Goal: Transaction & Acquisition: Purchase product/service

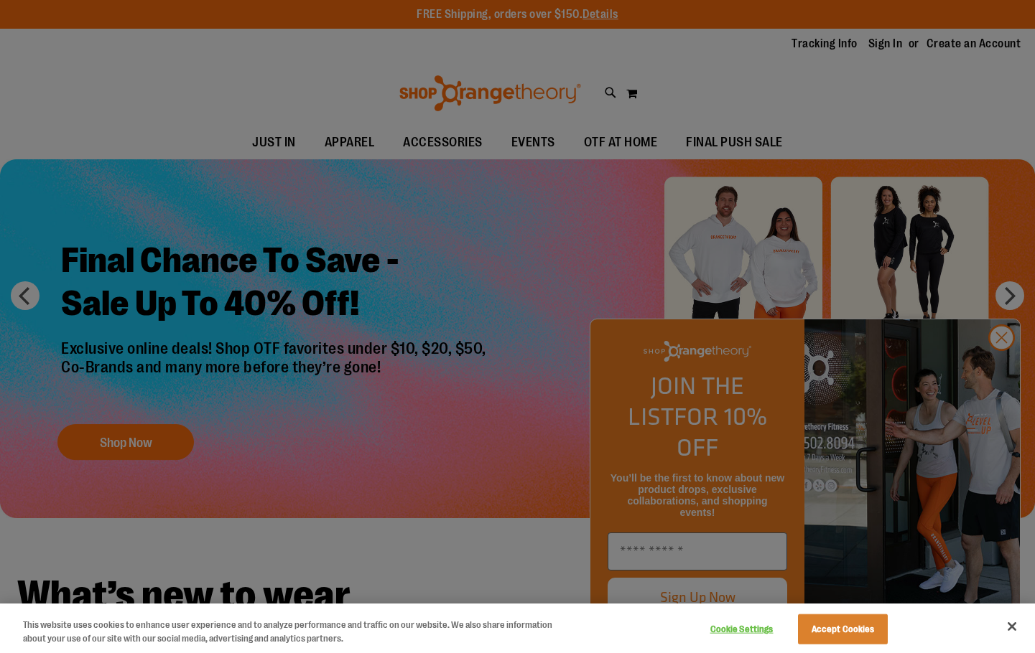
click at [981, 166] on div at bounding box center [517, 326] width 1035 height 653
click at [847, 627] on button "Accept Cookies" at bounding box center [843, 630] width 90 height 30
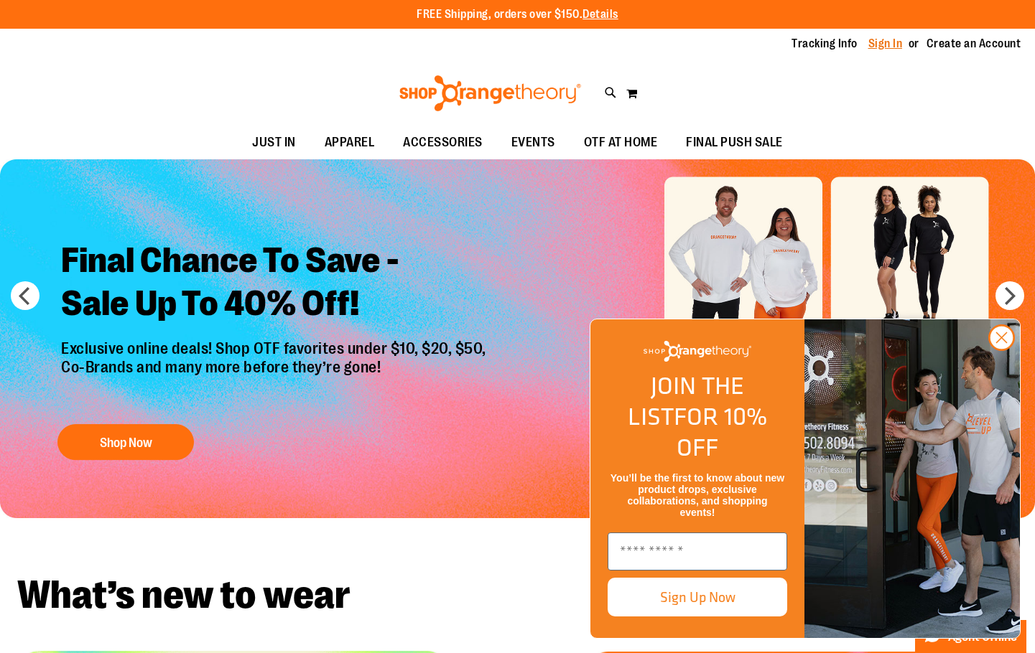
click at [892, 43] on link "Sign In" at bounding box center [885, 44] width 34 height 16
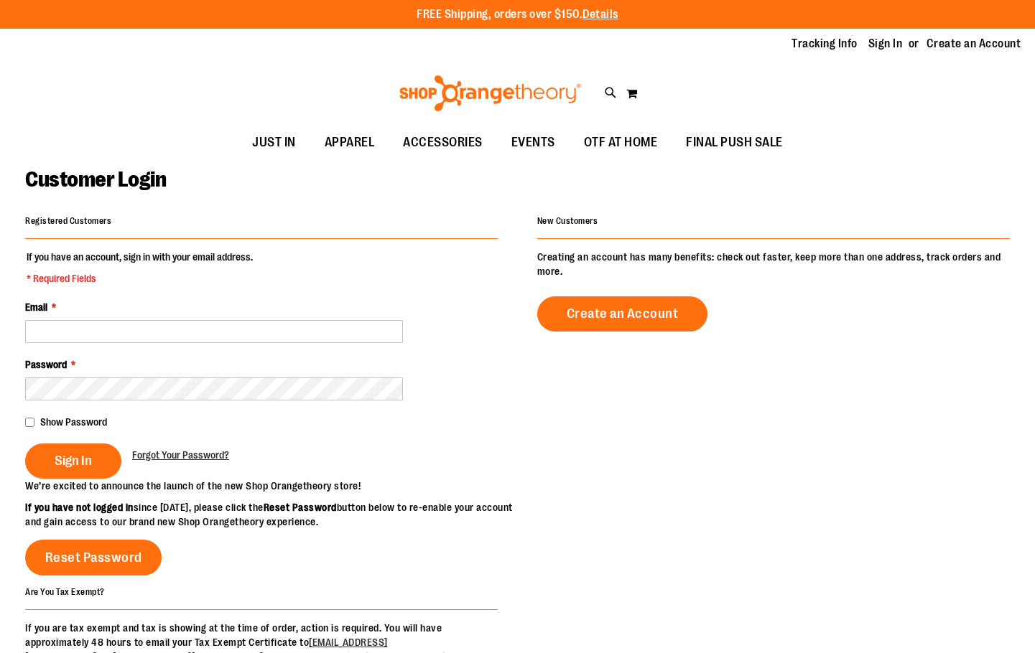
type input "**********"
drag, startPoint x: 248, startPoint y: 335, endPoint x: 248, endPoint y: 343, distance: 7.9
click at [248, 335] on input "**********" at bounding box center [214, 331] width 378 height 23
click at [63, 462] on span "Sign In" at bounding box center [73, 461] width 37 height 16
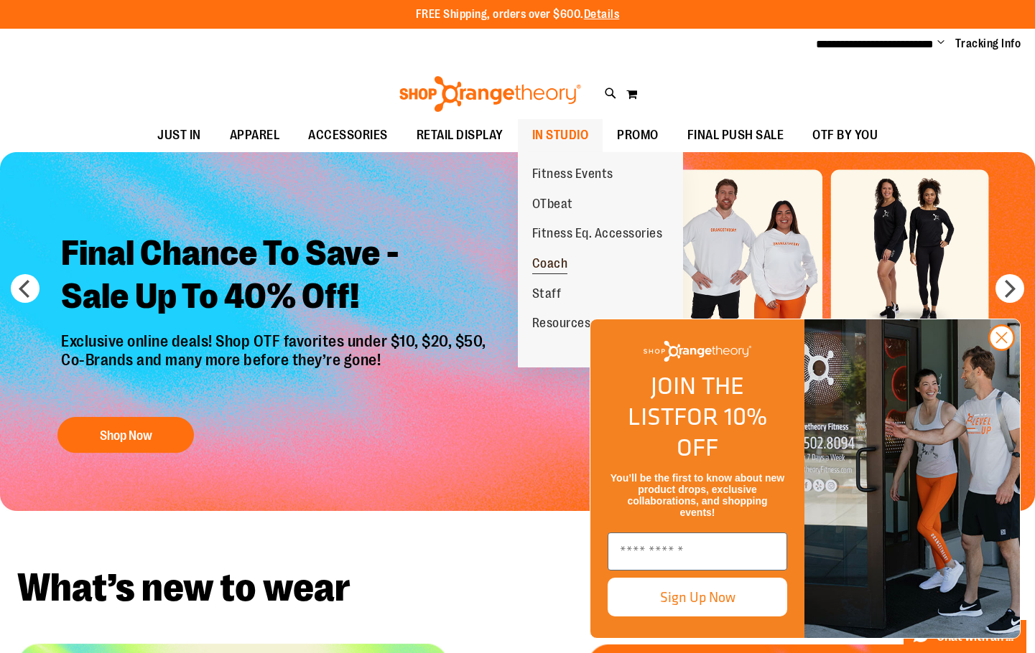
type input "**********"
click at [559, 257] on span "Coach" at bounding box center [550, 265] width 36 height 18
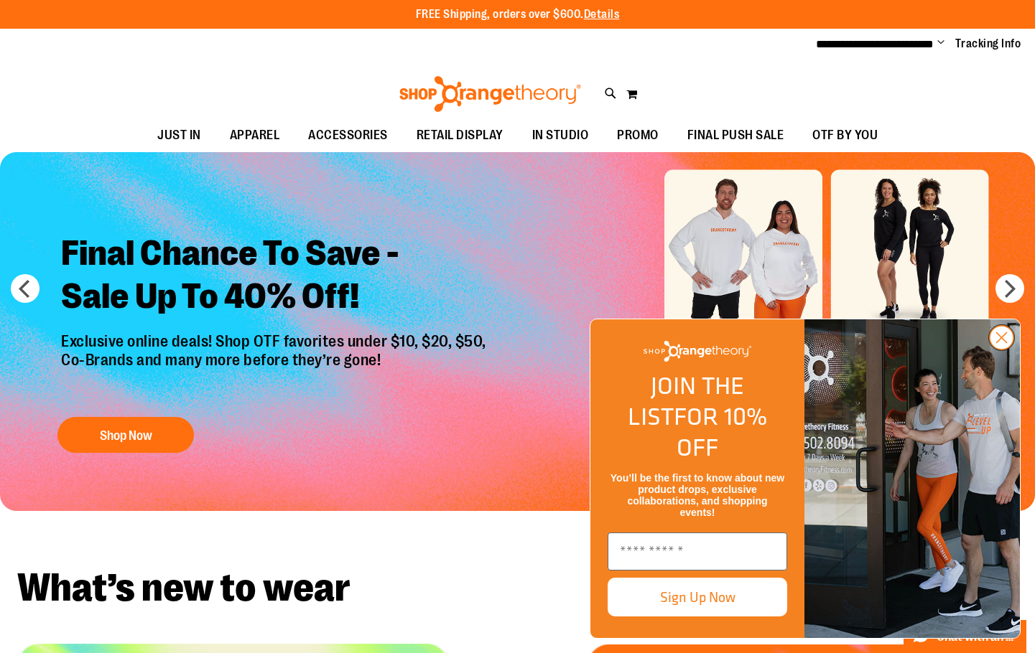
click at [992, 350] on circle "Close dialog" at bounding box center [1001, 338] width 24 height 24
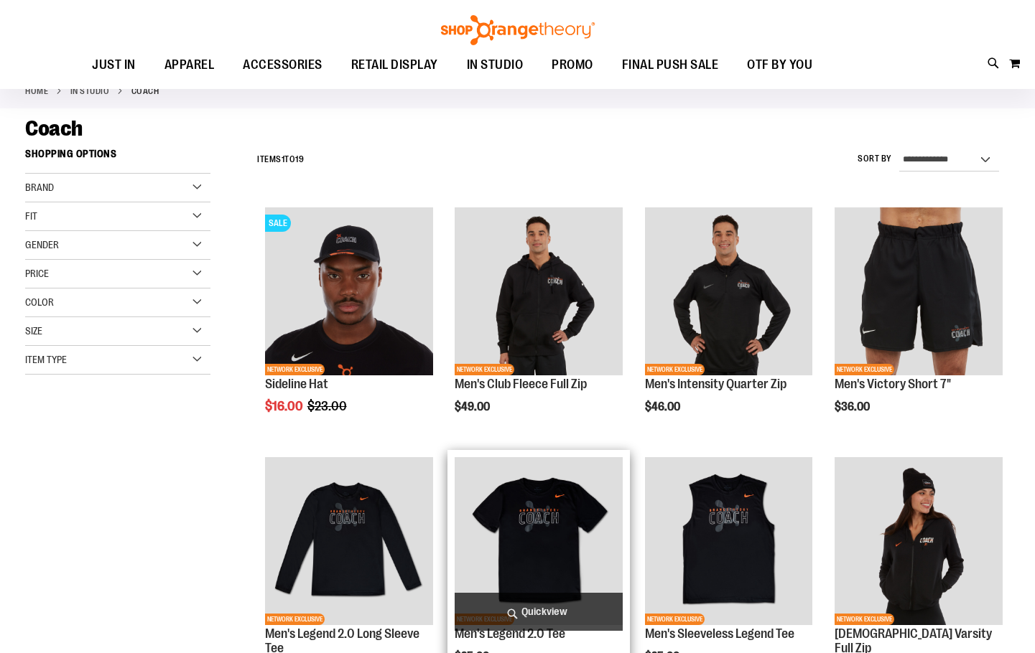
scroll to position [215, 0]
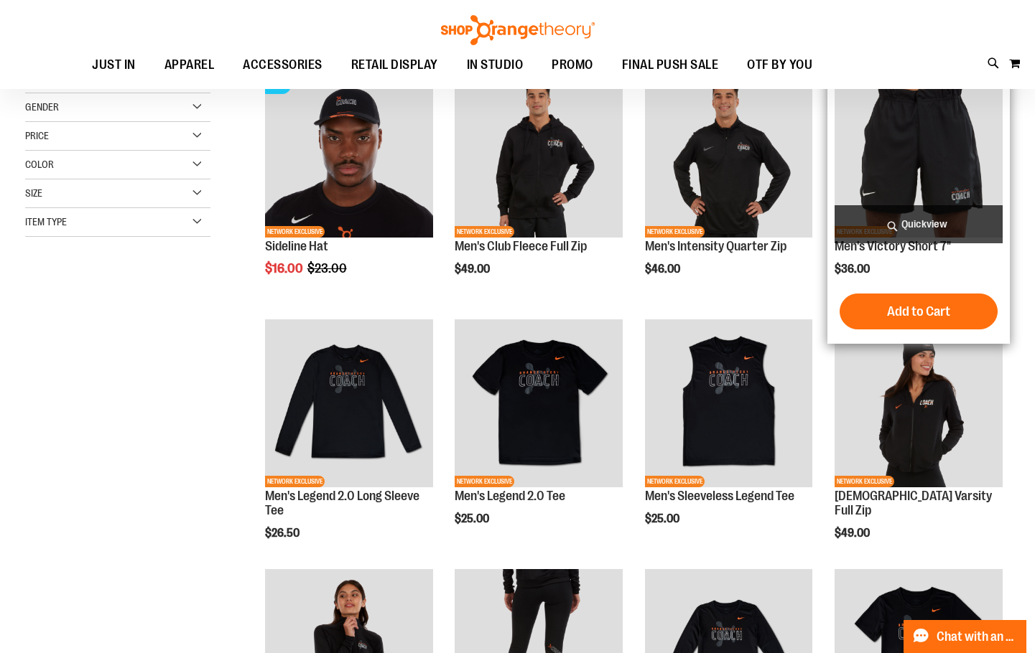
type input "**********"
click at [923, 202] on img "product" at bounding box center [918, 154] width 168 height 168
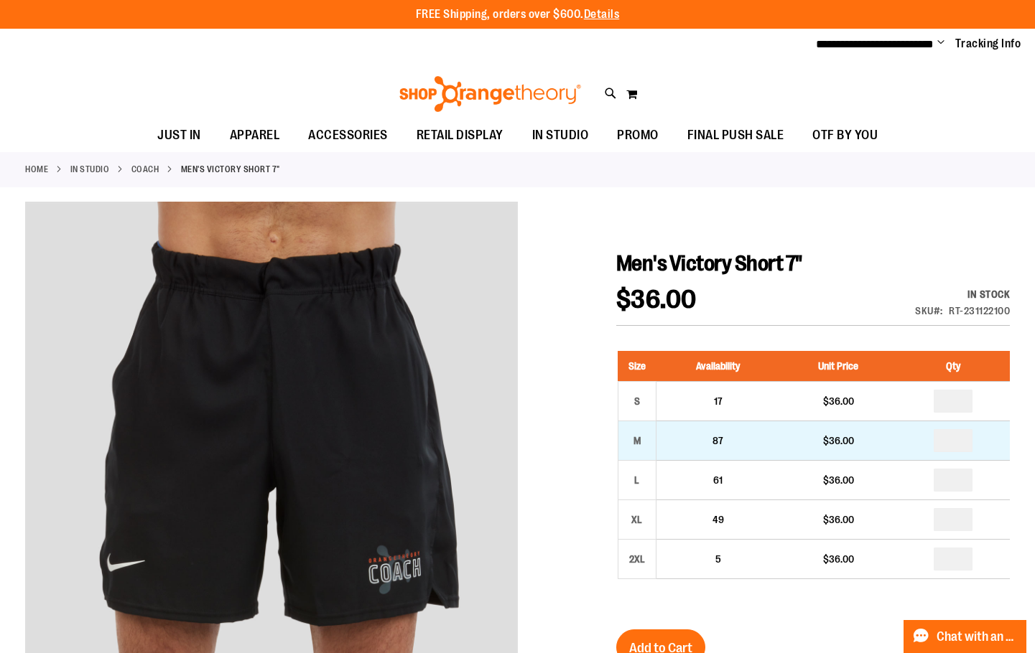
type input "**********"
drag, startPoint x: 965, startPoint y: 443, endPoint x: 886, endPoint y: 444, distance: 79.0
click at [886, 444] on tr "M 87 $36.00" at bounding box center [813, 440] width 392 height 39
type input "*"
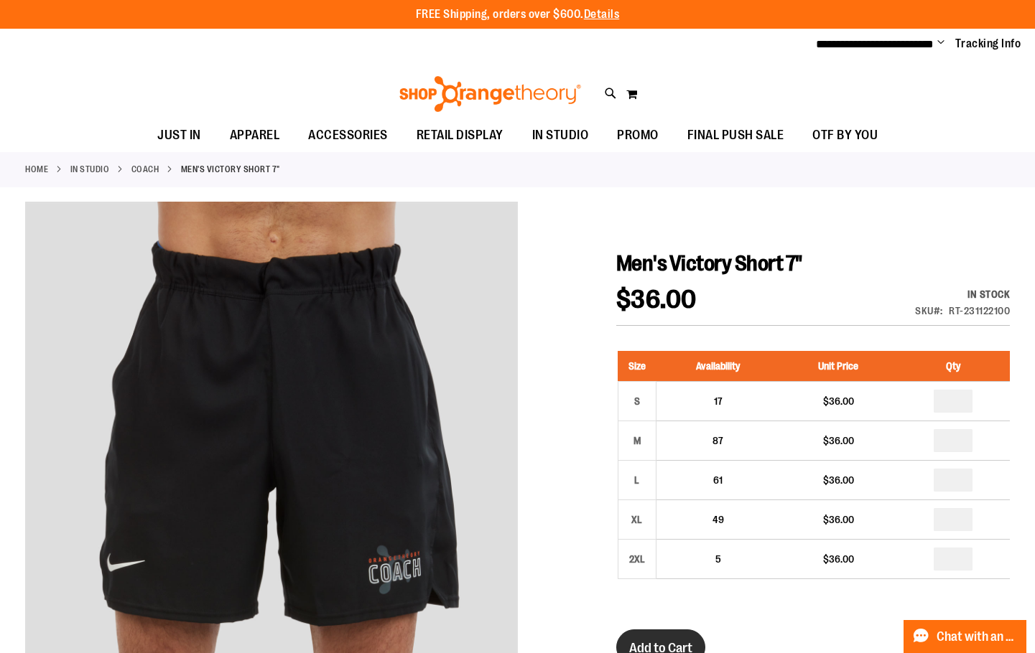
click at [674, 633] on button "Add to Cart" at bounding box center [660, 648] width 89 height 36
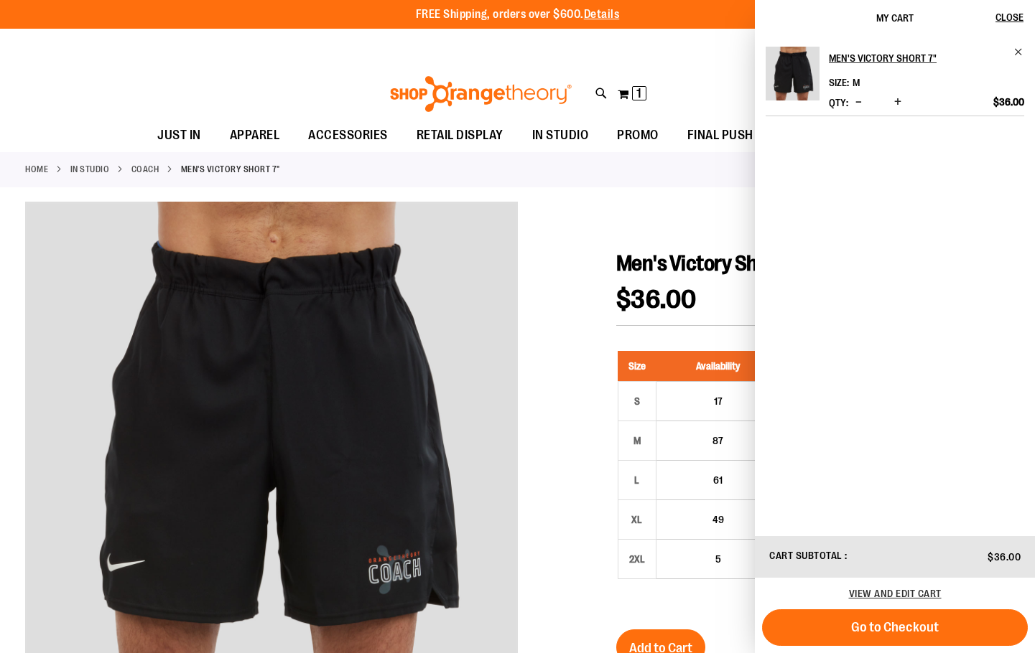
click at [157, 163] on link "Coach" at bounding box center [145, 169] width 28 height 13
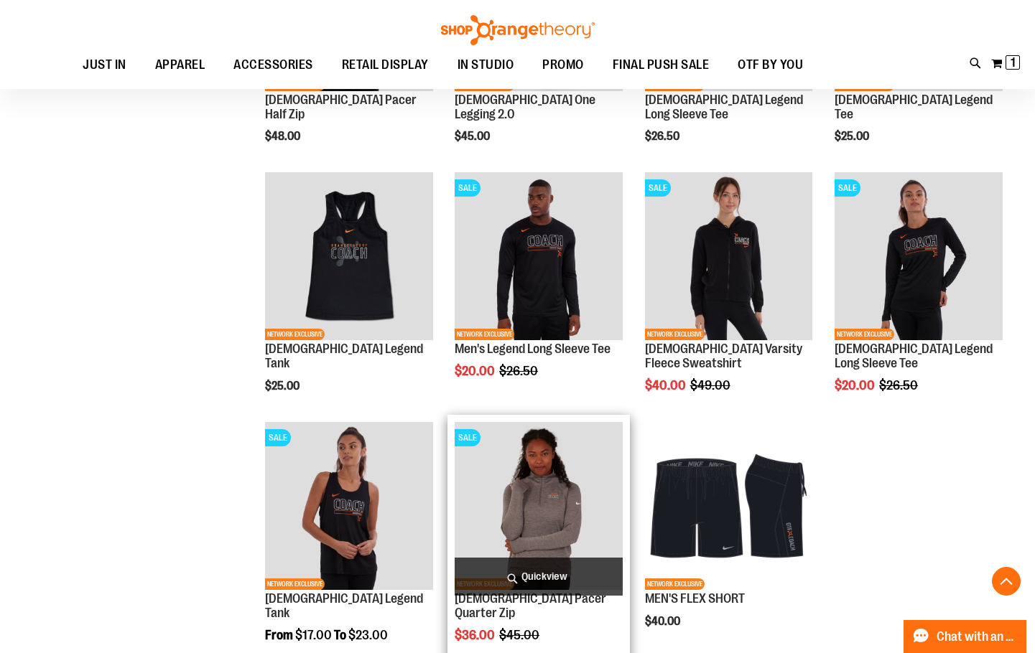
scroll to position [933, 0]
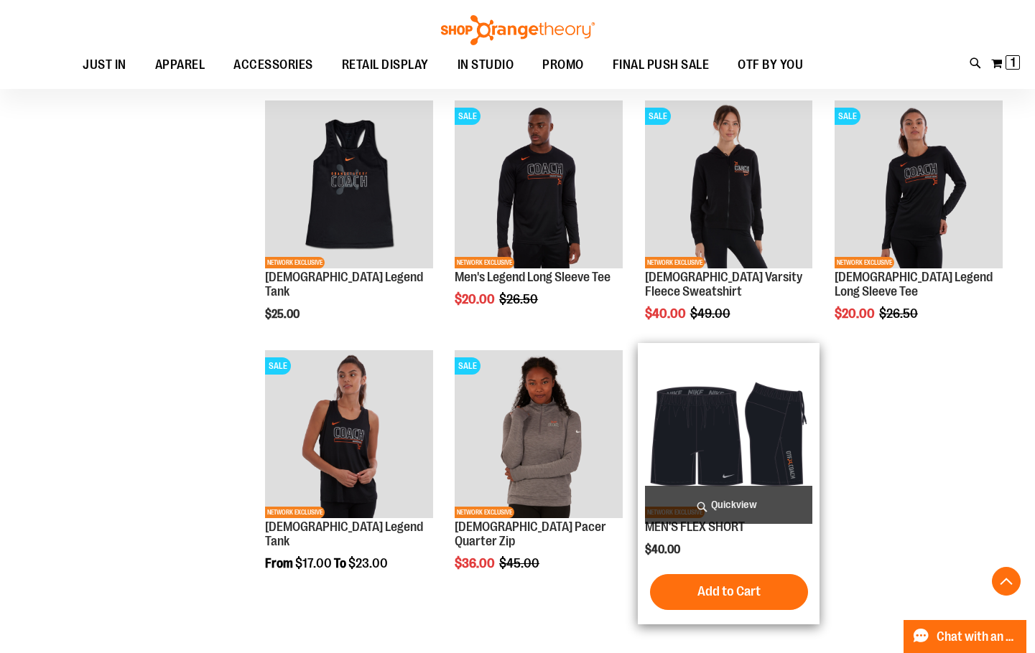
type input "**********"
click at [750, 429] on img "product" at bounding box center [729, 434] width 168 height 168
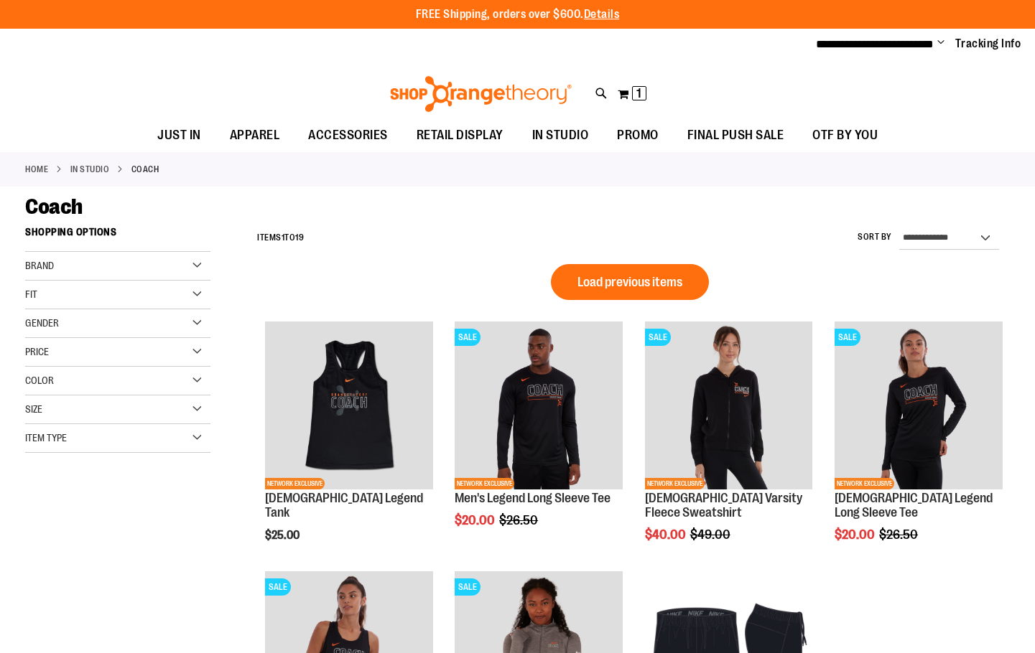
scroll to position [549, 0]
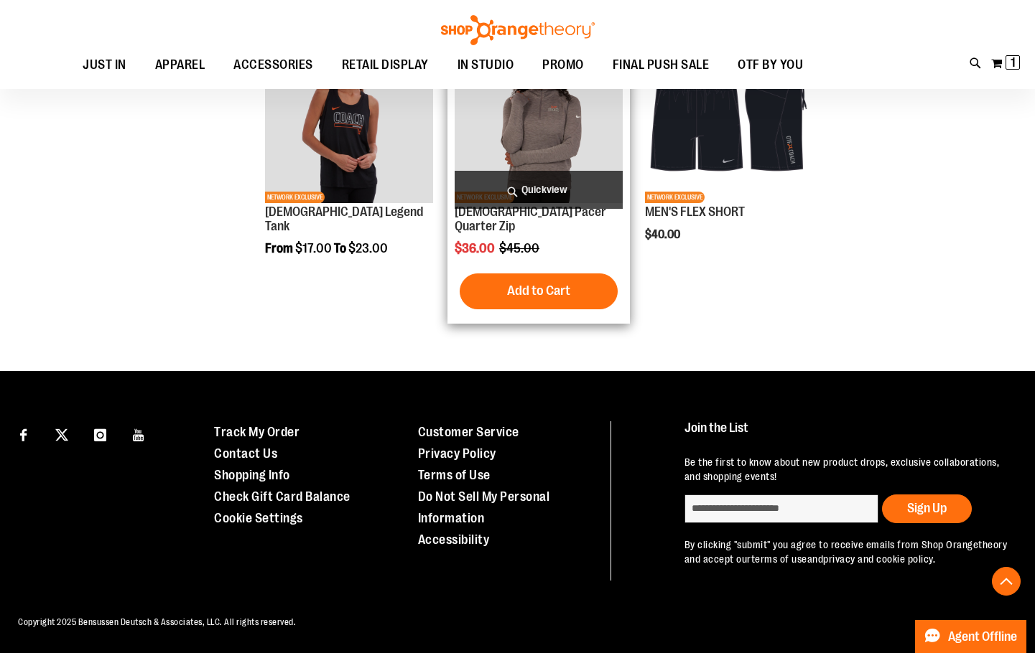
type input "**********"
click at [546, 117] on img "product" at bounding box center [539, 119] width 168 height 168
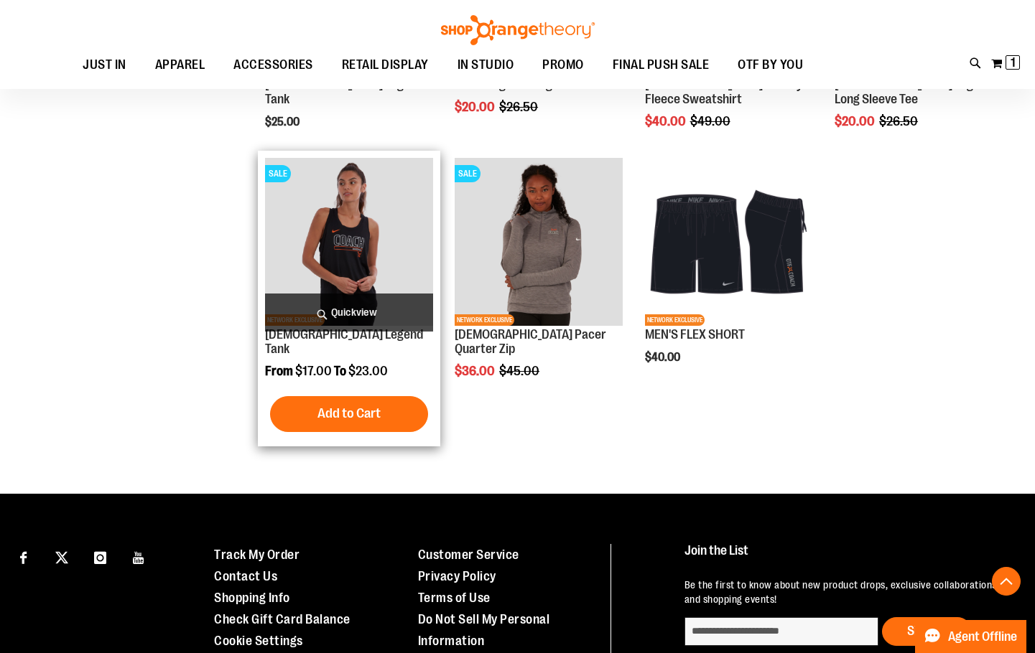
scroll to position [219, 0]
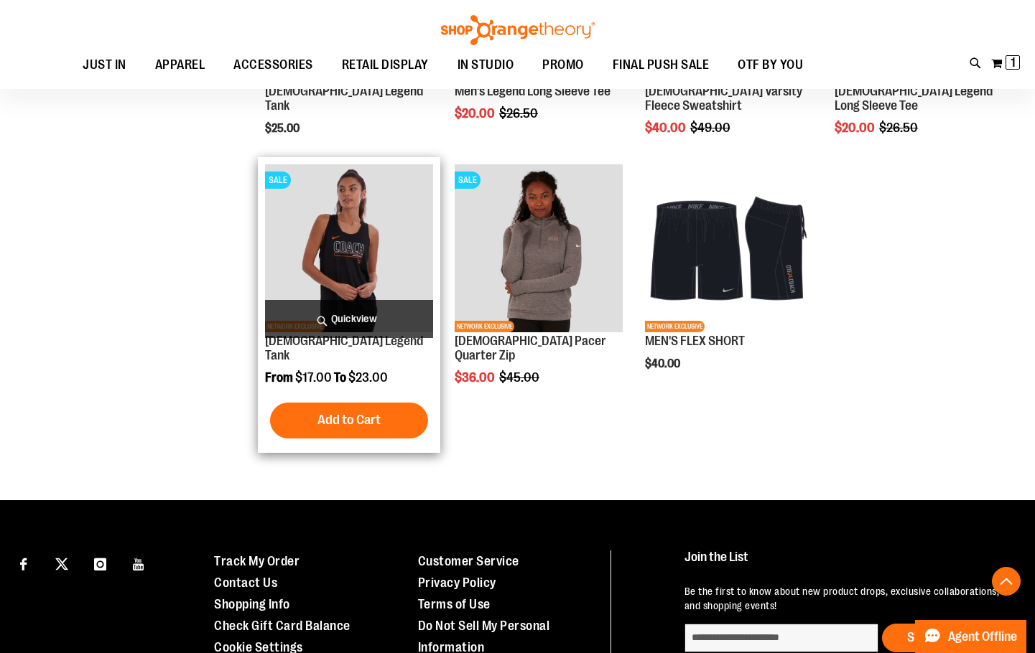
type input "**********"
click at [375, 270] on img "product" at bounding box center [349, 248] width 168 height 168
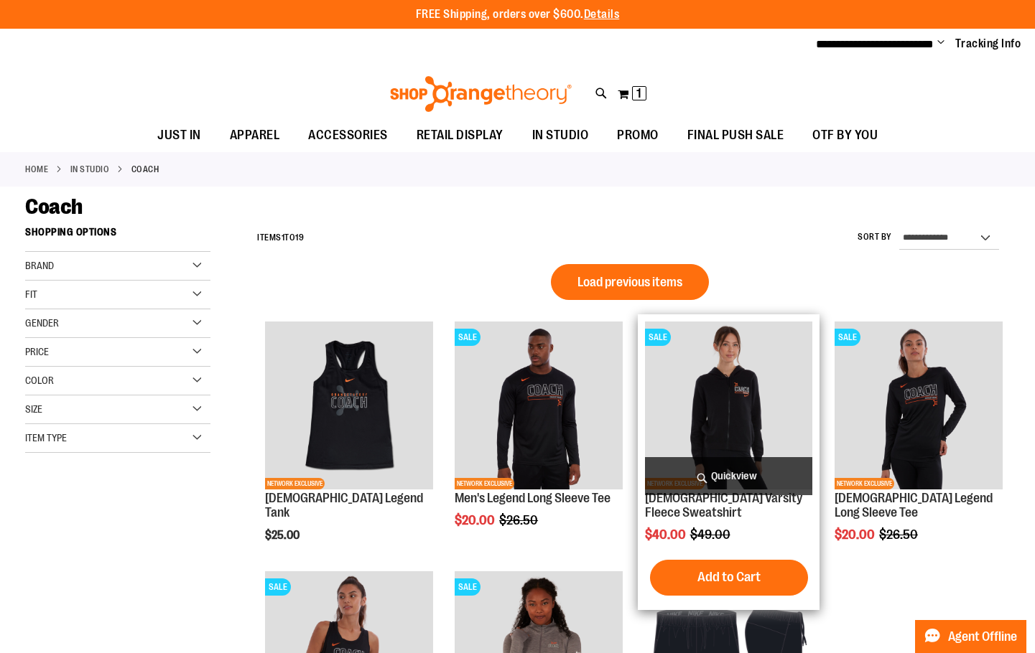
type input "**********"
click at [747, 417] on img "product" at bounding box center [729, 406] width 168 height 168
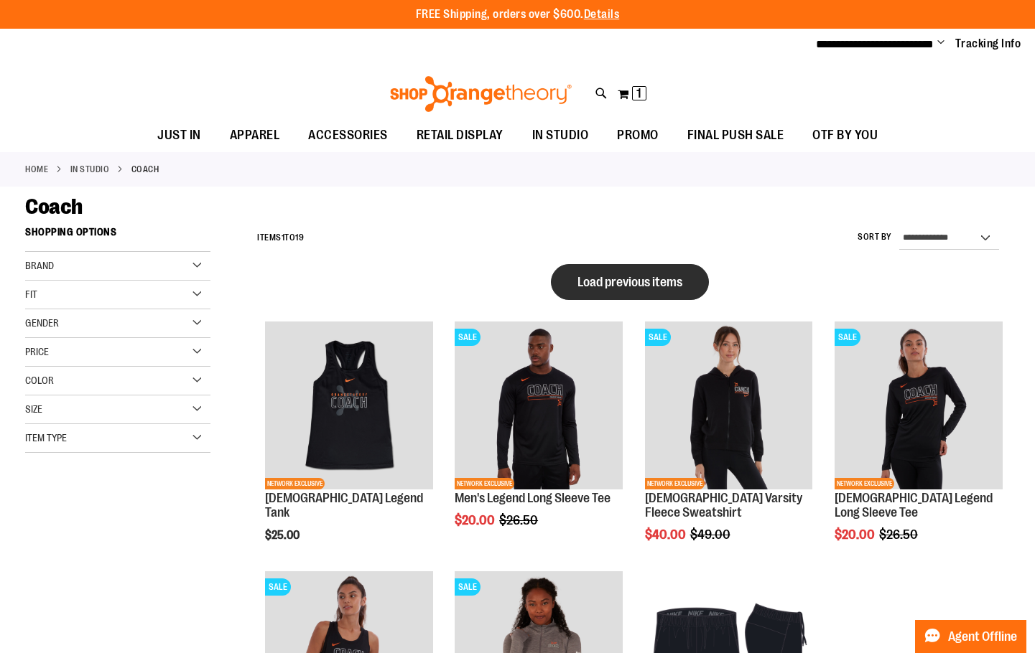
type input "**********"
click at [602, 290] on button "Load previous items" at bounding box center [630, 282] width 158 height 36
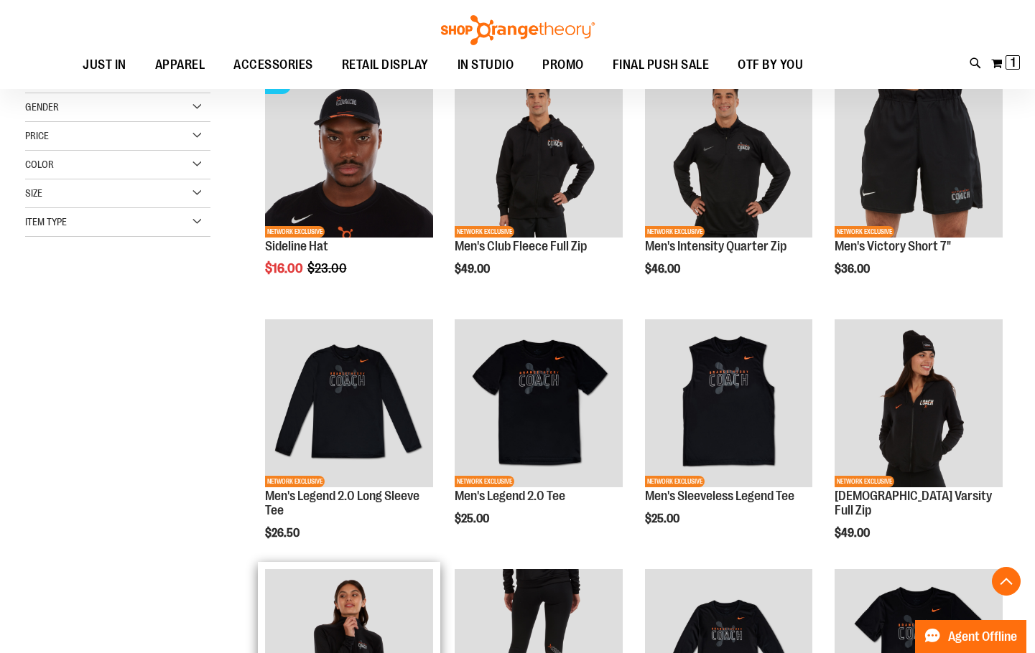
scroll to position [502, 0]
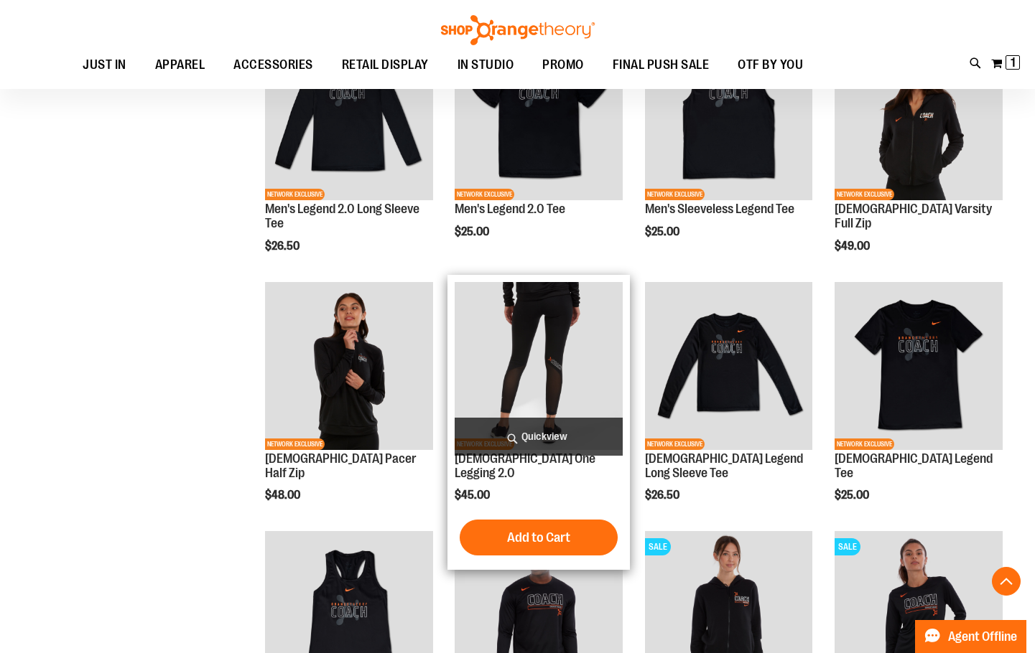
click at [555, 360] on img "product" at bounding box center [539, 366] width 168 height 168
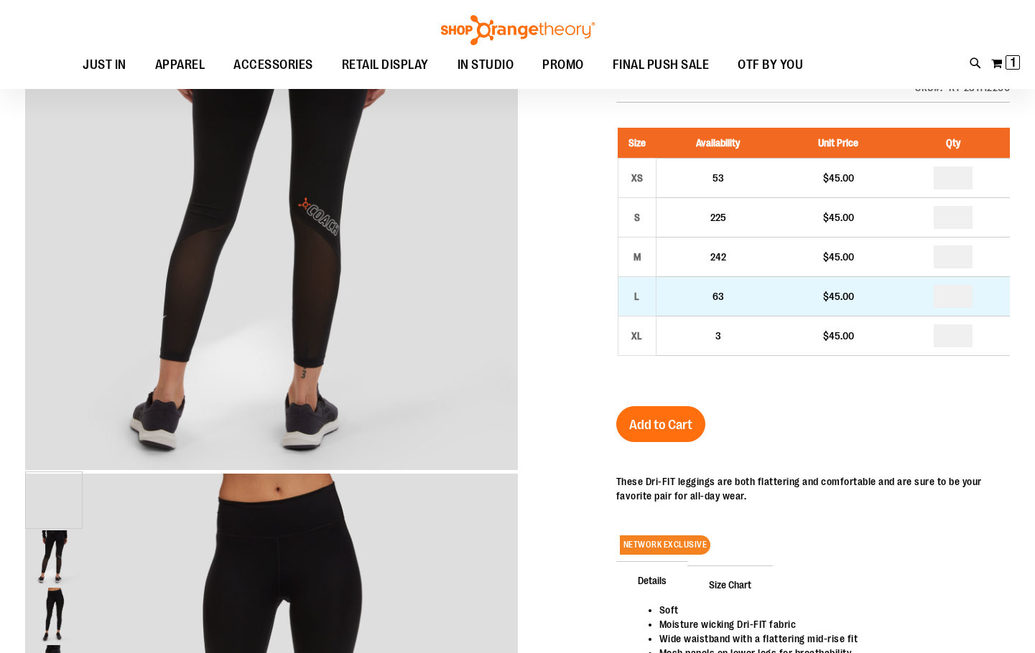
scroll to position [72, 0]
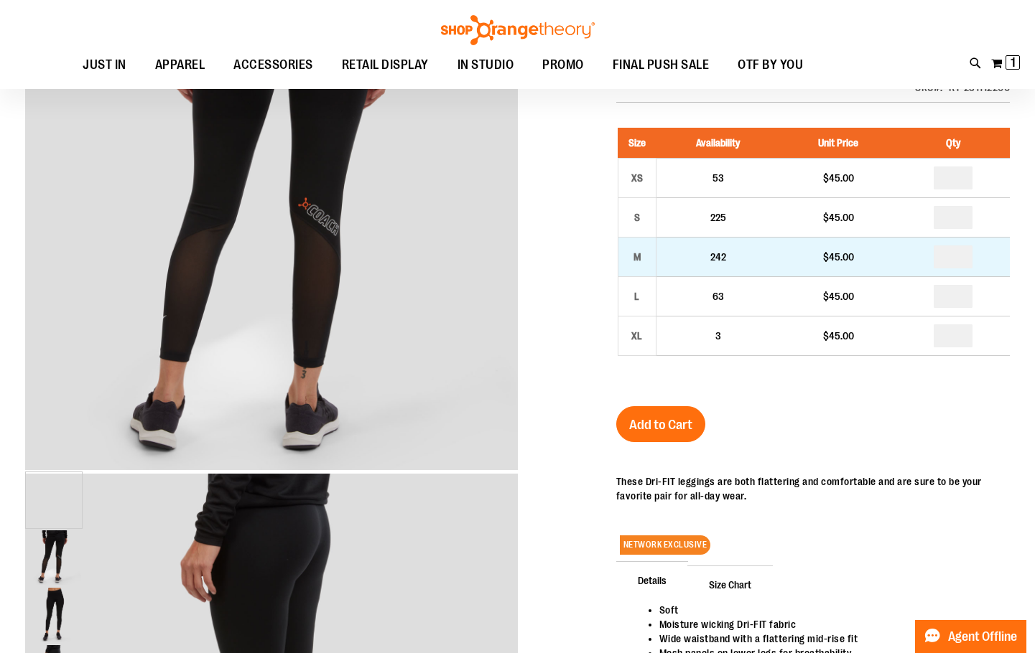
type input "**********"
drag, startPoint x: 959, startPoint y: 261, endPoint x: 931, endPoint y: 263, distance: 28.1
click at [931, 263] on td at bounding box center [952, 256] width 113 height 39
type input "*"
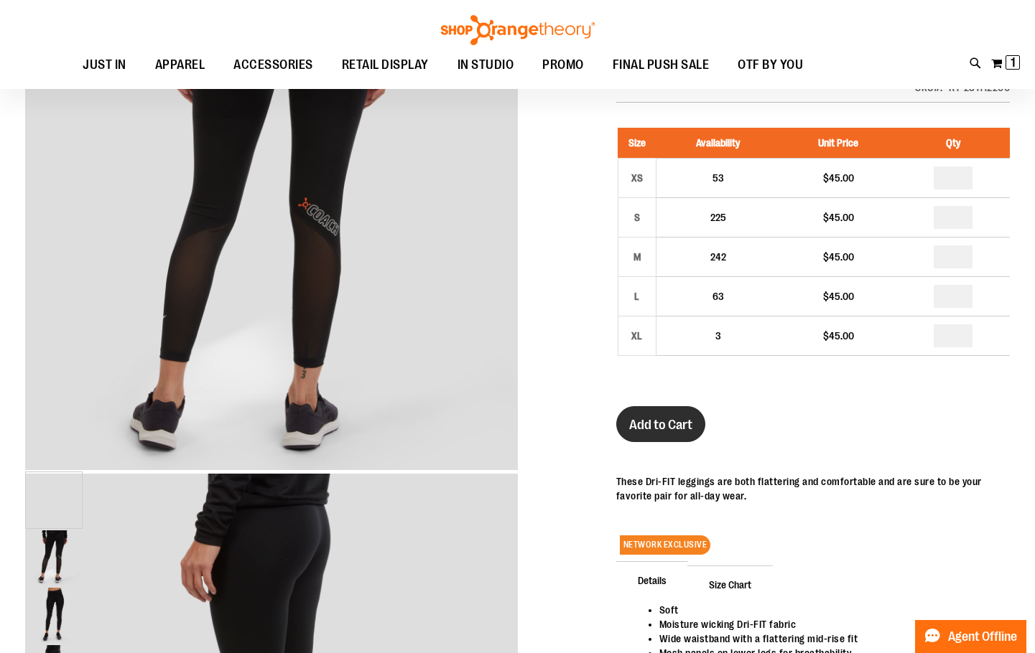
click at [654, 440] on button "Add to Cart" at bounding box center [660, 424] width 89 height 36
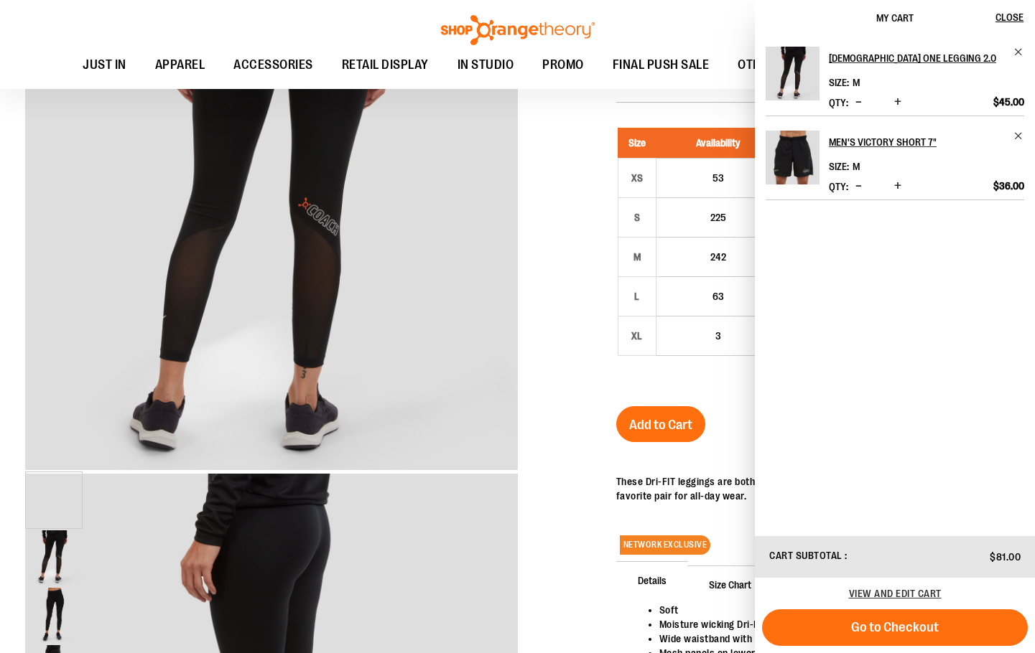
scroll to position [0, 0]
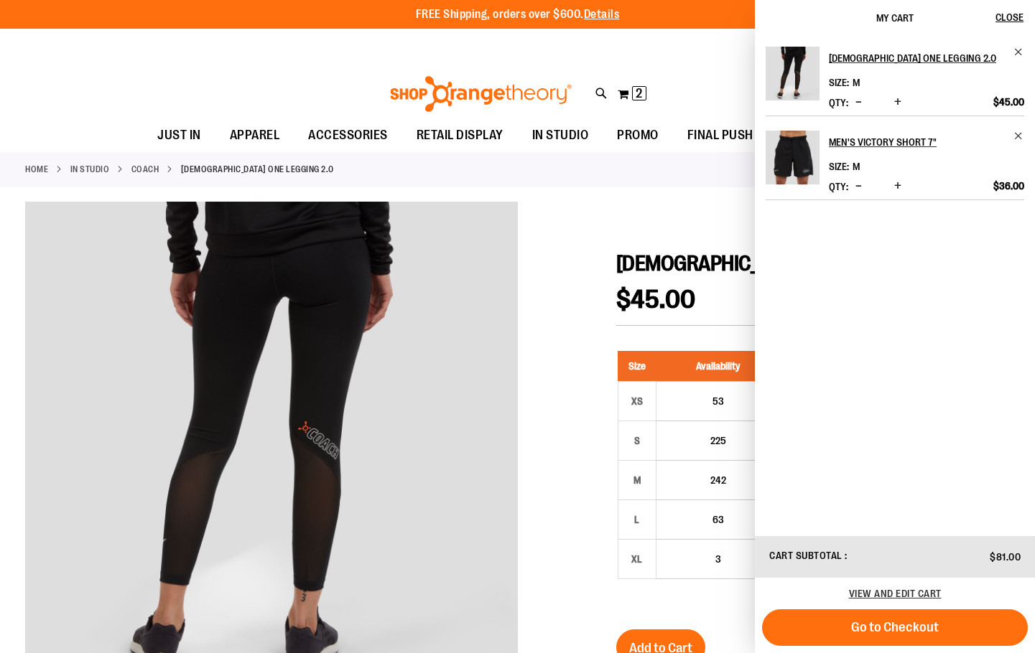
click at [134, 172] on link "Coach" at bounding box center [145, 169] width 28 height 13
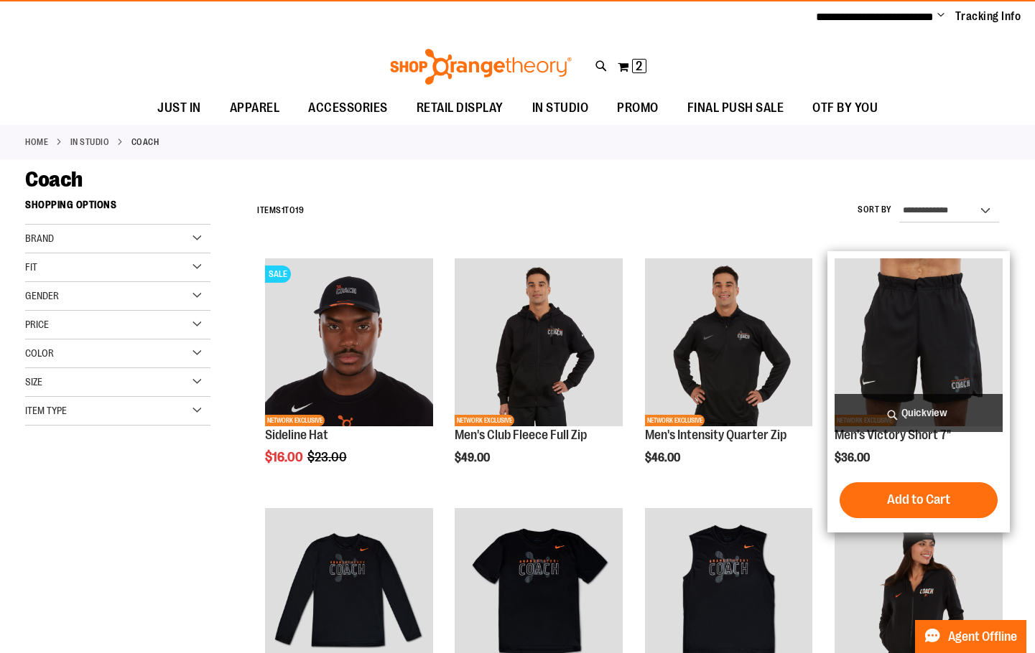
scroll to position [71, 0]
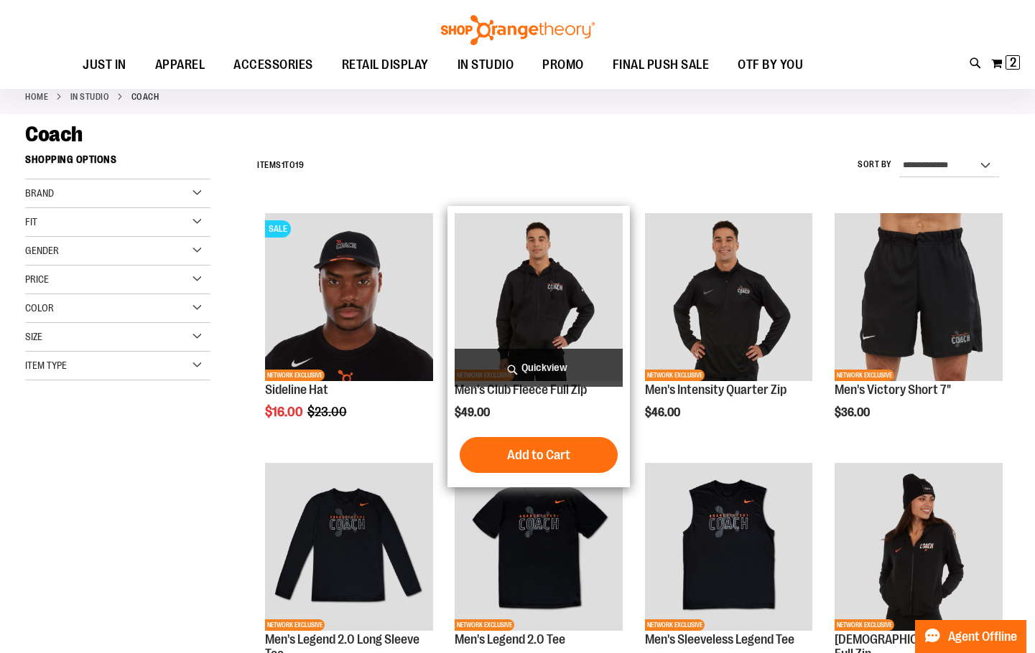
type input "**********"
click at [529, 316] on img "product" at bounding box center [539, 297] width 168 height 168
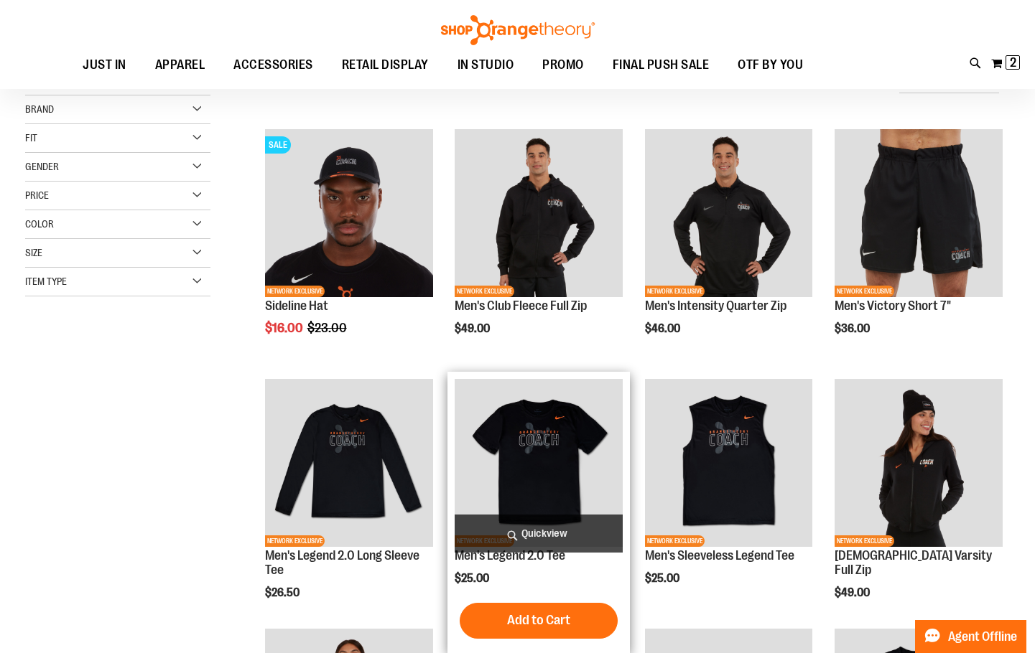
scroll to position [286, 0]
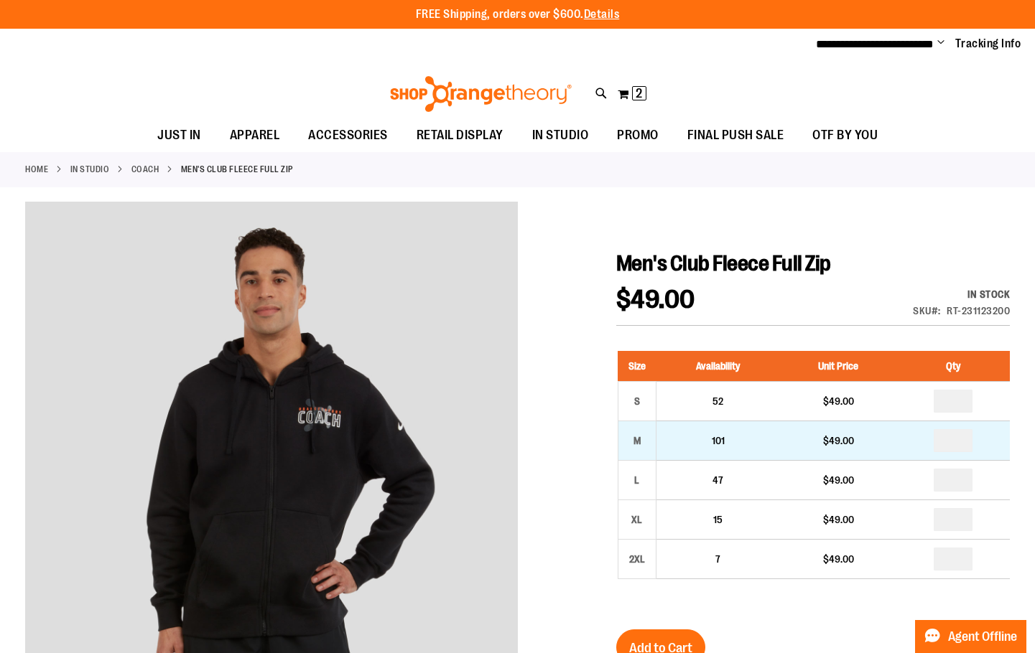
type input "**********"
click at [956, 439] on input "number" at bounding box center [952, 440] width 39 height 23
type input "*"
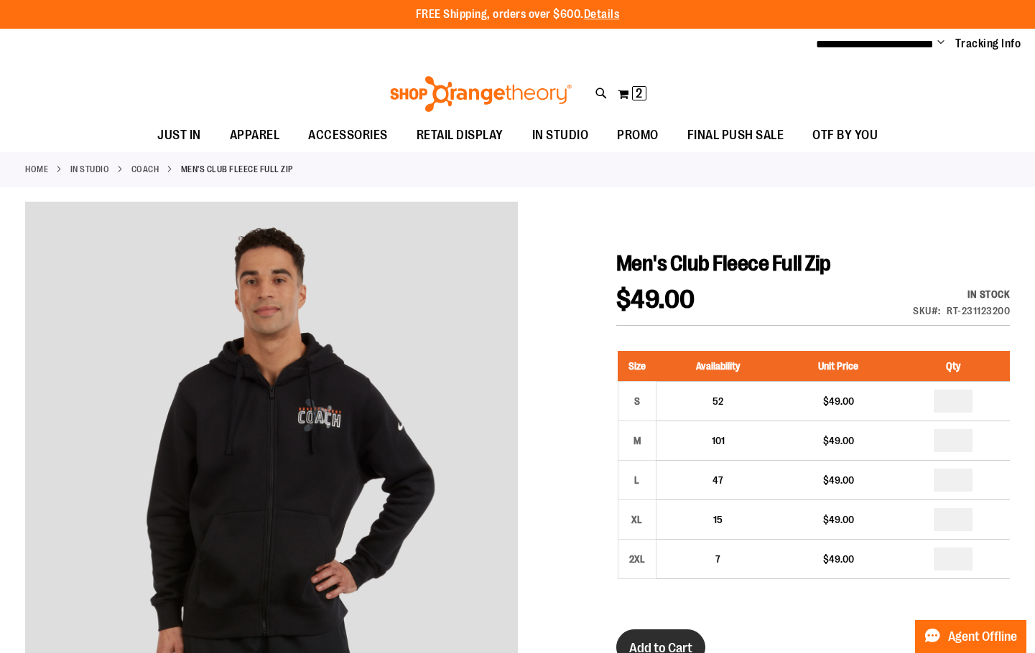
click at [676, 640] on span "Add to Cart" at bounding box center [660, 648] width 63 height 16
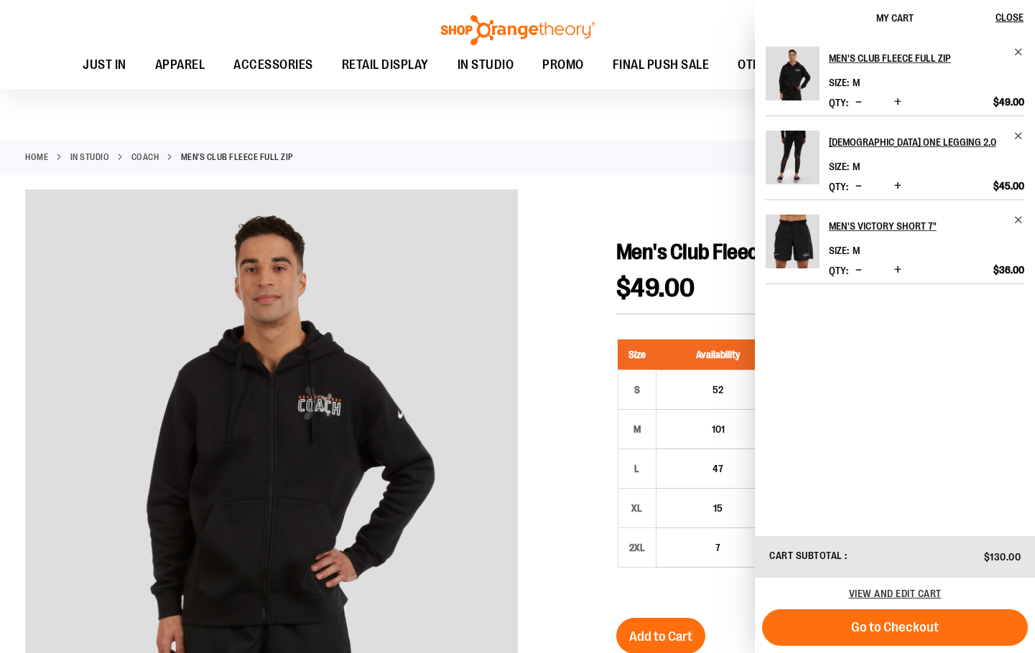
click at [136, 154] on link "Coach" at bounding box center [145, 157] width 28 height 13
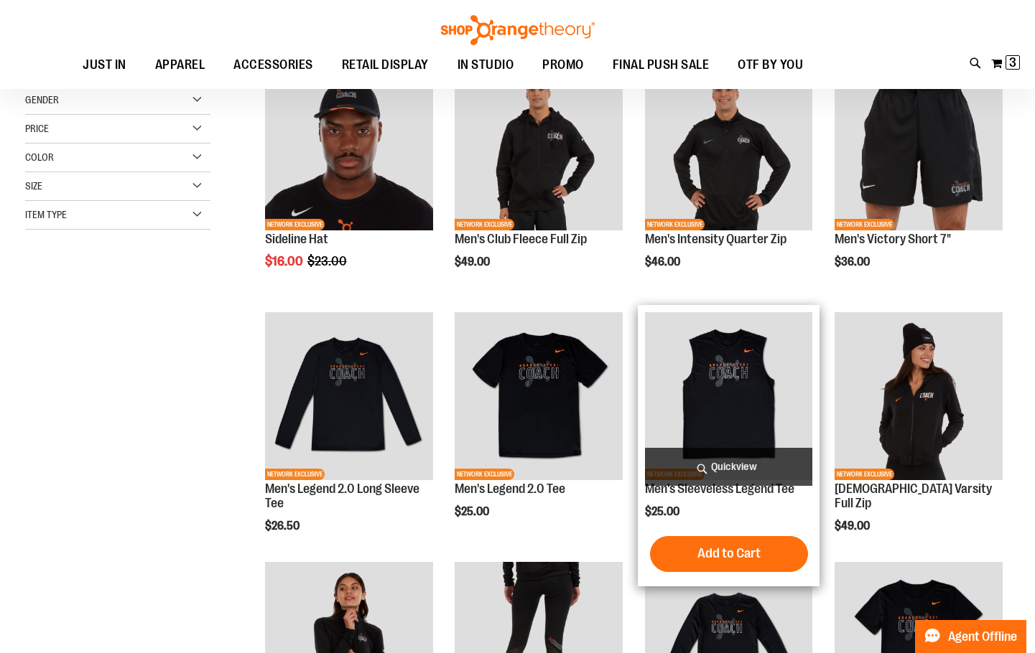
scroll to position [358, 0]
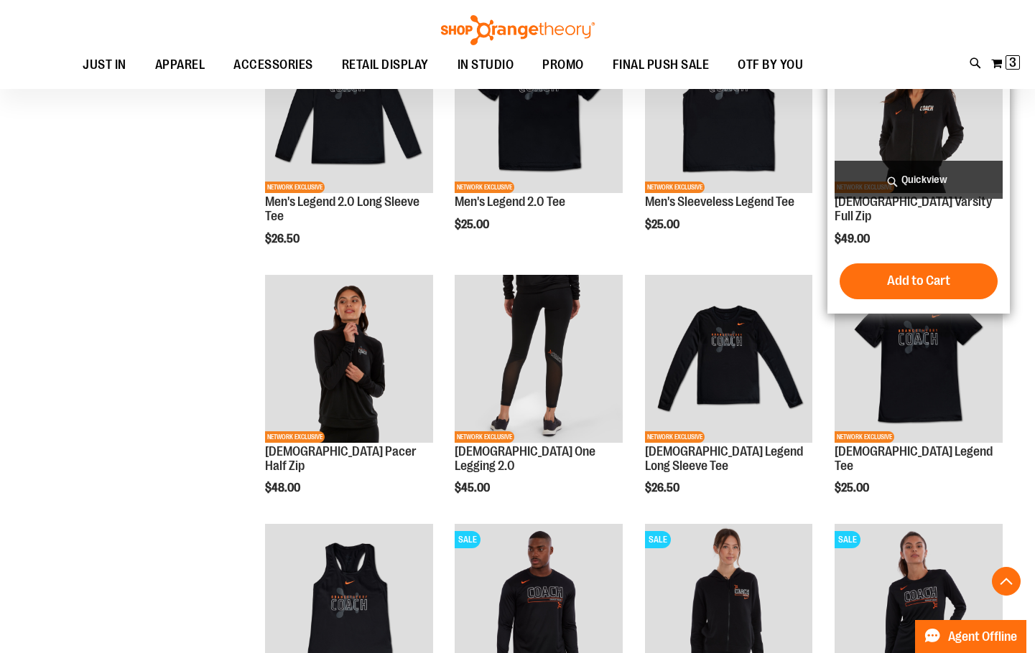
type input "**********"
click at [916, 142] on img "product" at bounding box center [918, 109] width 168 height 168
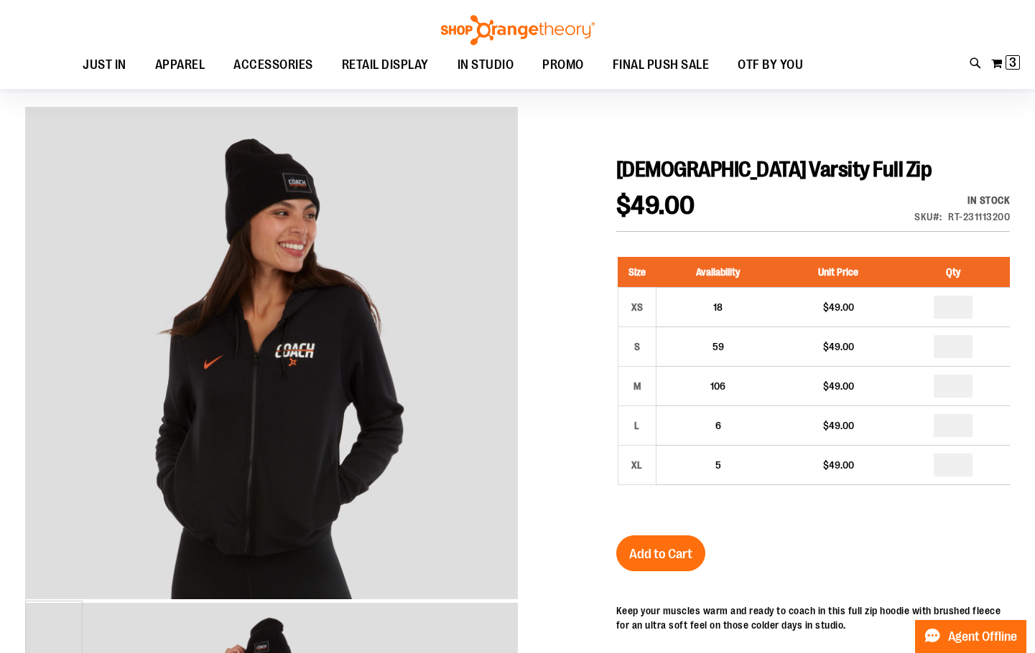
scroll to position [143, 0]
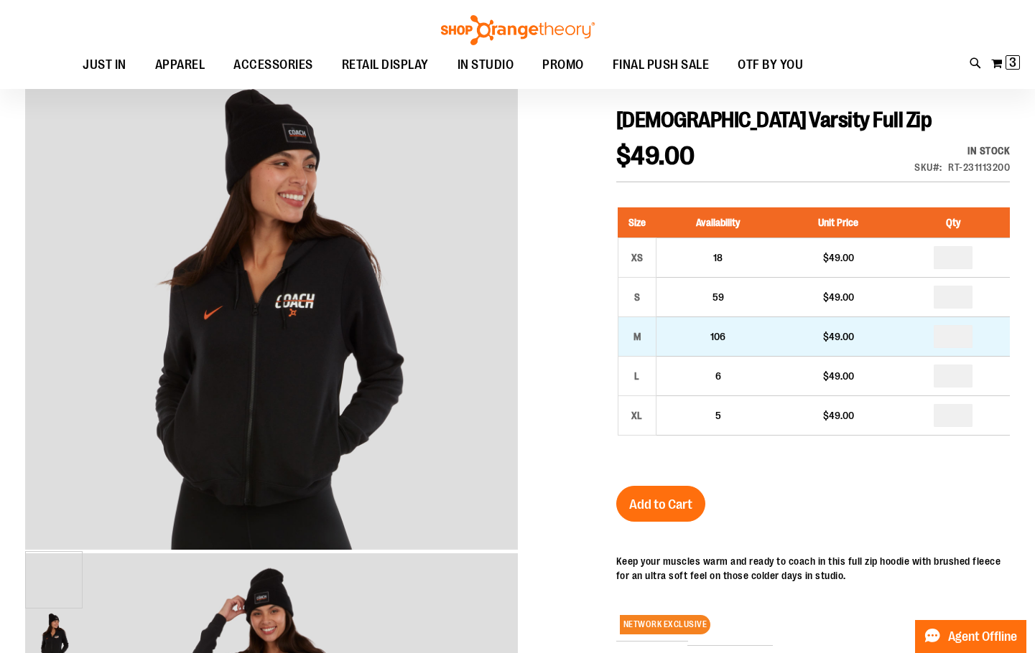
type input "**********"
click at [951, 337] on input "number" at bounding box center [952, 336] width 39 height 23
type input "*"
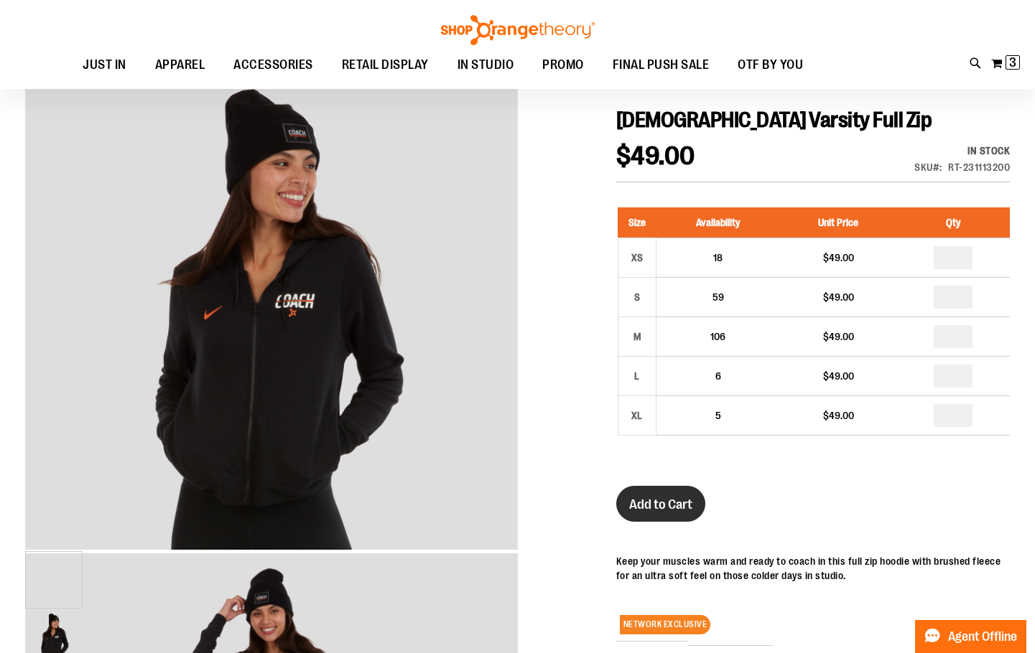
click at [620, 500] on button "Add to Cart" at bounding box center [660, 504] width 89 height 36
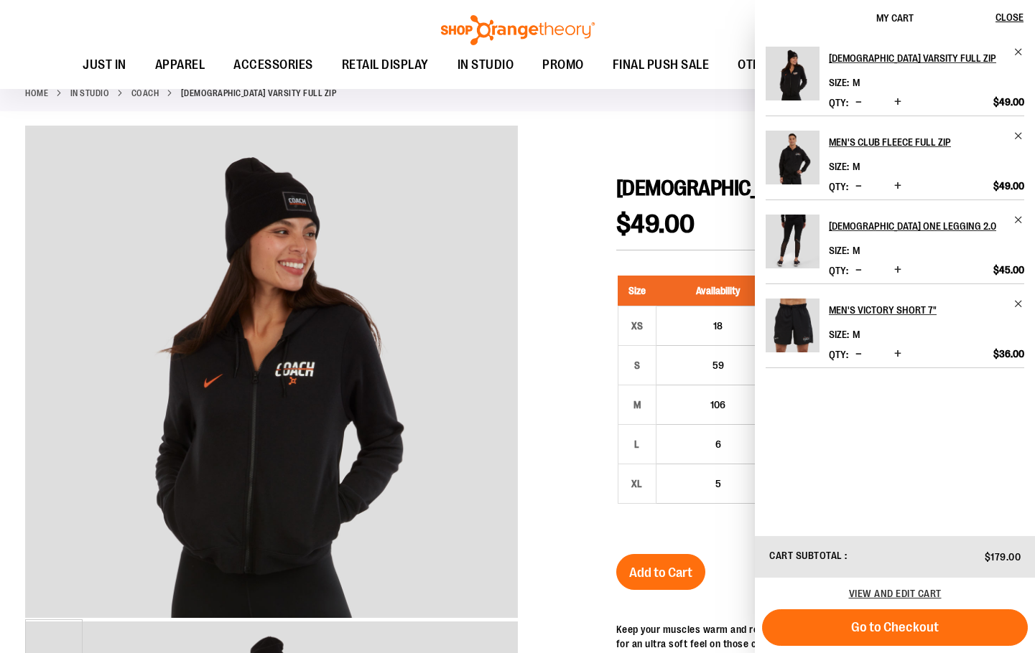
scroll to position [0, 0]
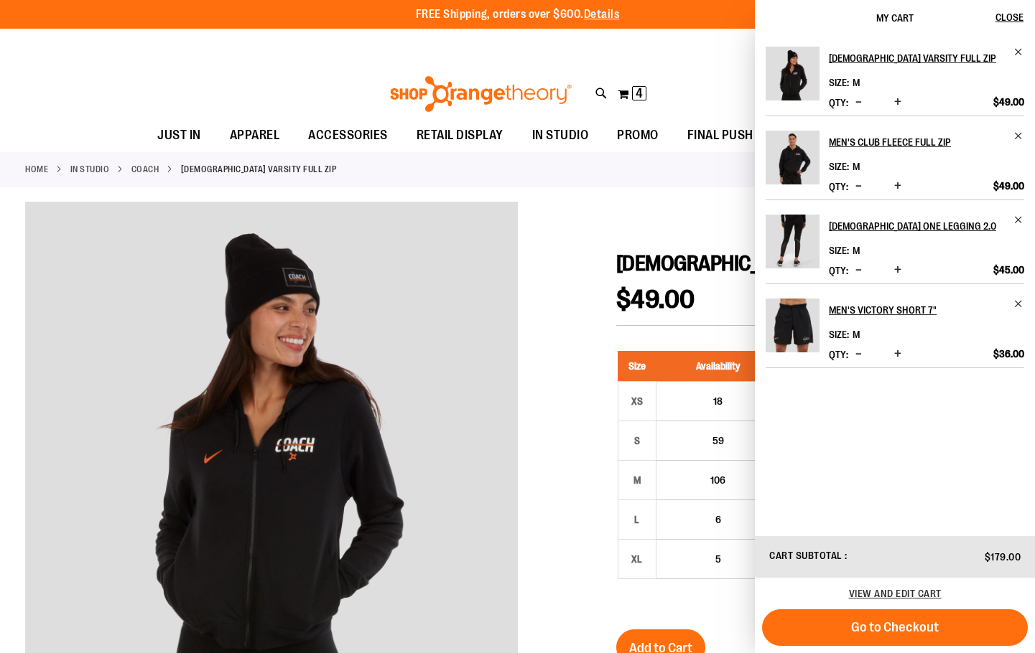
click at [138, 167] on link "Coach" at bounding box center [145, 169] width 28 height 13
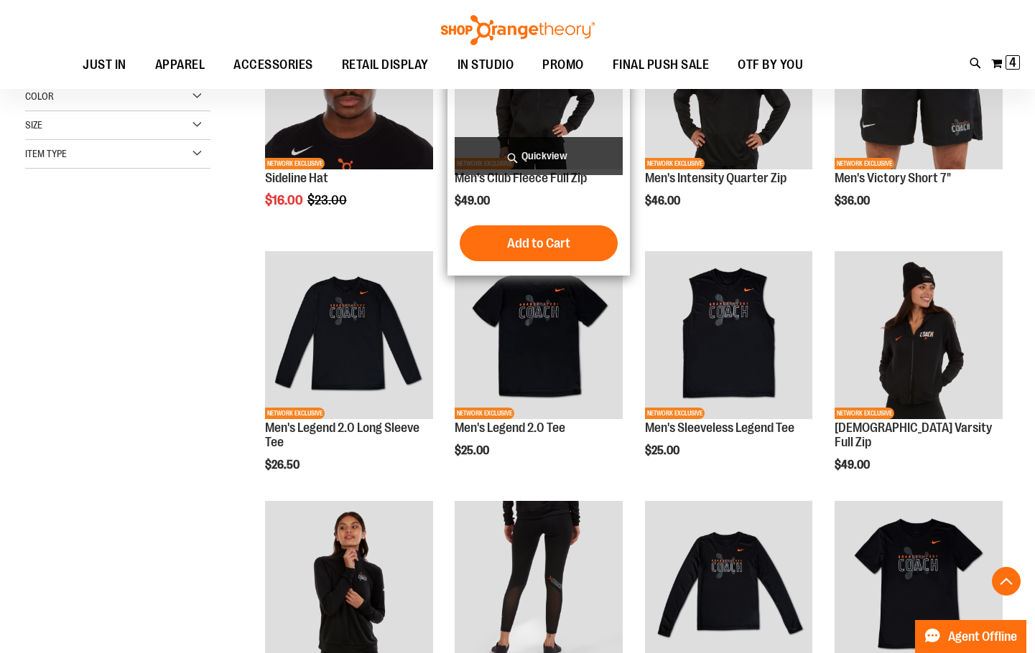
scroll to position [358, 0]
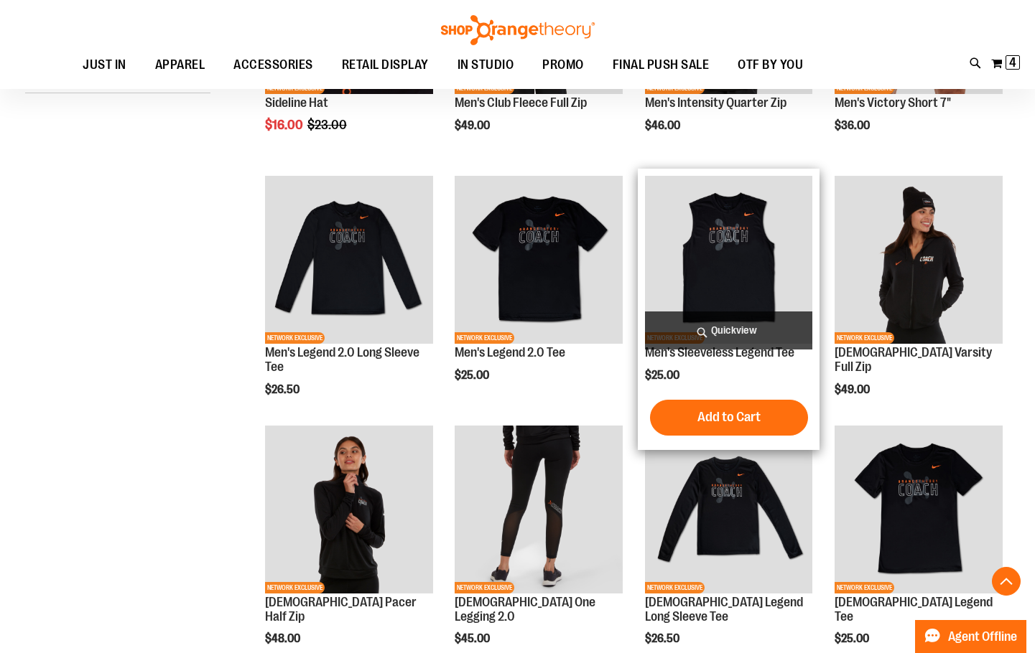
type input "**********"
click at [747, 266] on img "product" at bounding box center [729, 260] width 168 height 168
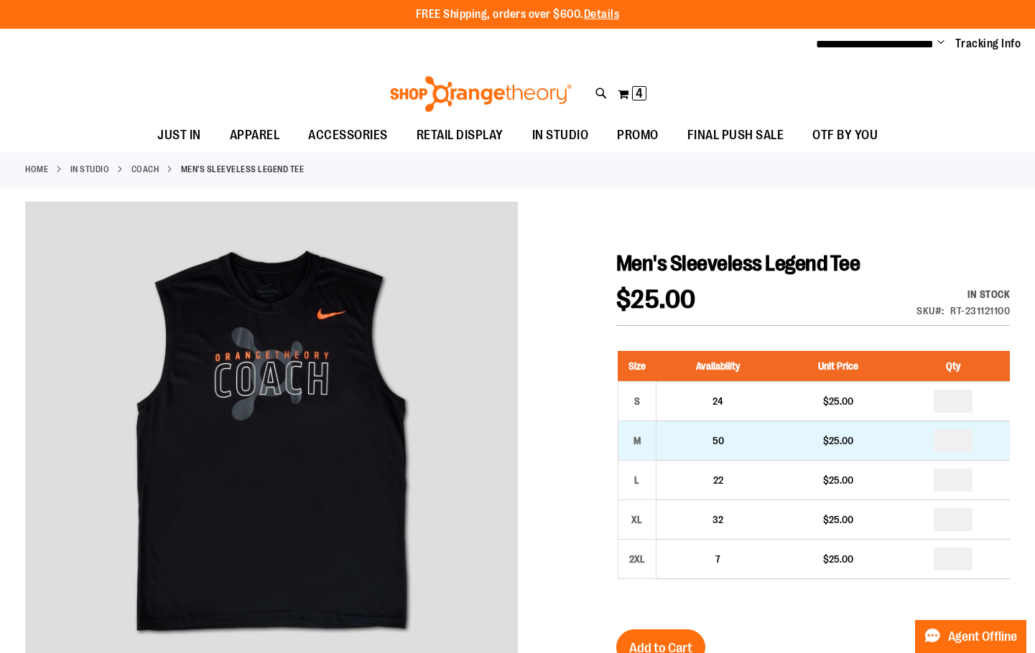
type input "**********"
click at [956, 447] on input "number" at bounding box center [952, 440] width 39 height 23
type input "*"
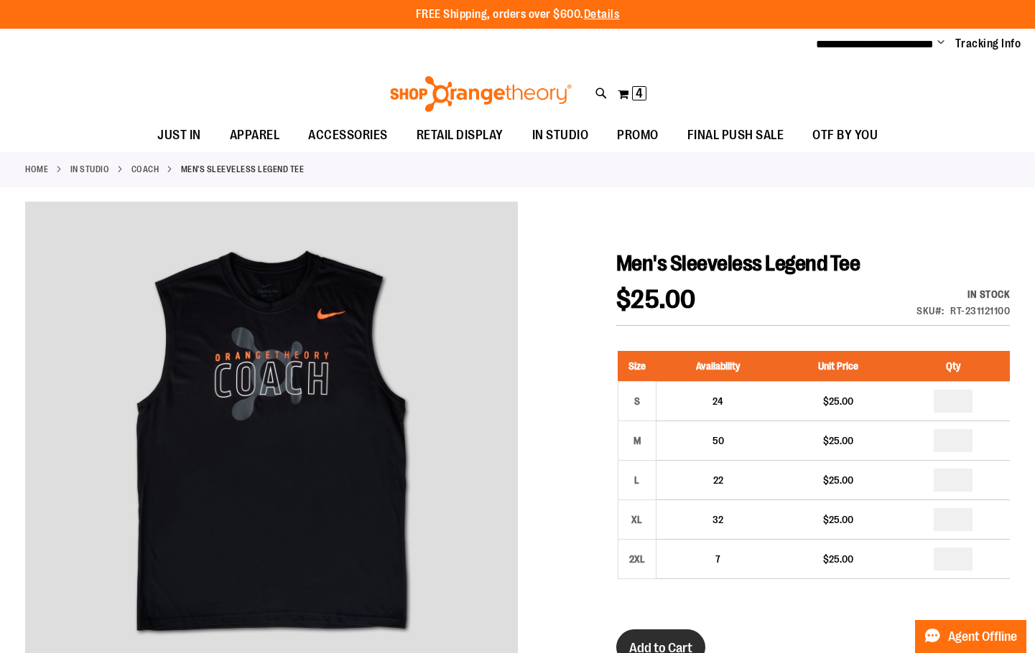
click at [651, 633] on button "Add to Cart" at bounding box center [660, 648] width 89 height 36
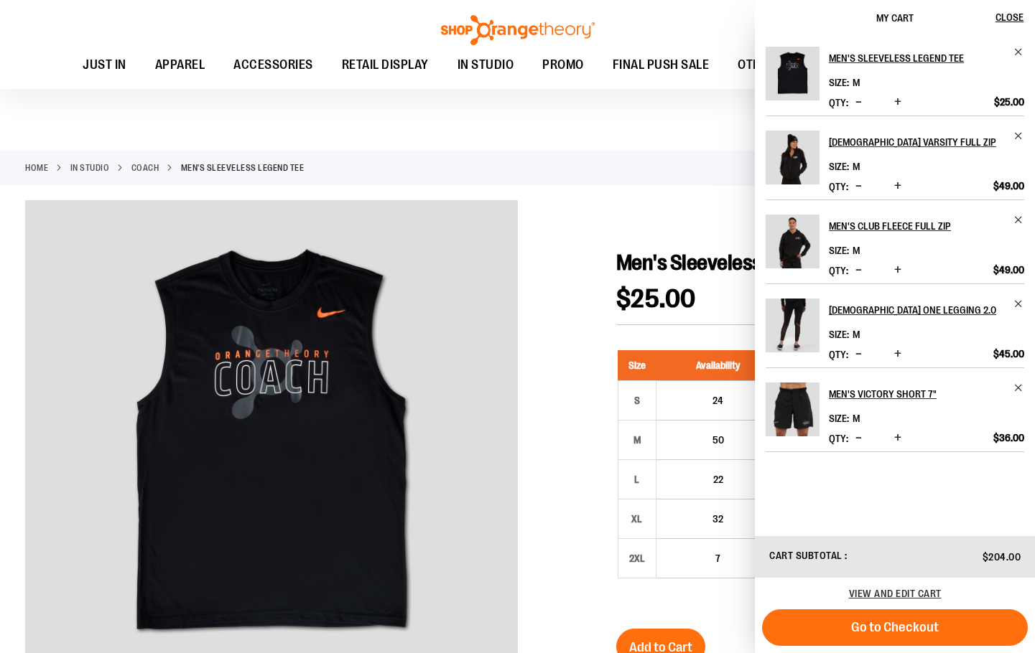
scroll to position [11, 0]
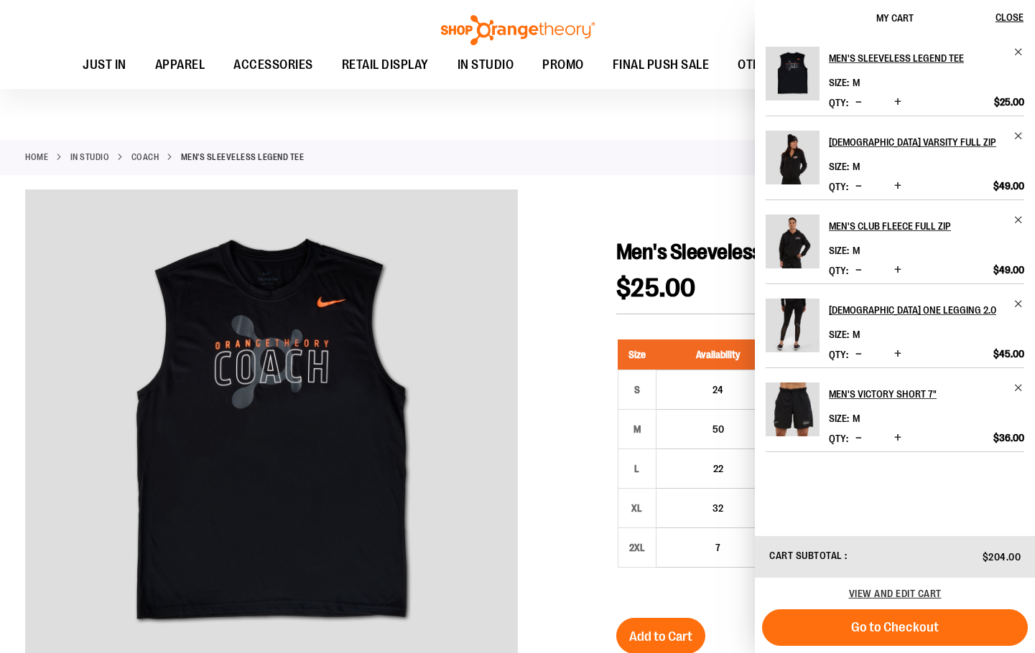
click at [134, 158] on link "Coach" at bounding box center [145, 157] width 28 height 13
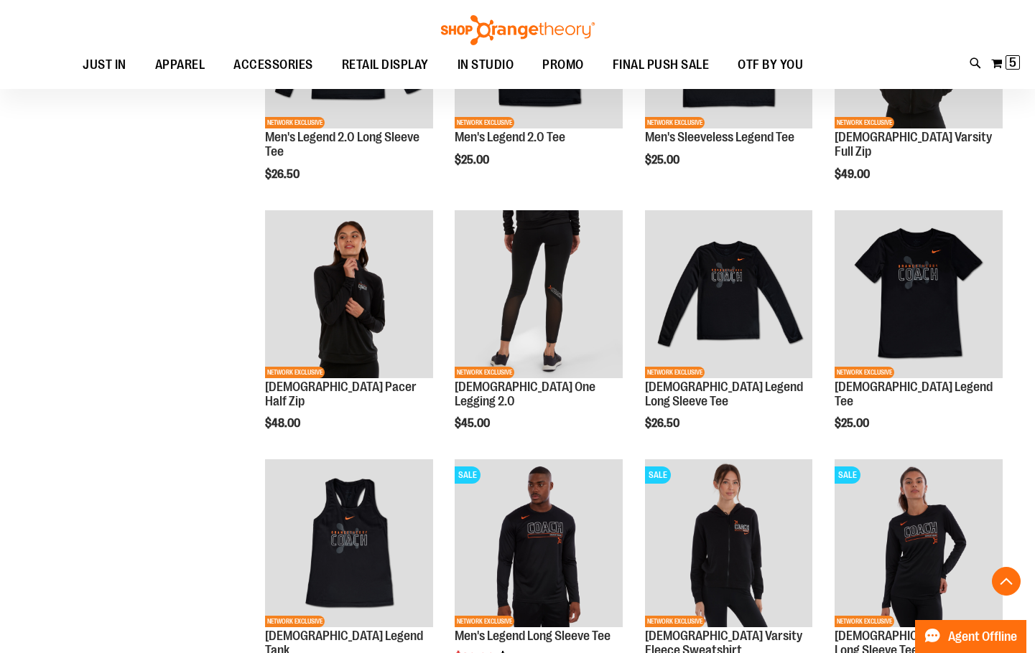
scroll to position [861, 0]
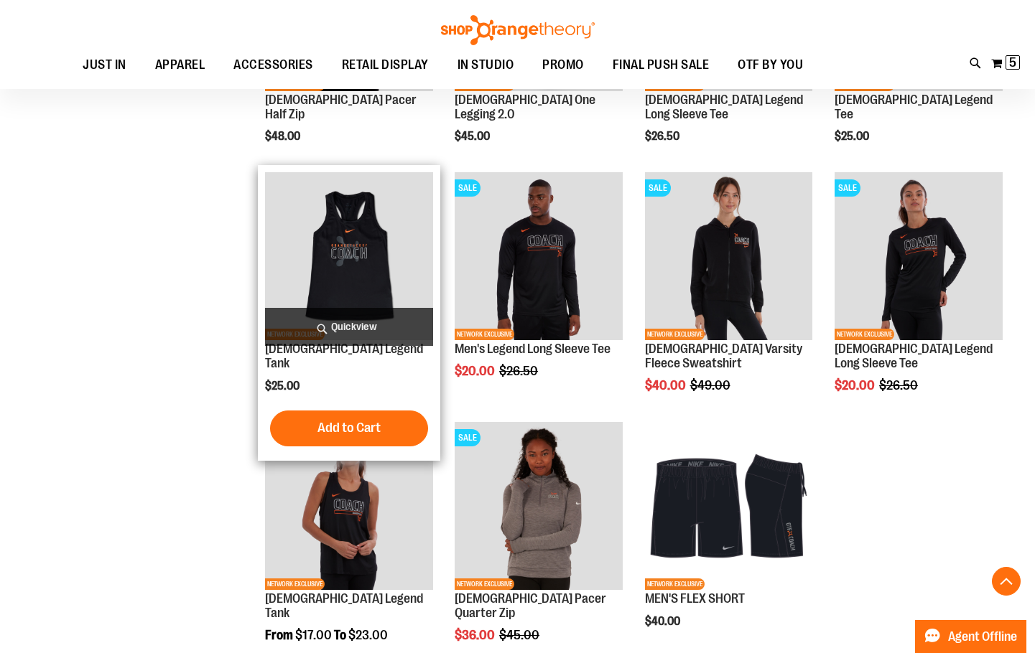
type input "**********"
click at [374, 300] on img "product" at bounding box center [349, 256] width 168 height 168
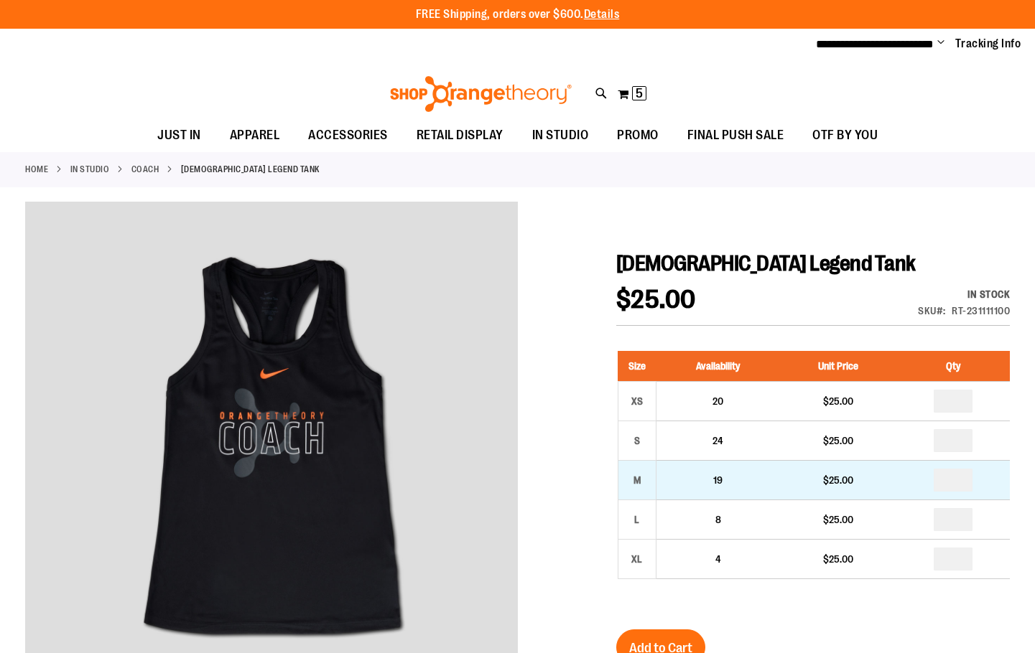
type input "**********"
click at [954, 480] on input "number" at bounding box center [952, 480] width 39 height 23
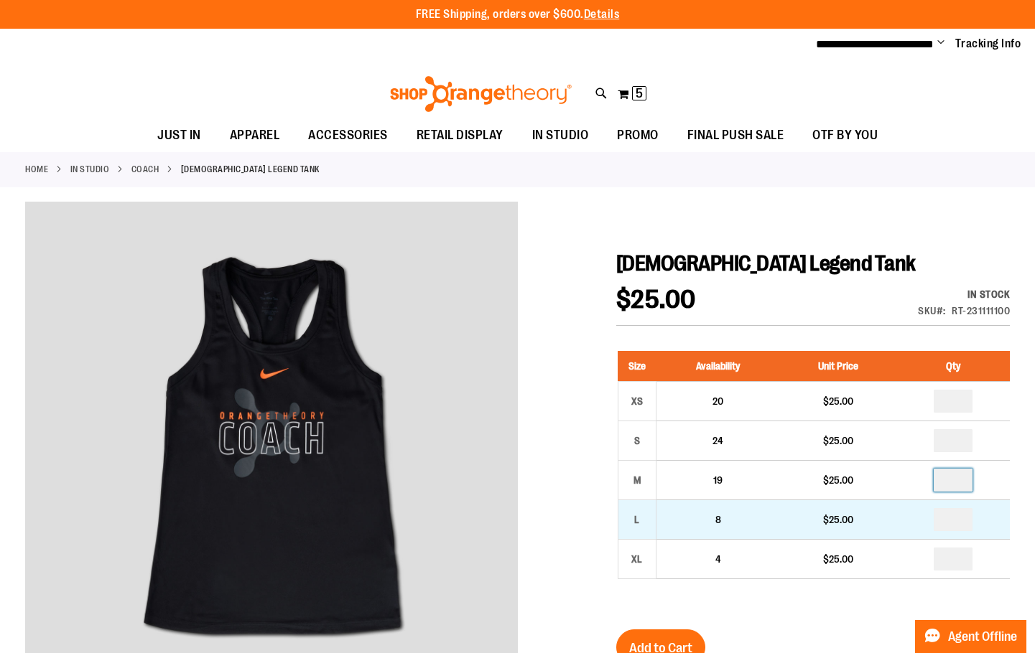
type input "*"
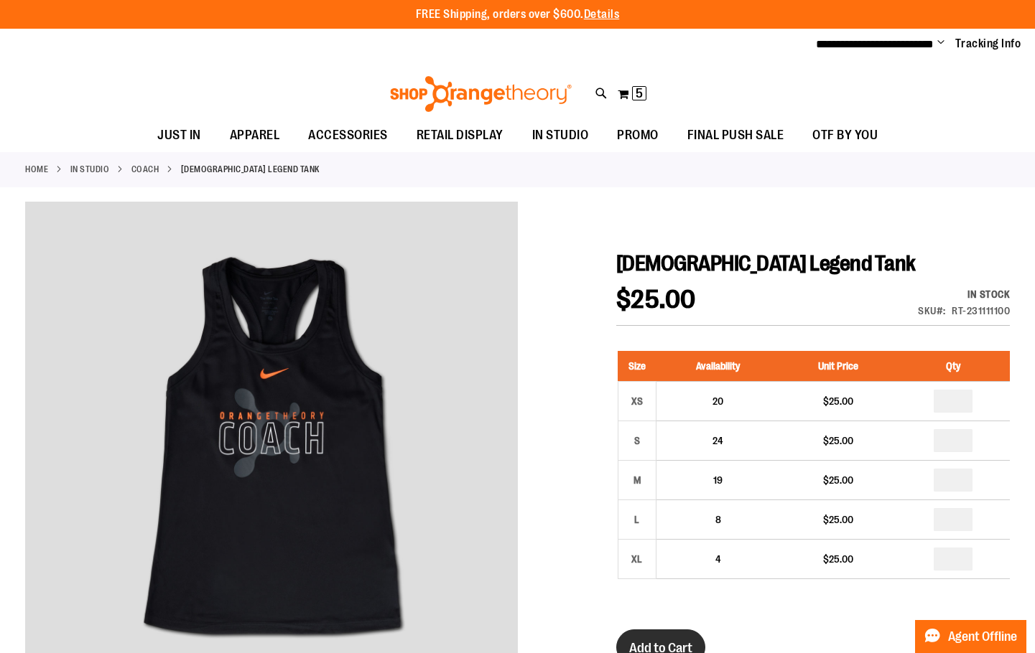
click at [676, 643] on span "Add to Cart" at bounding box center [660, 648] width 63 height 16
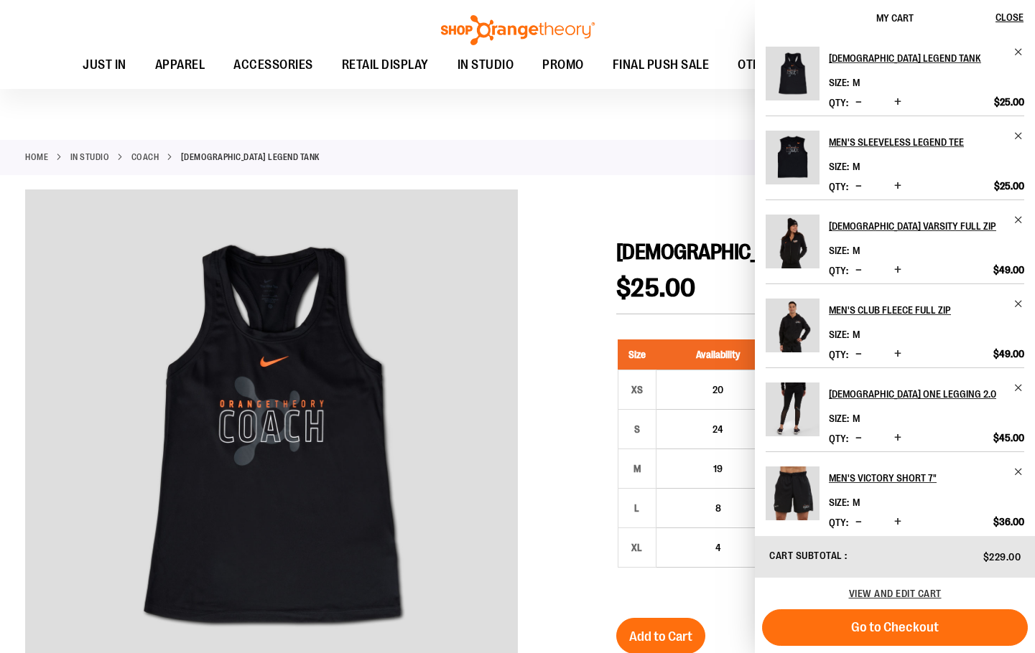
click at [855, 355] on span "Decrease product quantity" at bounding box center [858, 354] width 6 height 14
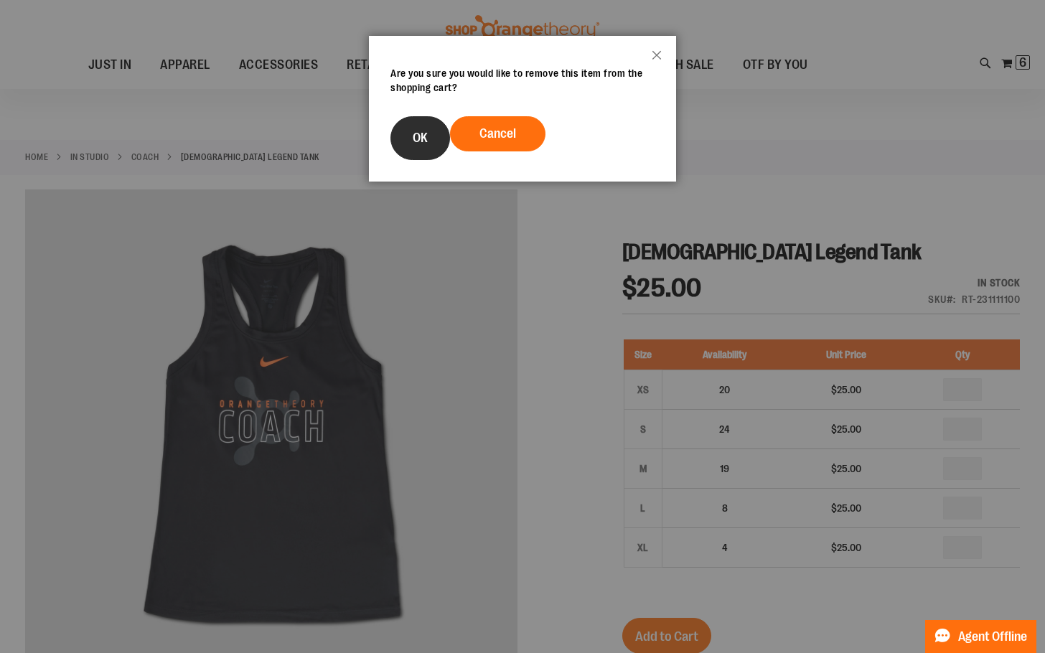
click at [439, 144] on button "OK" at bounding box center [421, 138] width 60 height 44
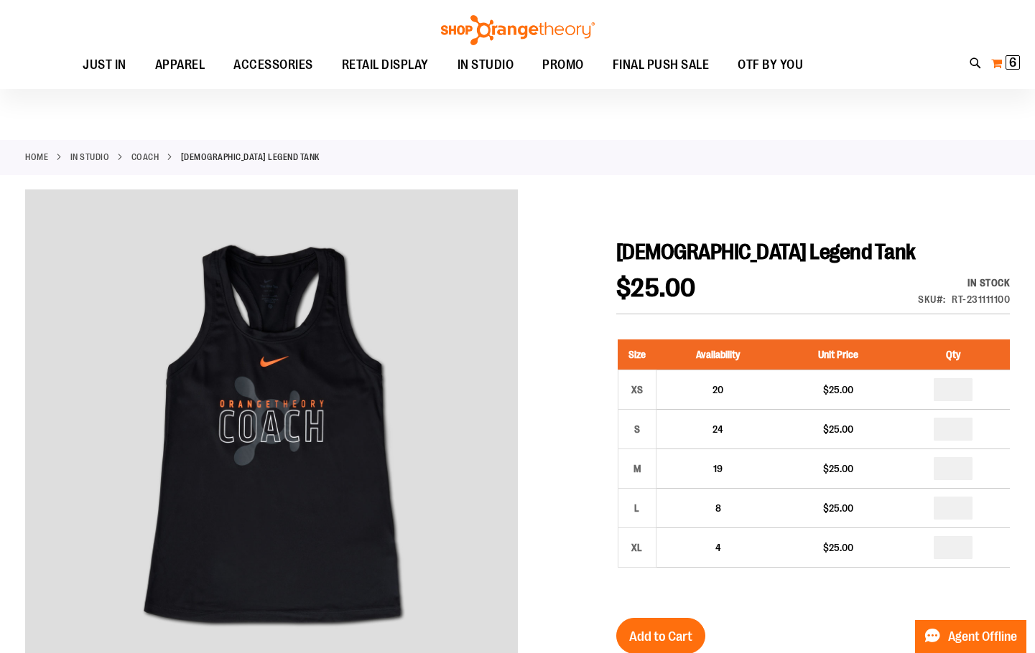
click at [995, 64] on button "My Cart 6 6 items" at bounding box center [1005, 63] width 30 height 23
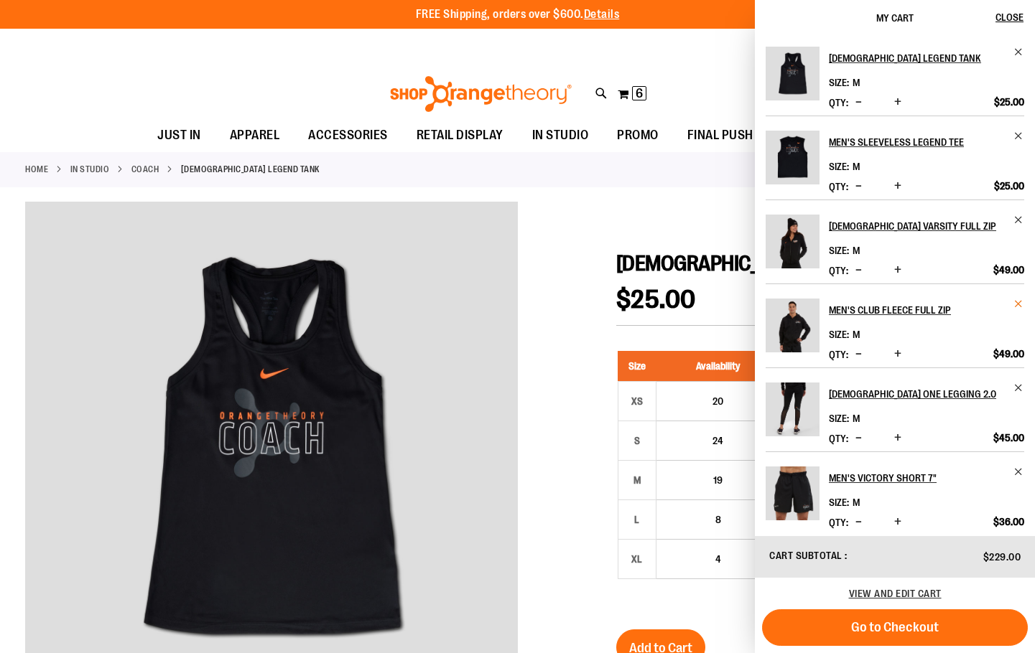
click at [1019, 306] on span "Remove item" at bounding box center [1018, 304] width 11 height 11
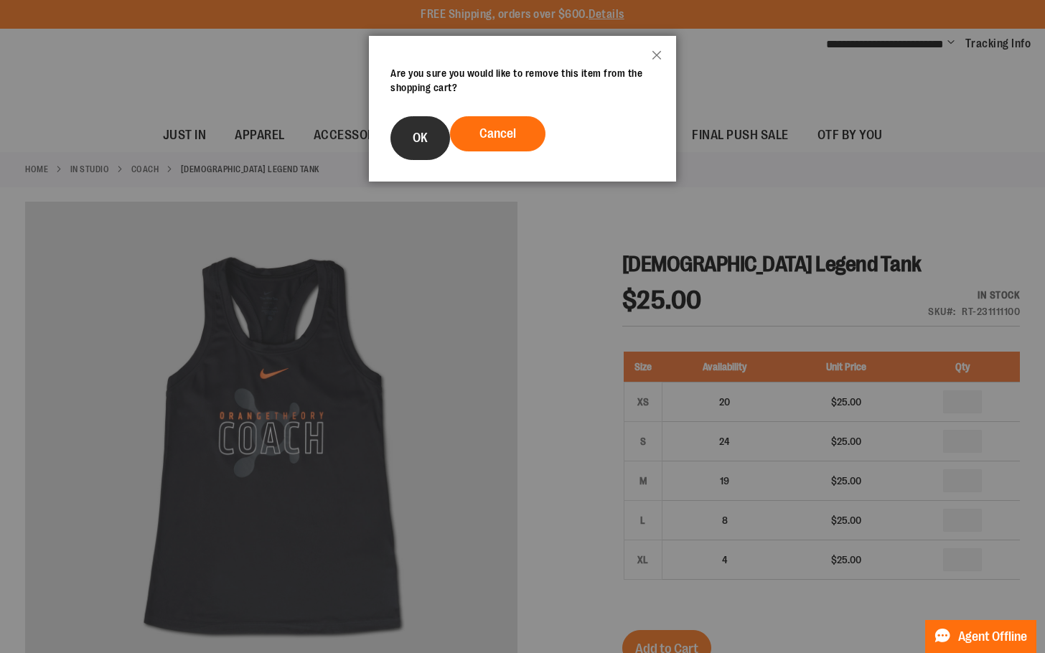
click at [416, 136] on span "OK" at bounding box center [420, 138] width 15 height 14
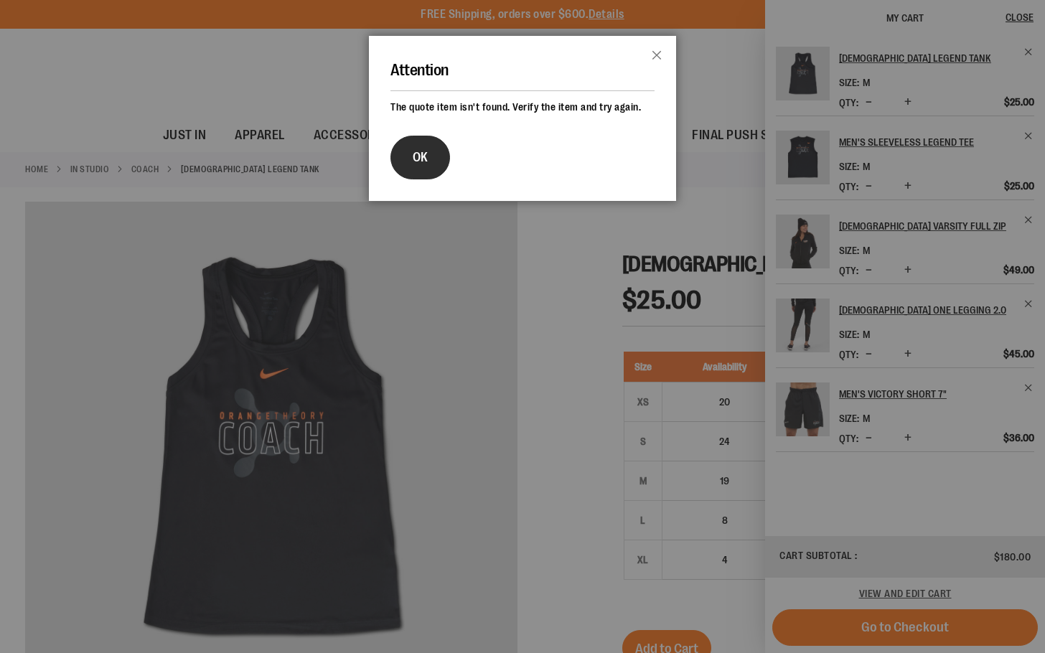
click at [425, 157] on span "OK" at bounding box center [420, 157] width 15 height 14
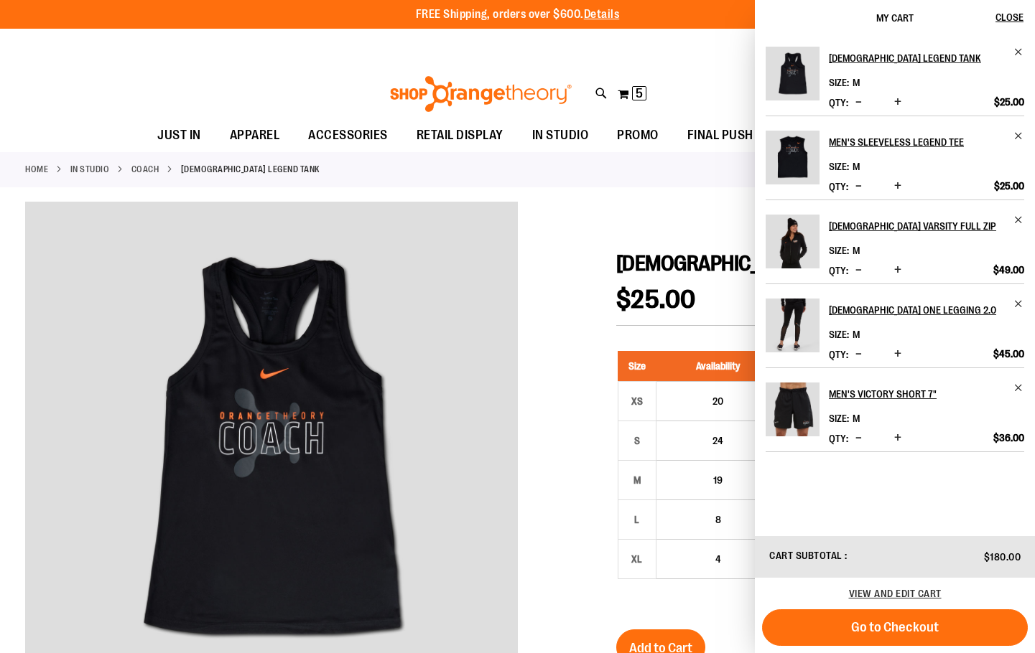
click at [128, 167] on li "IN STUDIO" at bounding box center [100, 169] width 61 height 13
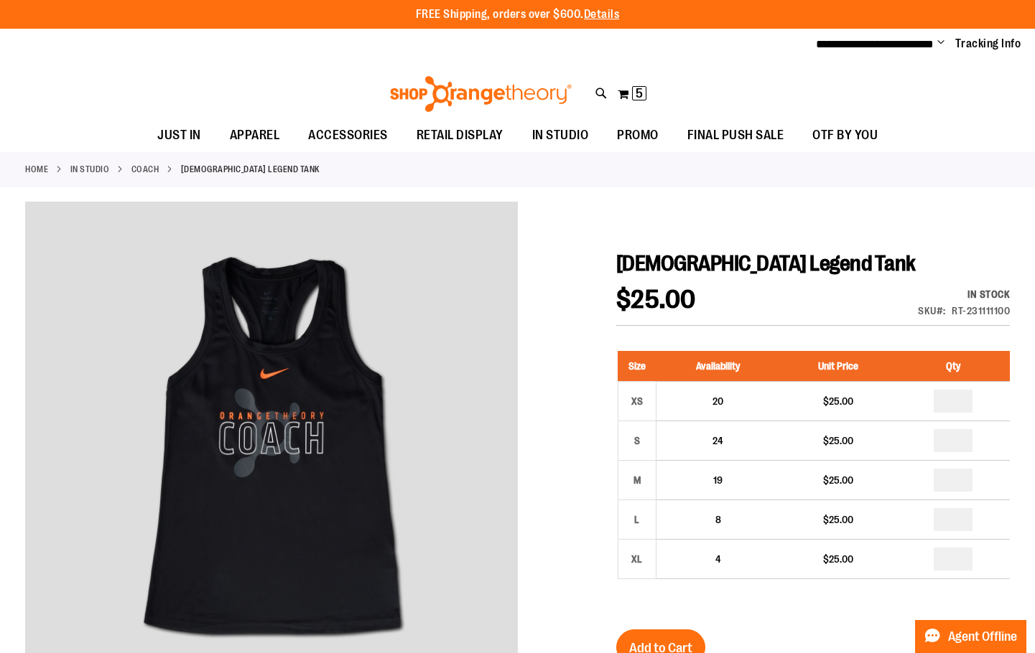
click at [142, 164] on link "Coach" at bounding box center [145, 169] width 28 height 13
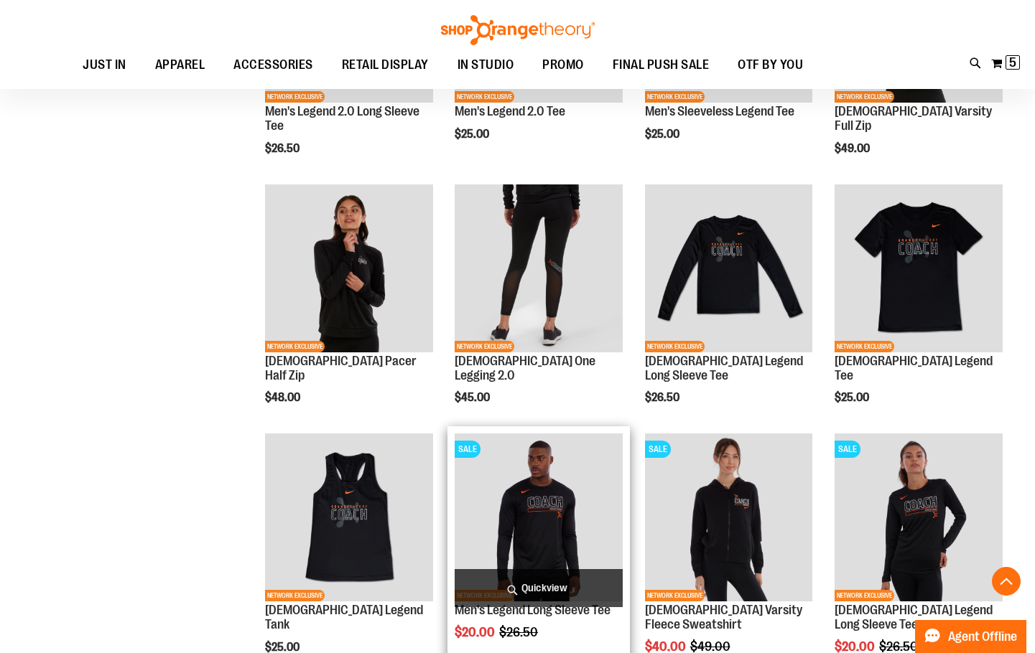
scroll to position [717, 0]
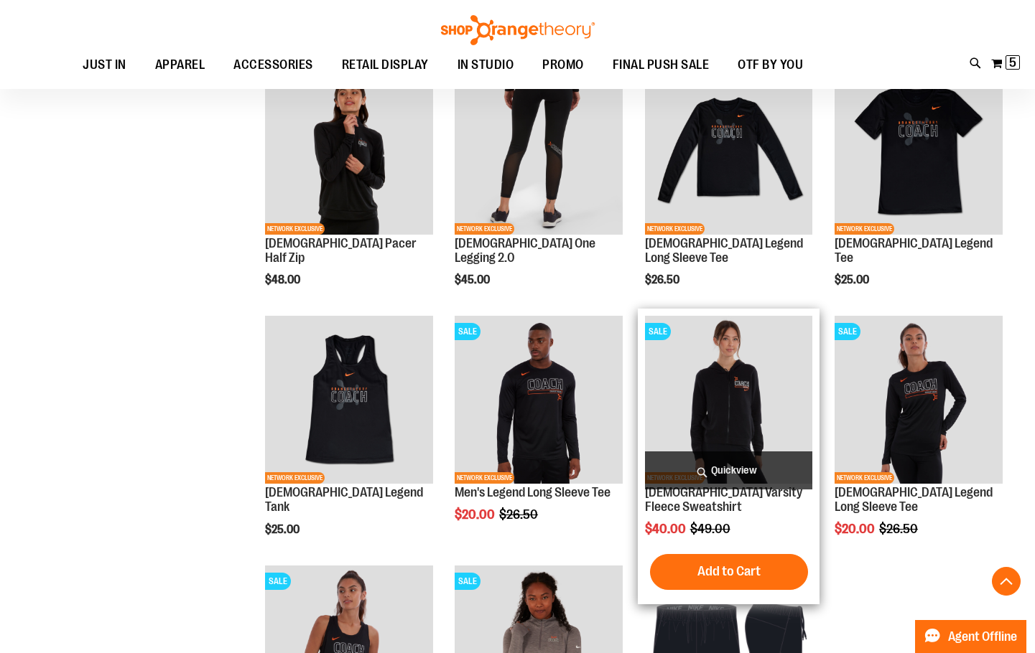
type input "**********"
click at [763, 391] on img "product" at bounding box center [729, 400] width 168 height 168
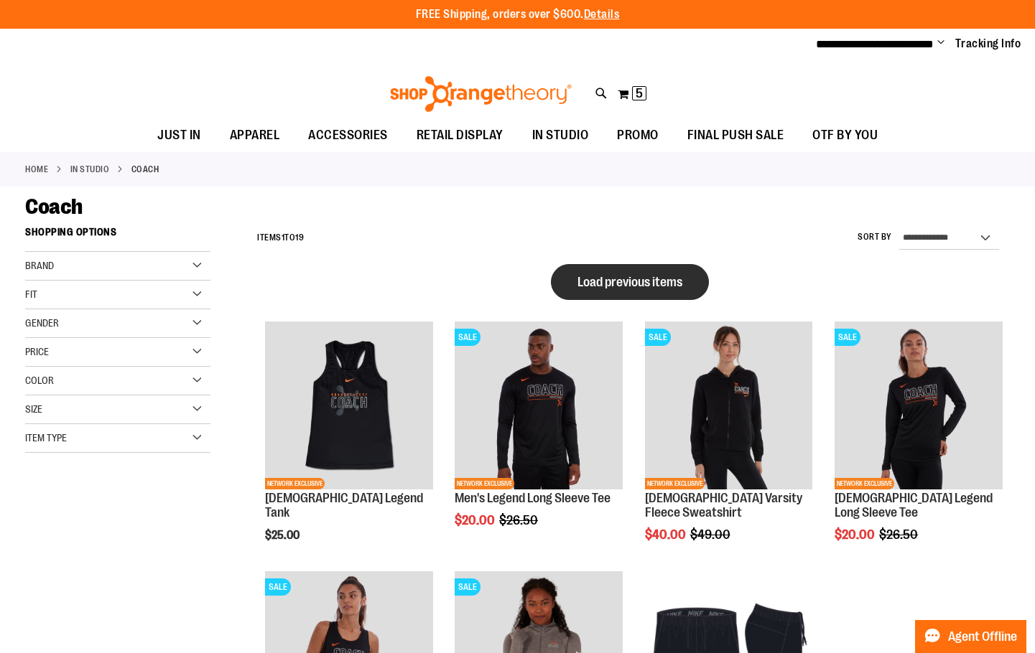
type input "**********"
click at [559, 286] on button "Load previous items" at bounding box center [630, 282] width 158 height 36
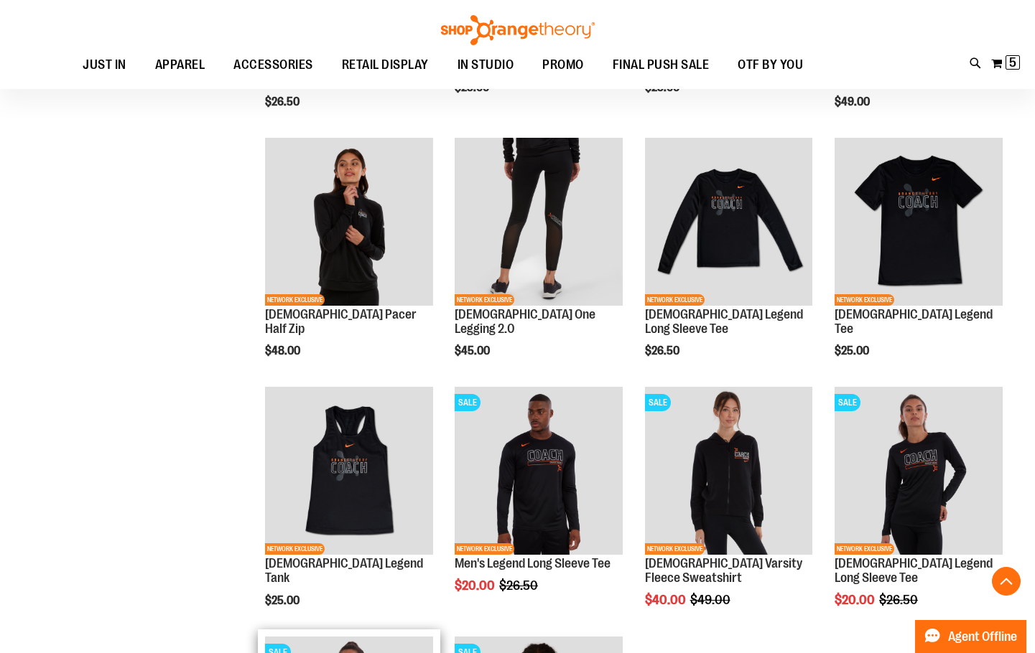
scroll to position [645, 0]
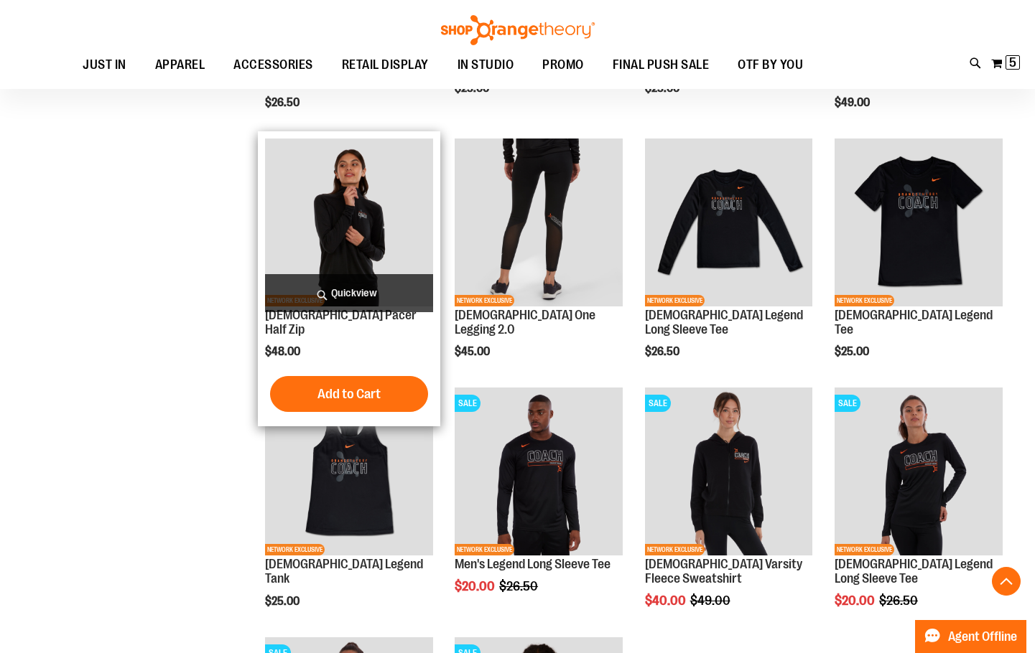
click at [312, 243] on img "product" at bounding box center [349, 223] width 168 height 168
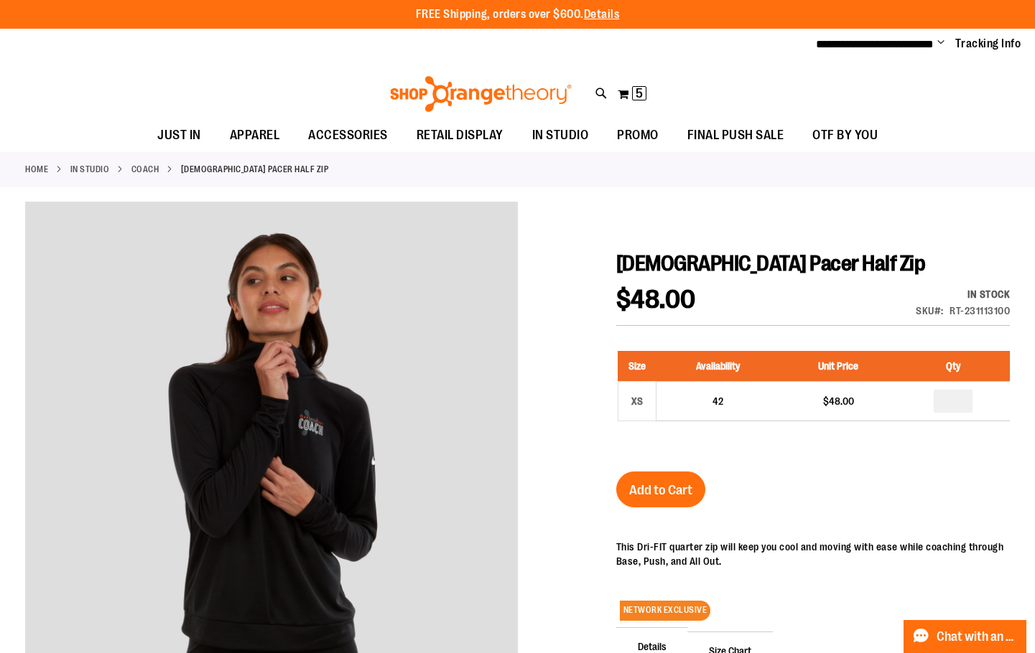
type input "**********"
click at [151, 176] on div "Home IN STUDIO Coach [DEMOGRAPHIC_DATA] Pacer Half Zip" at bounding box center [517, 169] width 1035 height 35
click at [152, 171] on link "Coach" at bounding box center [145, 169] width 28 height 13
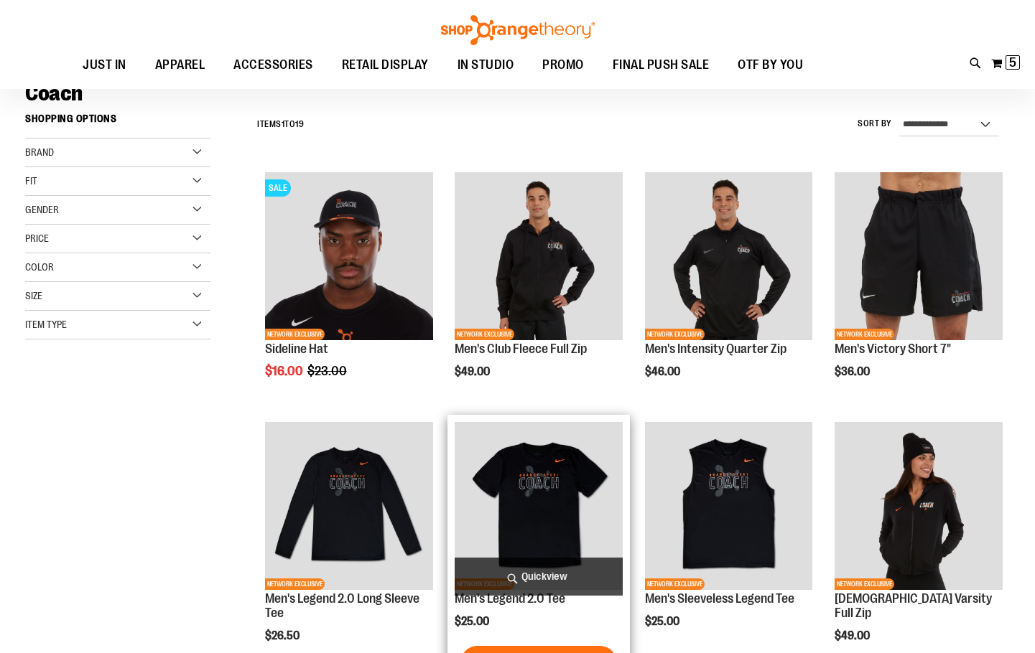
scroll to position [215, 0]
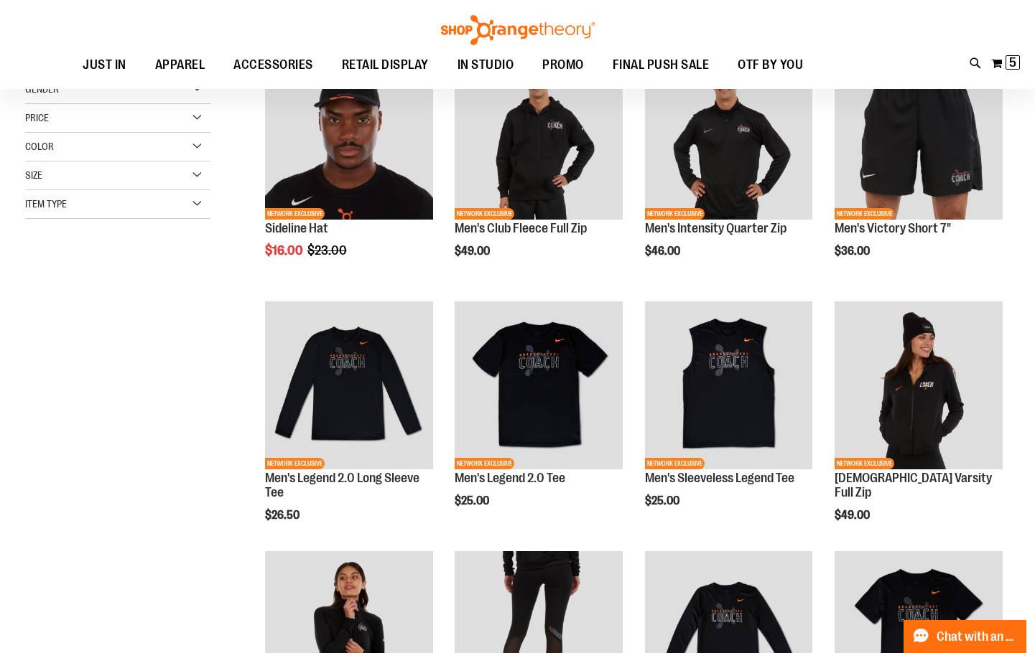
scroll to position [71, 0]
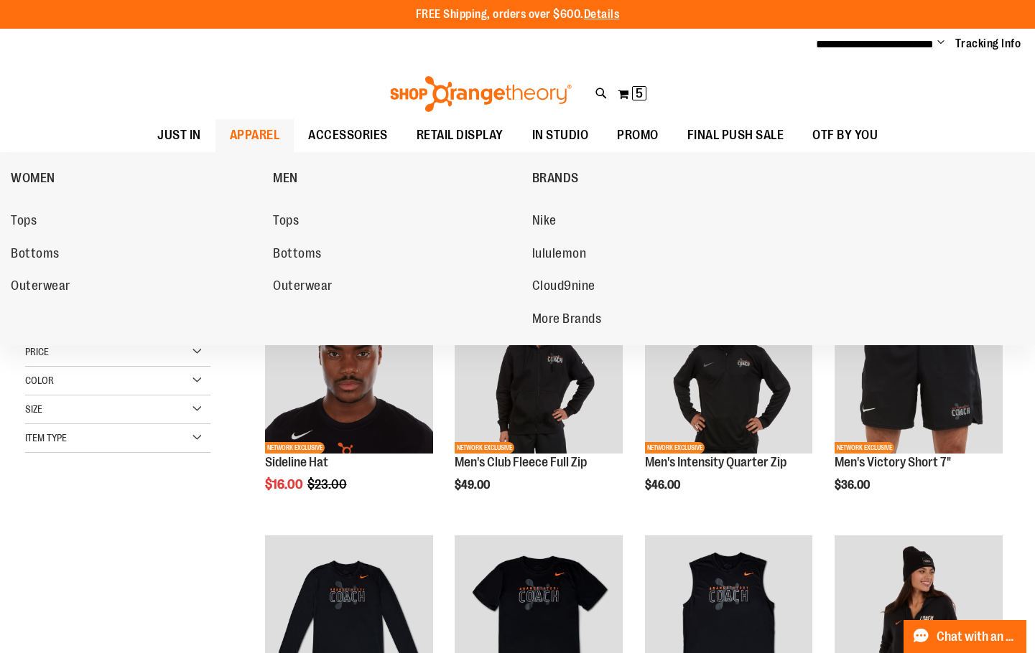
type input "**********"
click at [260, 137] on span "APPAREL" at bounding box center [255, 135] width 50 height 32
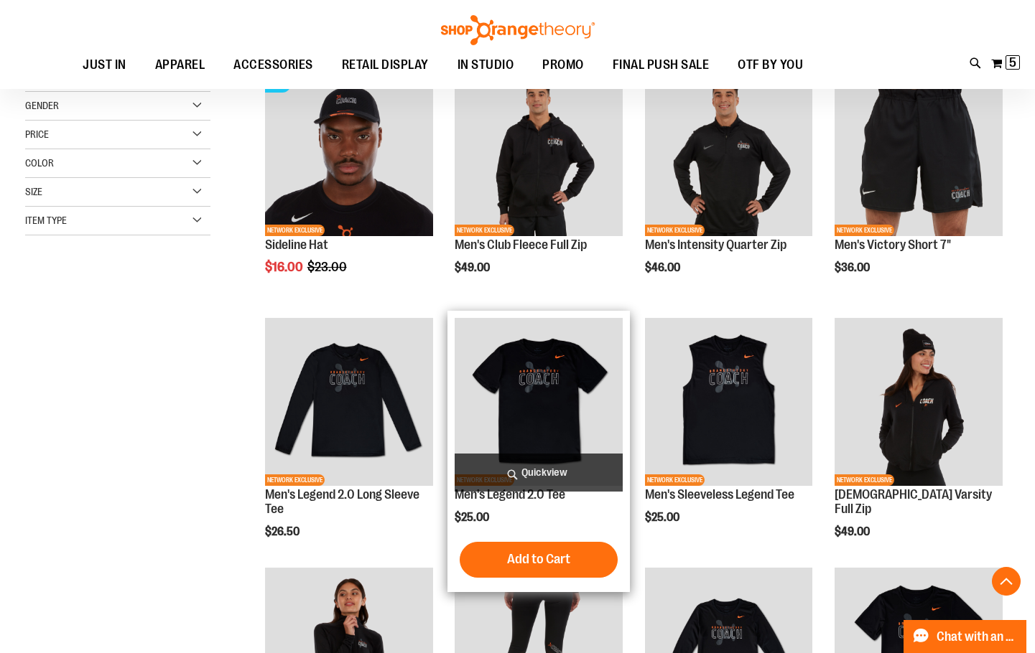
scroll to position [286, 0]
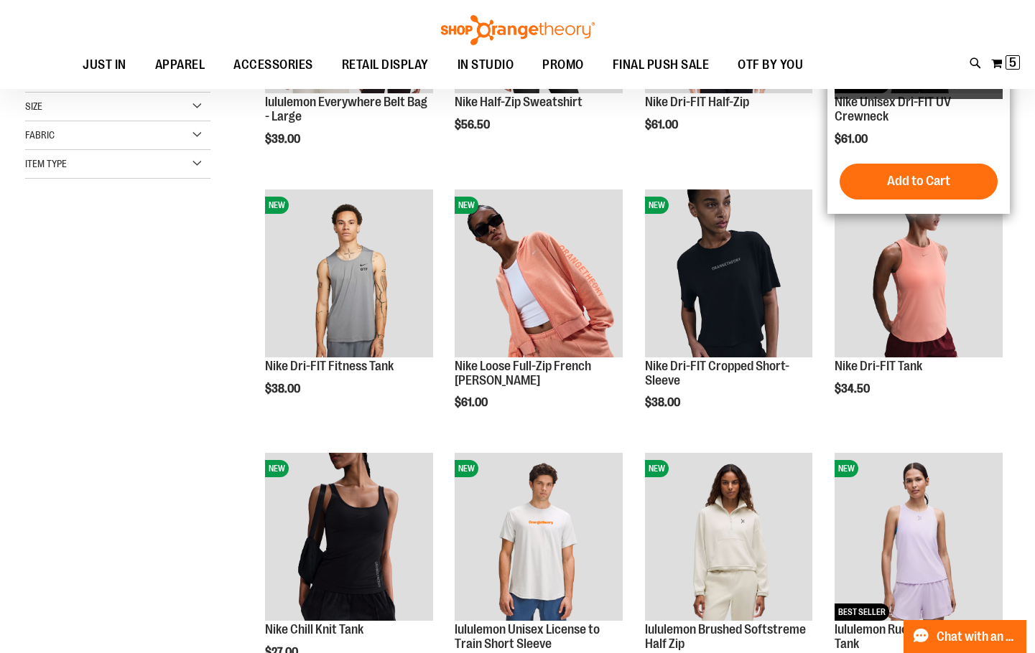
scroll to position [215, 0]
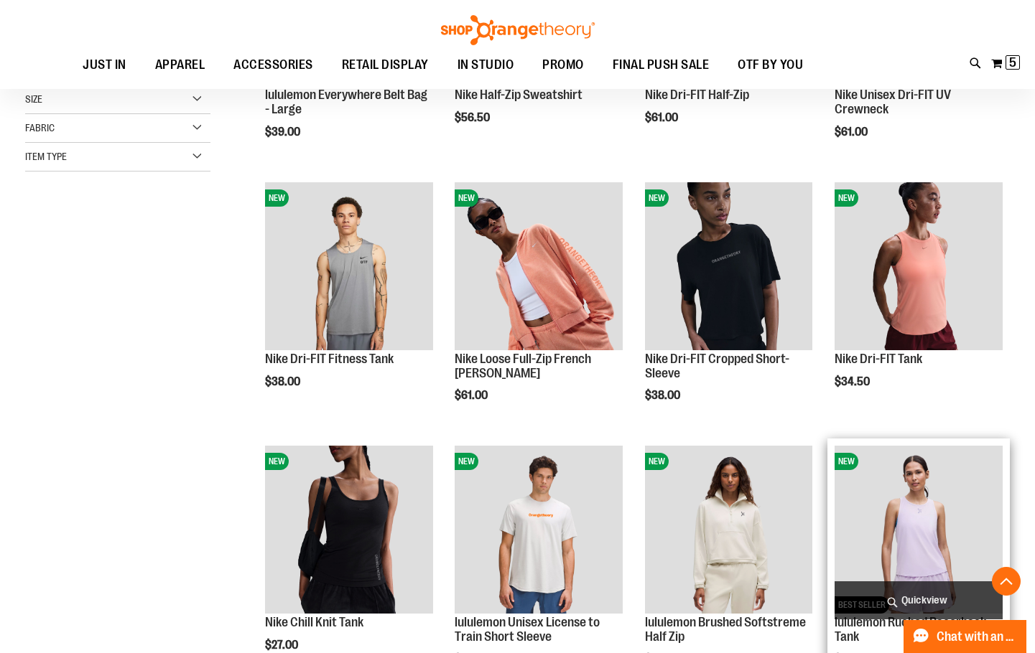
scroll to position [215, 0]
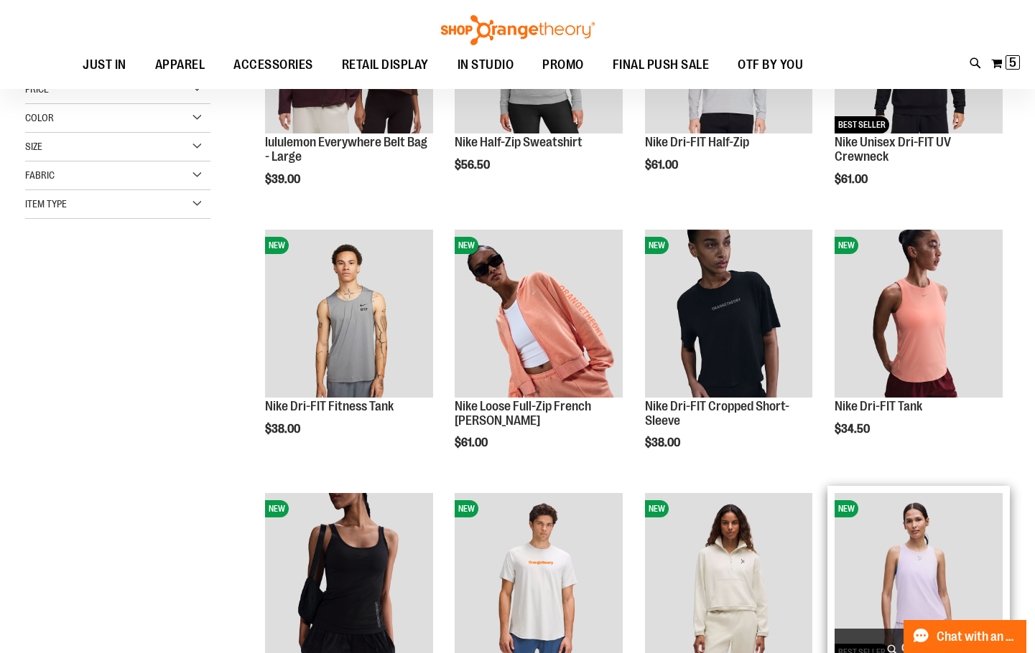
scroll to position [143, 0]
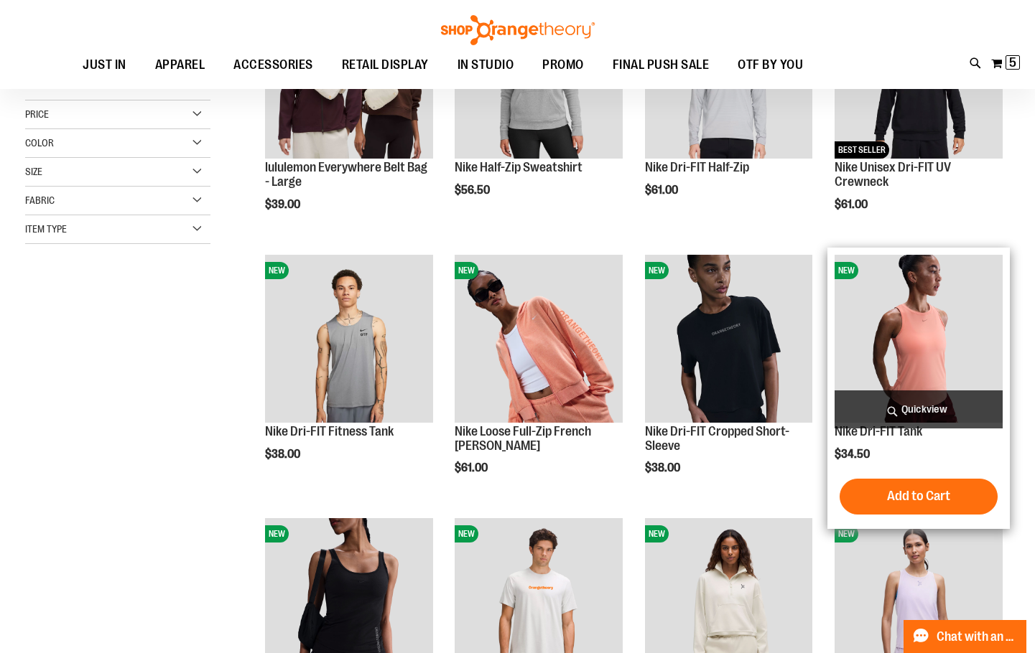
type input "**********"
click at [909, 321] on img "product" at bounding box center [918, 339] width 168 height 168
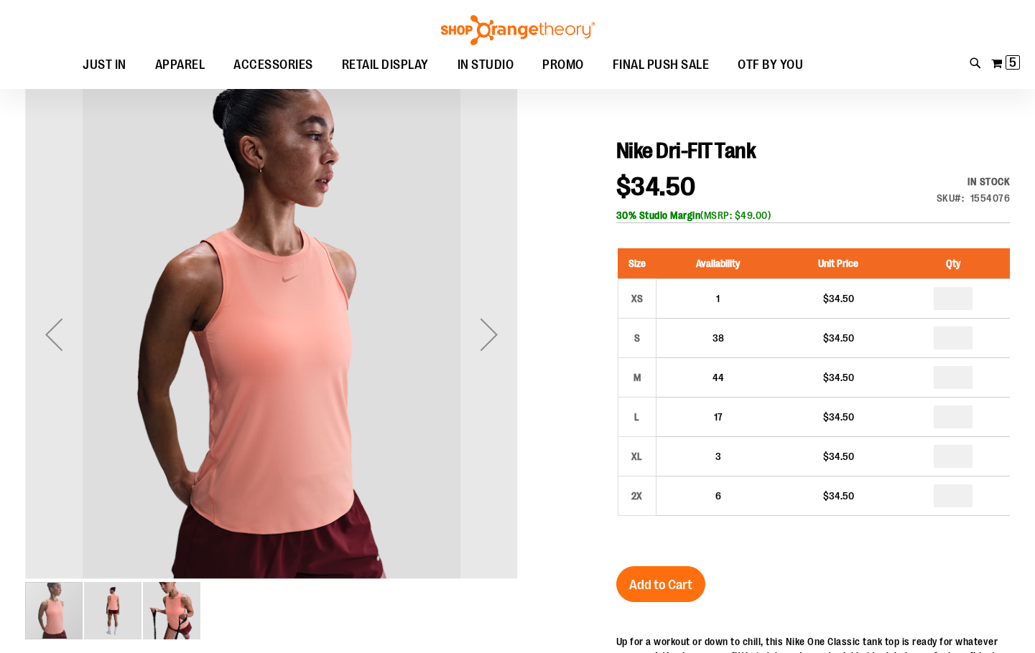
scroll to position [215, 0]
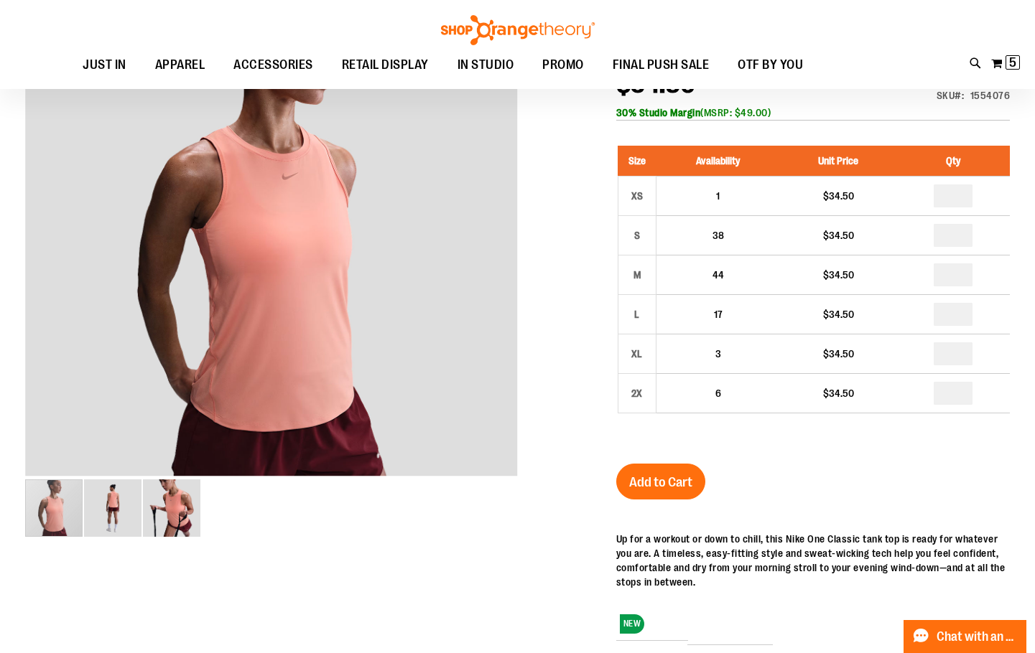
type input "**********"
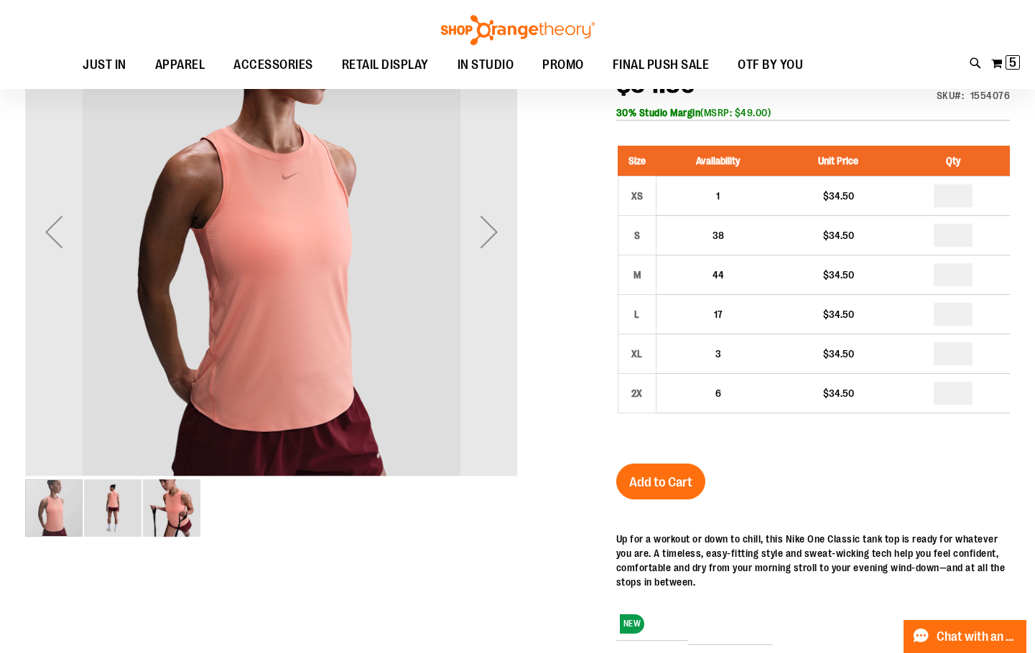
click at [510, 310] on div "Next" at bounding box center [488, 232] width 57 height 493
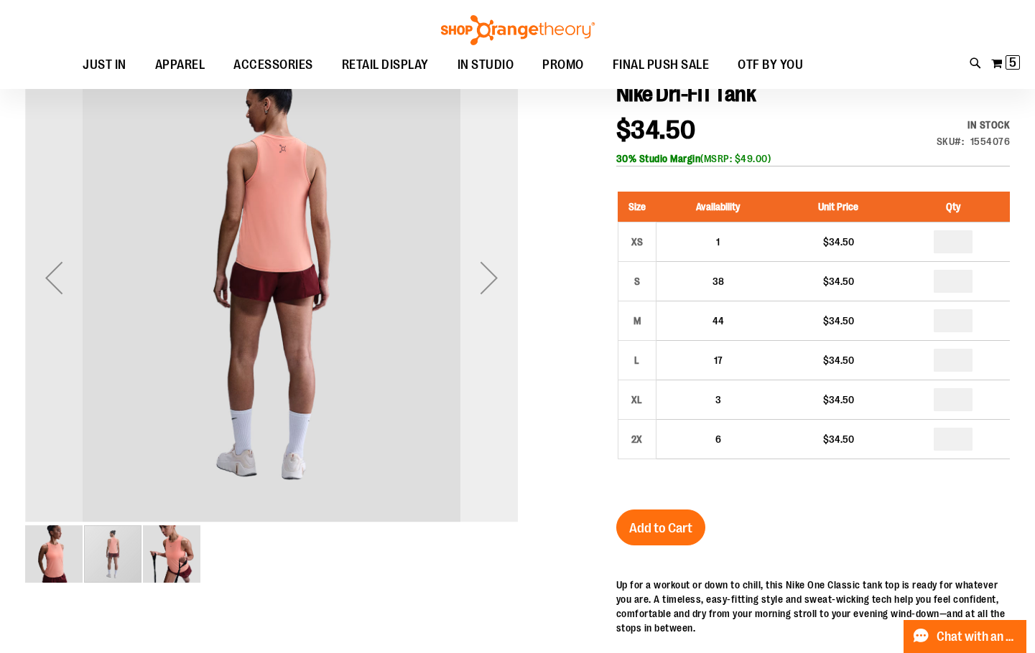
scroll to position [143, 0]
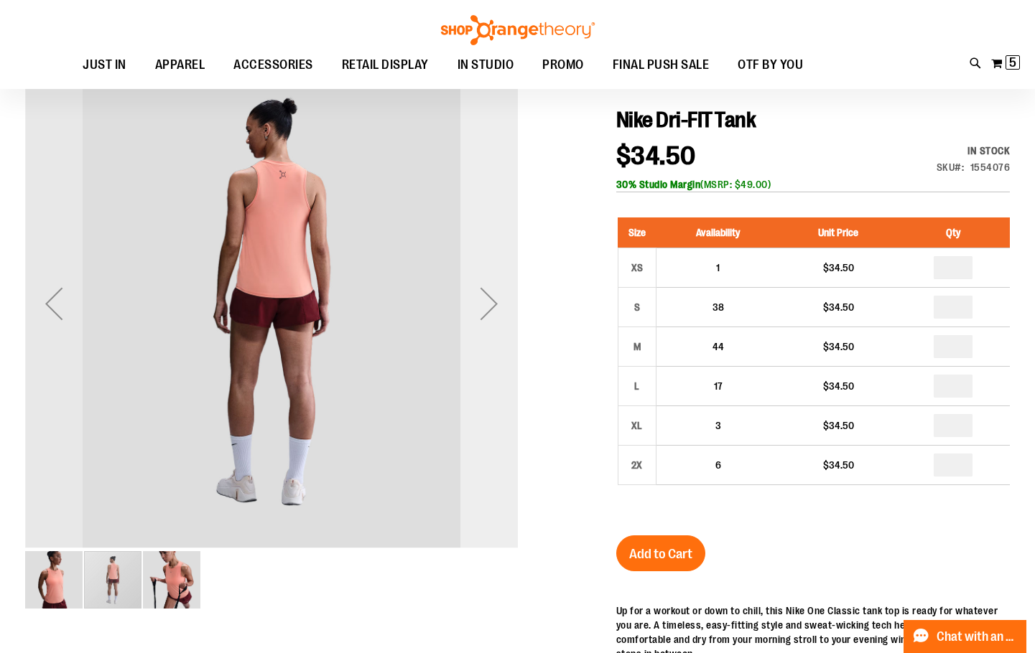
click at [485, 329] on div "Next" at bounding box center [488, 303] width 57 height 57
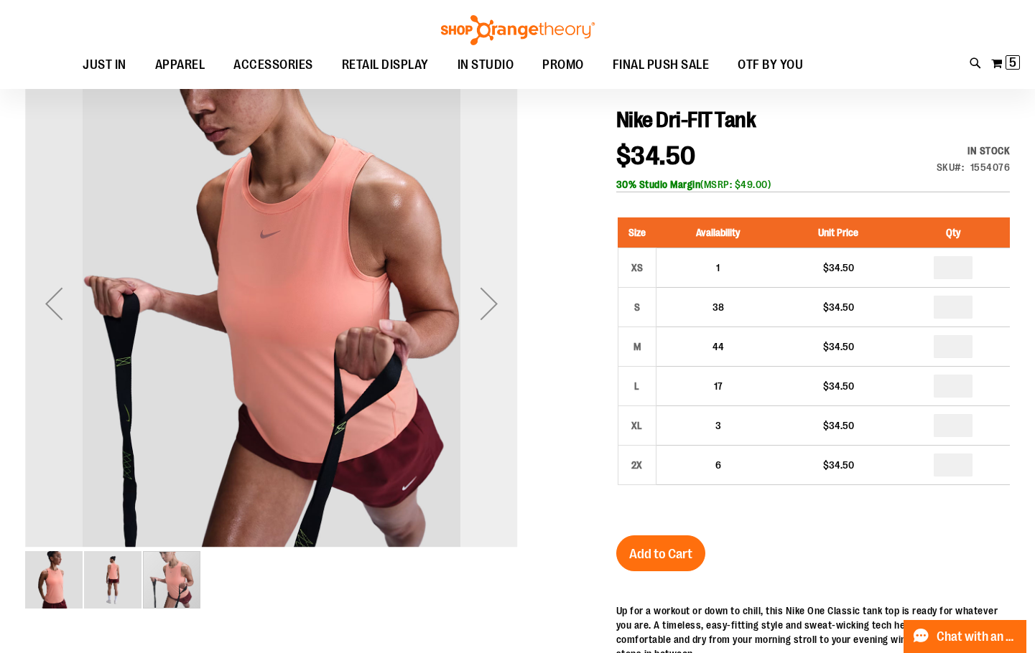
click at [485, 329] on div "Next" at bounding box center [488, 303] width 57 height 57
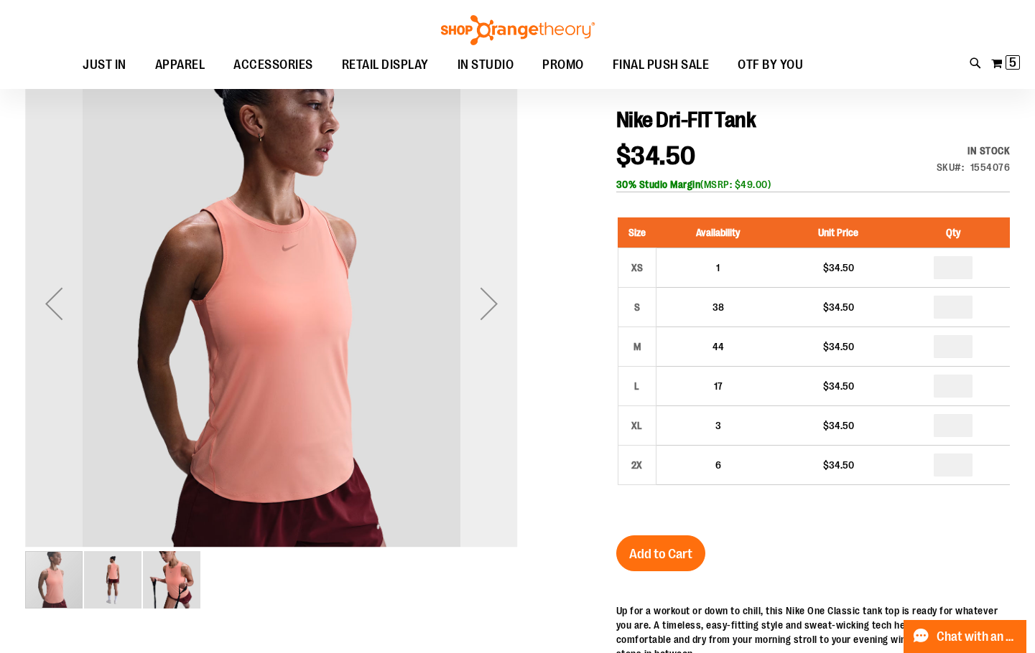
click at [485, 329] on div "Next" at bounding box center [488, 303] width 57 height 57
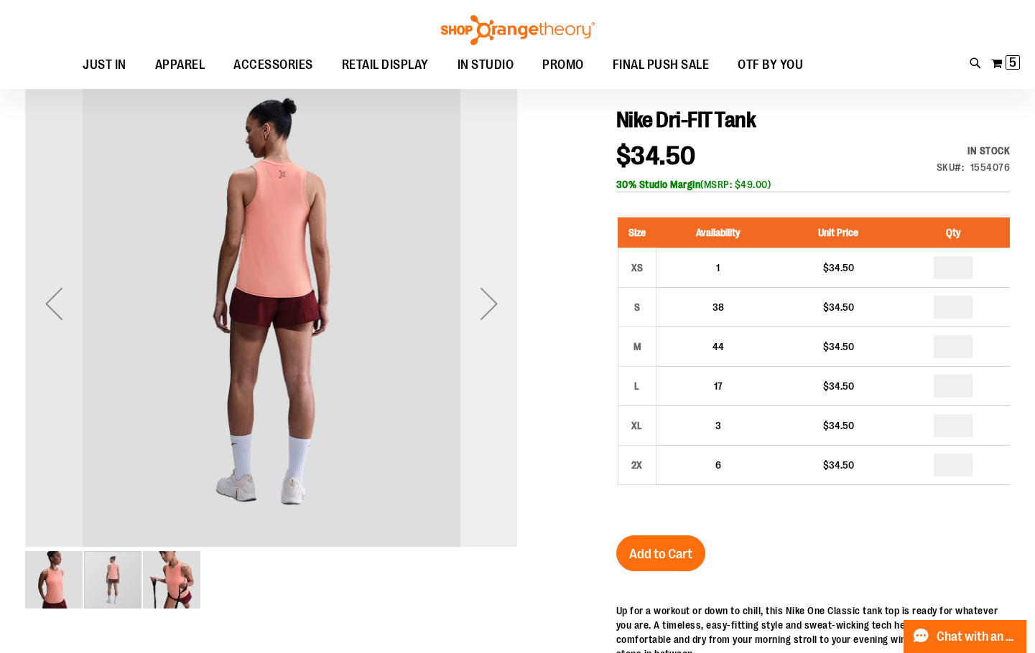
click at [485, 329] on div "Next" at bounding box center [488, 303] width 57 height 57
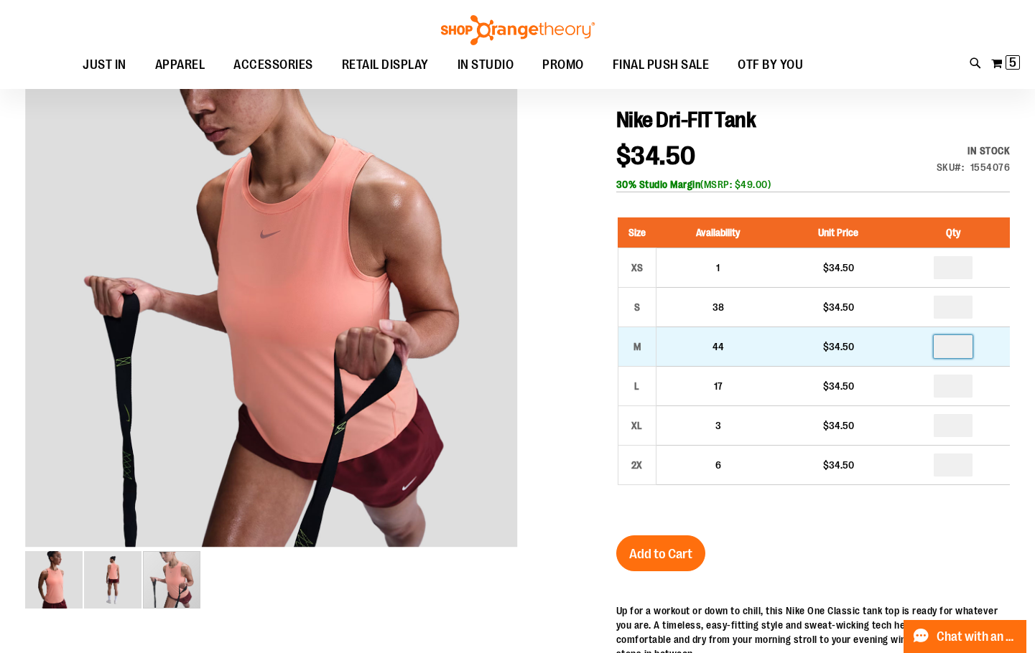
click at [952, 343] on input "number" at bounding box center [952, 346] width 39 height 23
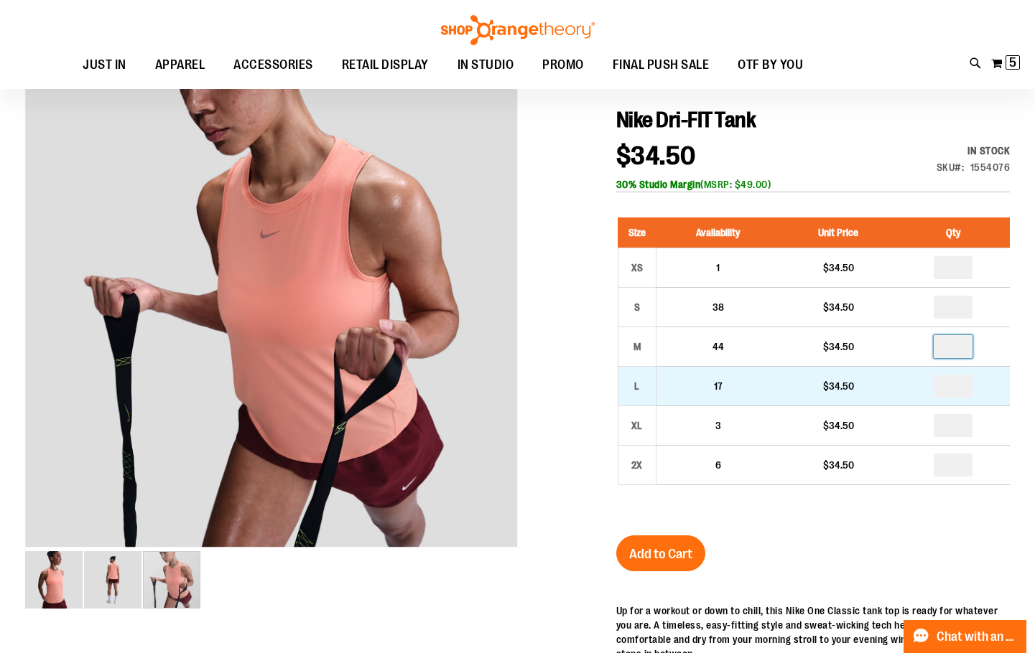
type input "*"
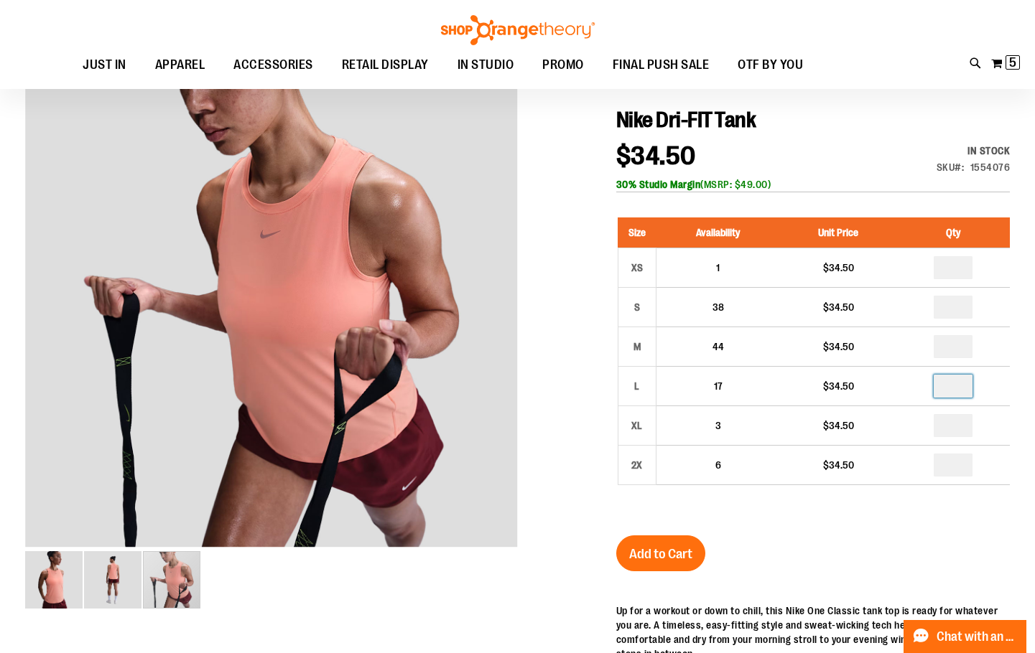
click at [958, 386] on input "number" at bounding box center [952, 386] width 39 height 23
type input "*"
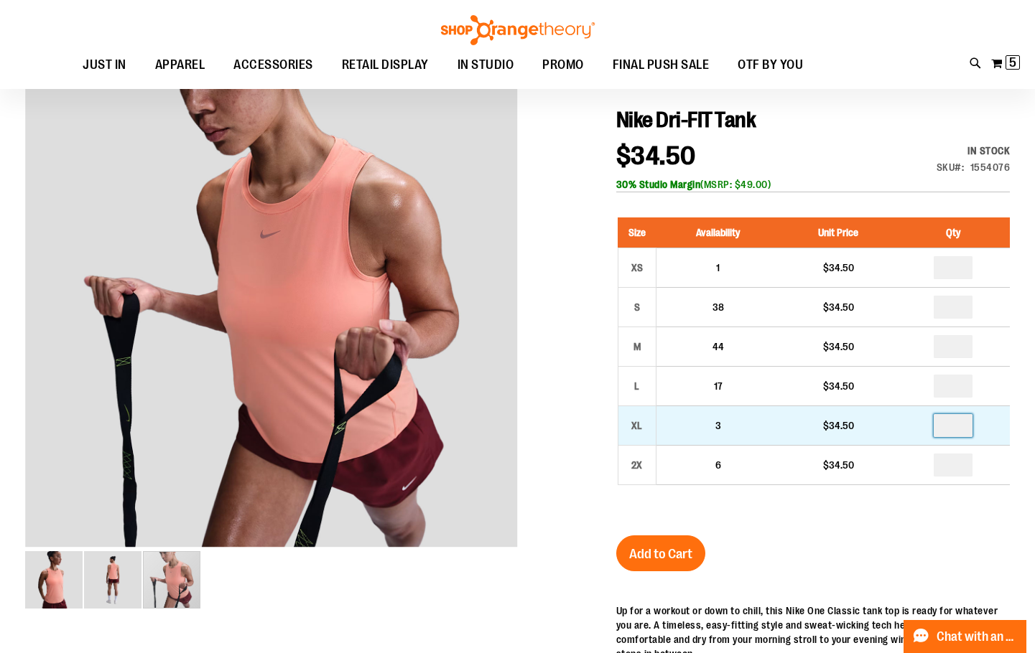
click at [965, 431] on input "number" at bounding box center [952, 425] width 39 height 23
type input "*"
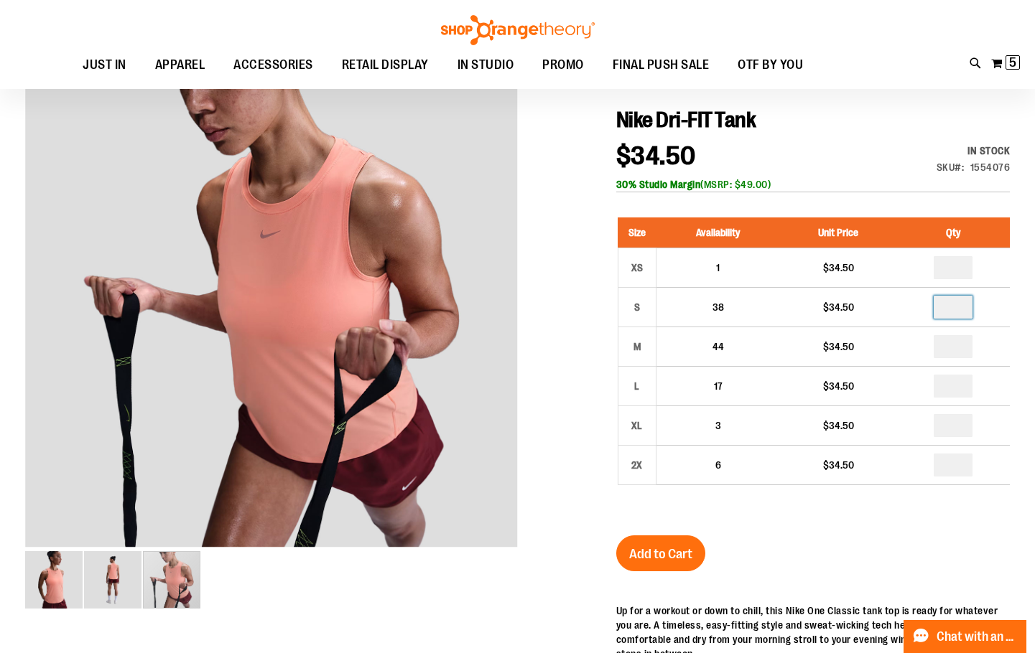
click at [963, 310] on input "number" at bounding box center [952, 307] width 39 height 23
type input "*"
click at [971, 520] on div "Size Availability Unit Price Qty XS 1 $34.50 * S 38" at bounding box center [812, 362] width 393 height 318
click at [670, 549] on span "Add to Cart" at bounding box center [660, 554] width 63 height 16
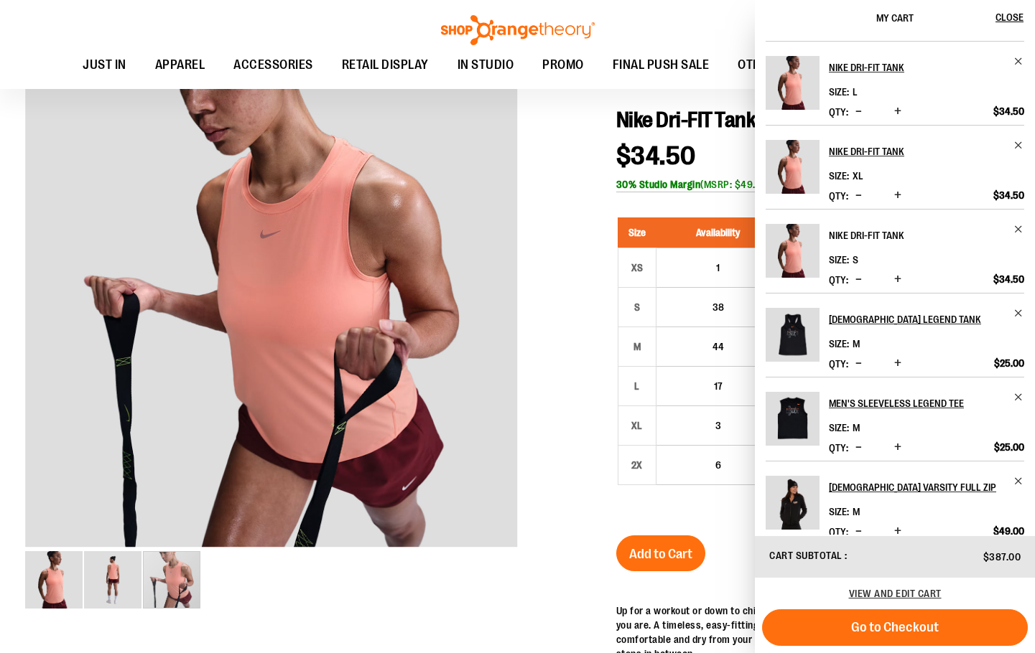
scroll to position [0, 0]
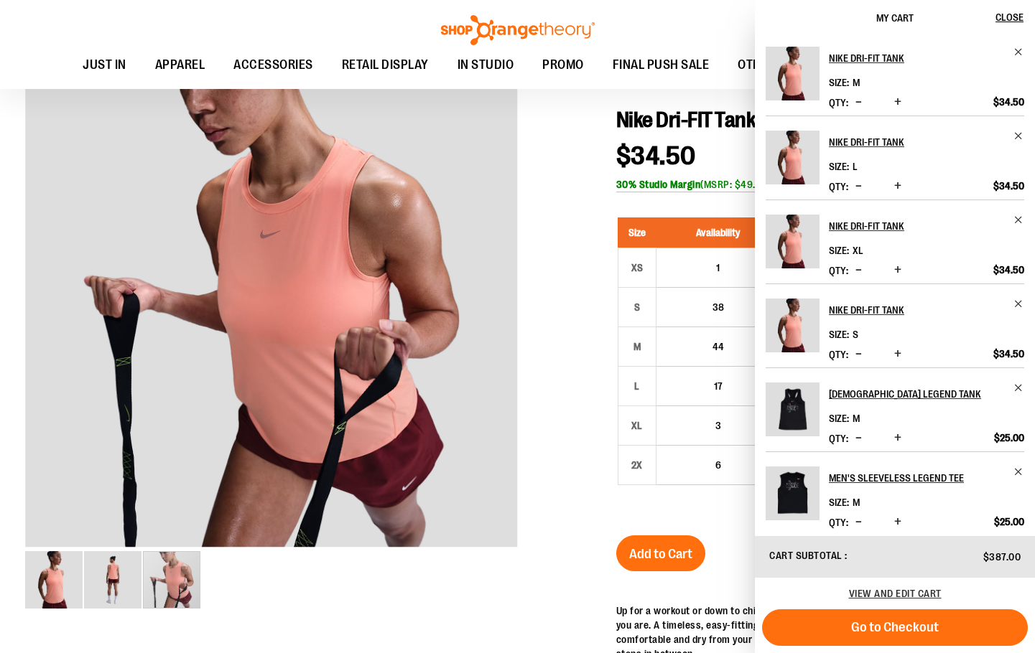
click at [855, 185] on span "Decrease product quantity" at bounding box center [858, 186] width 6 height 14
click at [857, 105] on span "Decrease product quantity" at bounding box center [858, 102] width 6 height 14
click at [853, 192] on button "Decrease product quantity" at bounding box center [859, 187] width 14 height 14
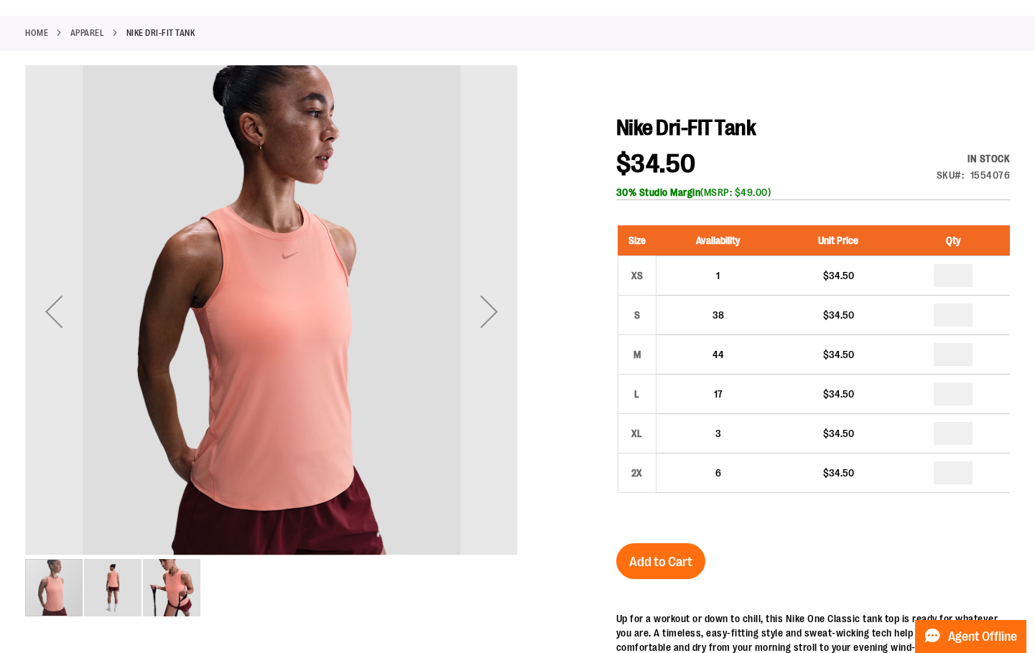
scroll to position [135, 0]
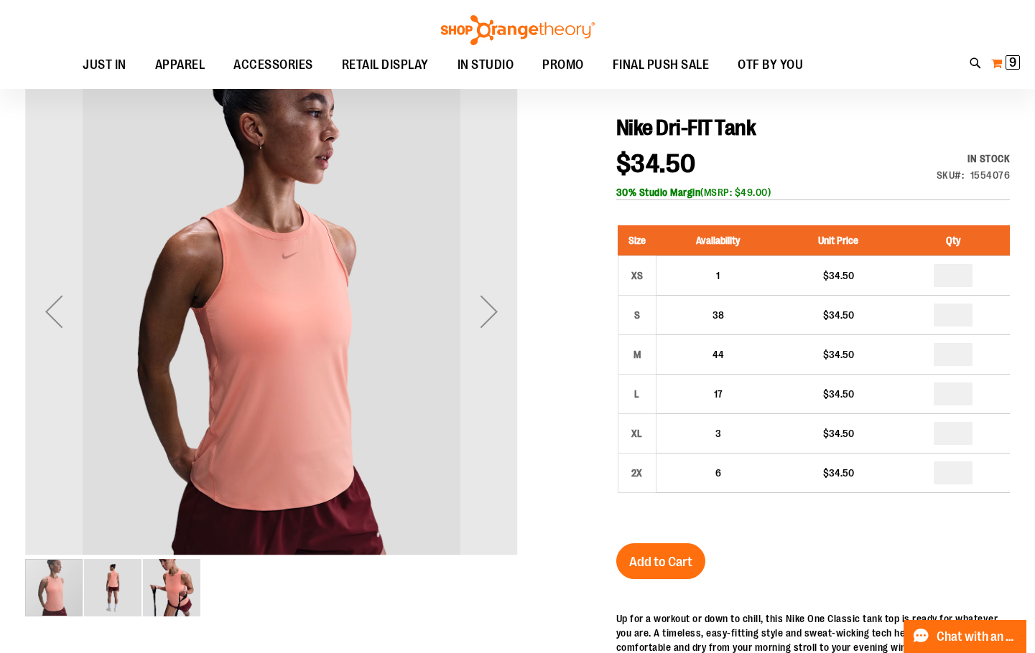
type input "**********"
click at [1001, 61] on button "My Cart 9 9 items" at bounding box center [1005, 63] width 30 height 23
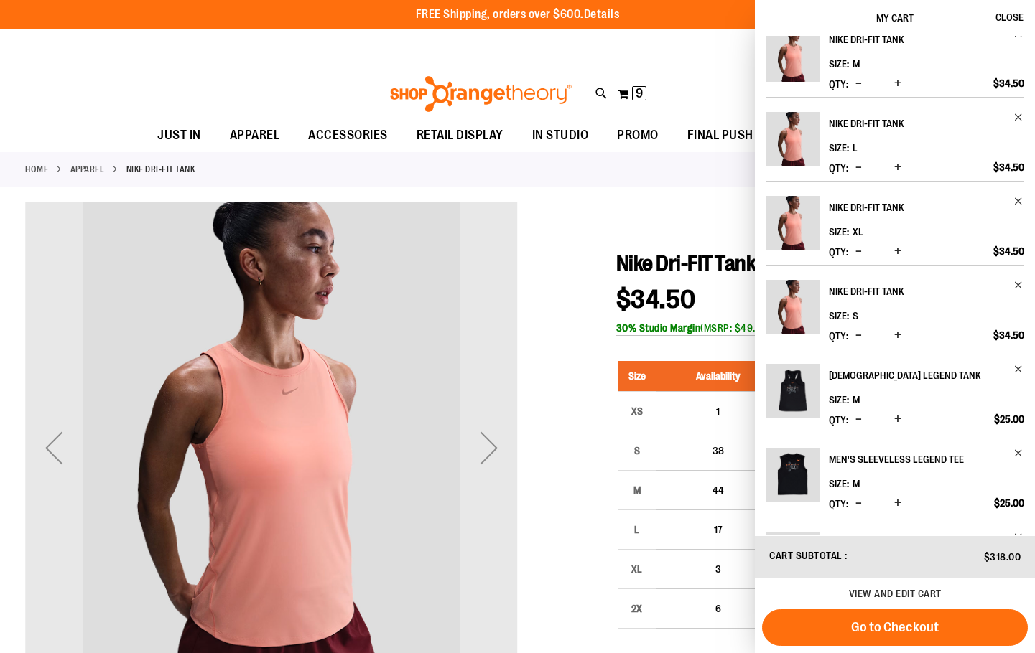
scroll to position [0, 0]
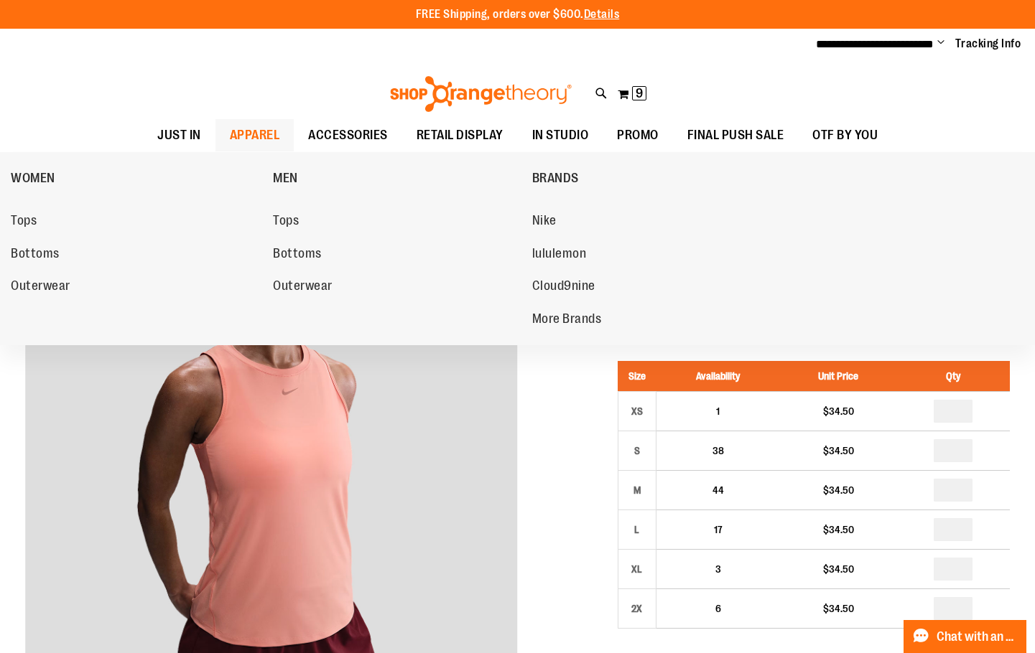
click at [237, 141] on span "APPAREL" at bounding box center [255, 135] width 50 height 32
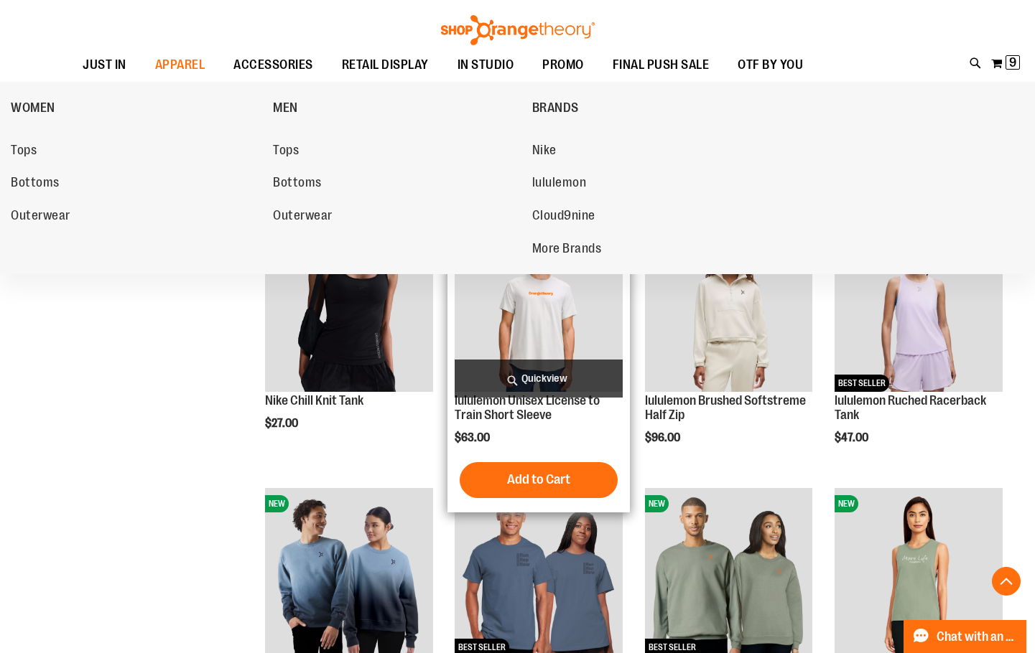
scroll to position [574, 0]
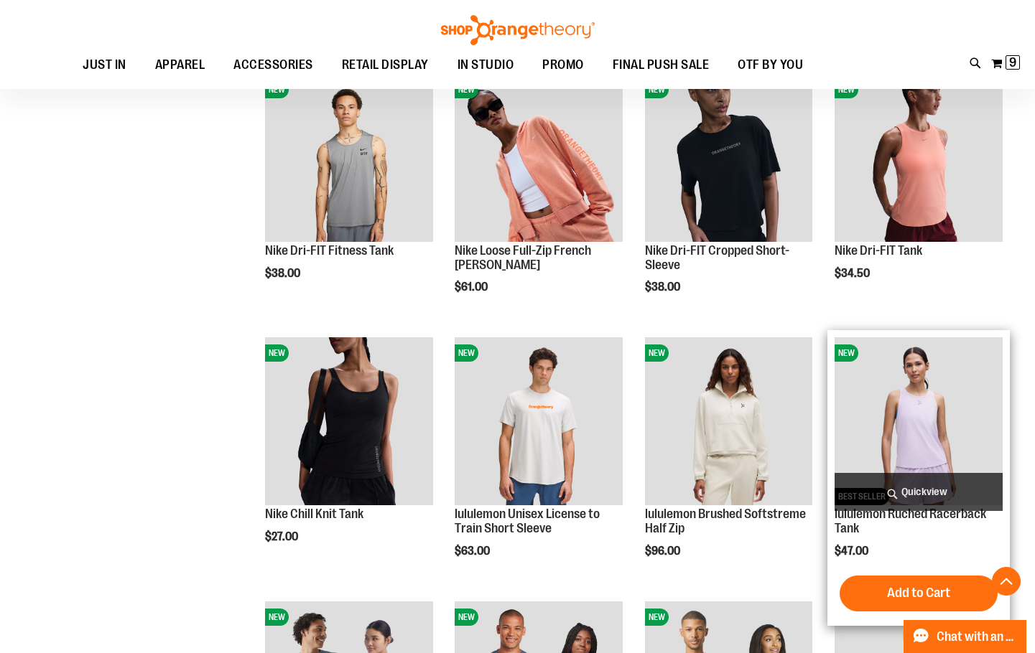
scroll to position [430, 0]
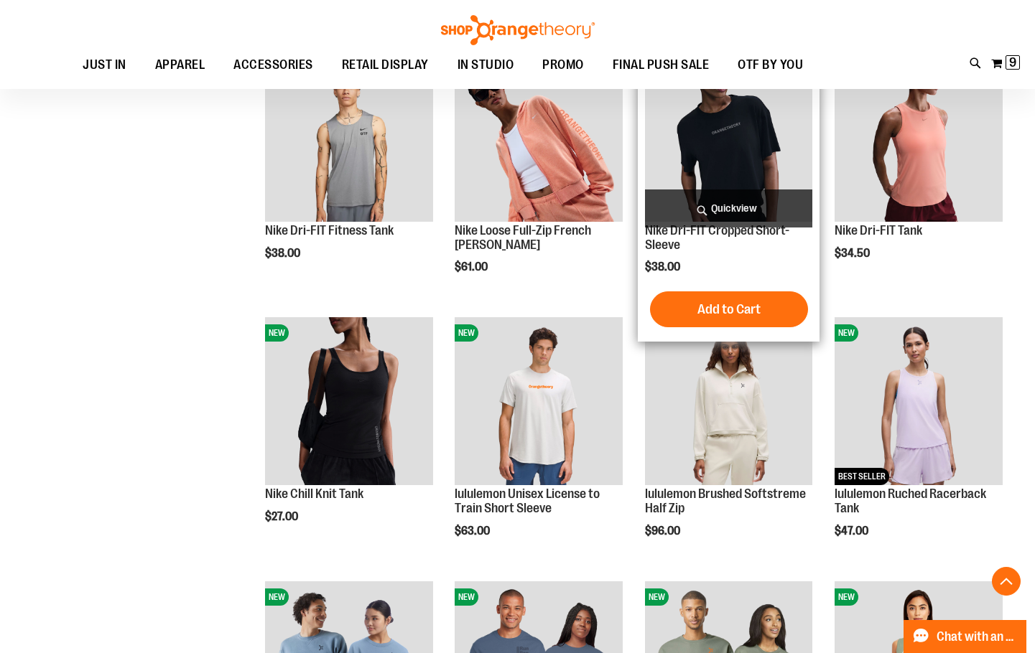
scroll to position [574, 0]
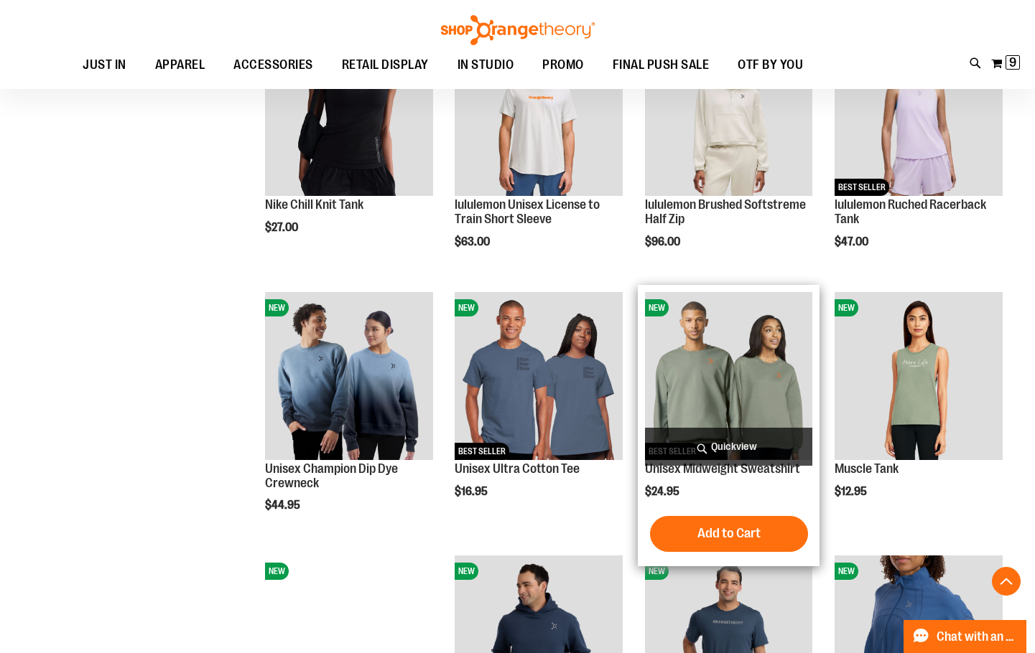
scroll to position [861, 0]
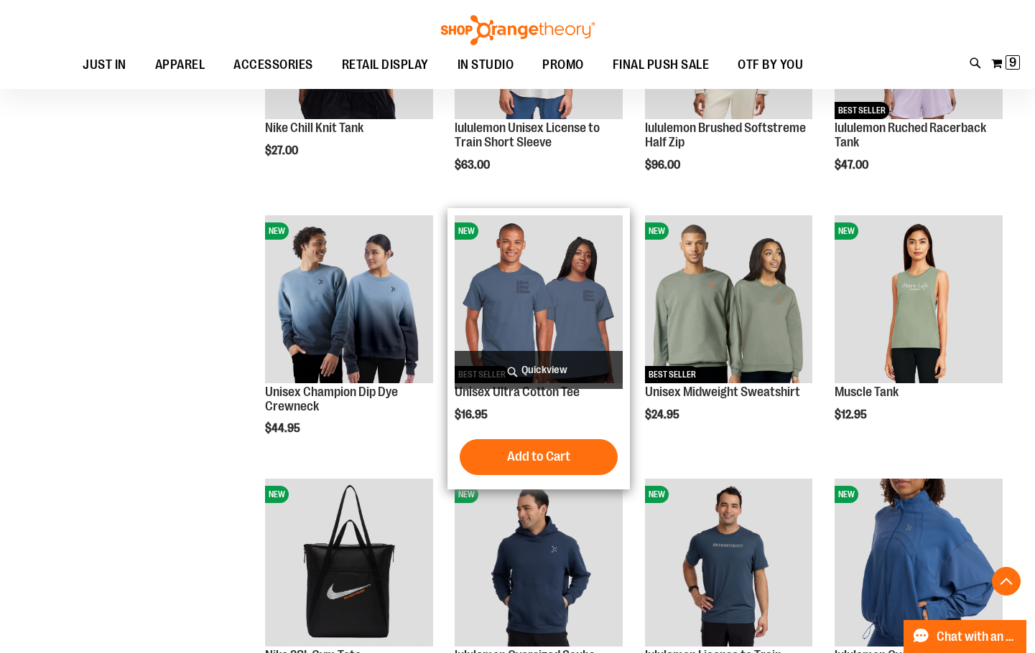
type input "**********"
click at [584, 325] on img "product" at bounding box center [539, 299] width 168 height 168
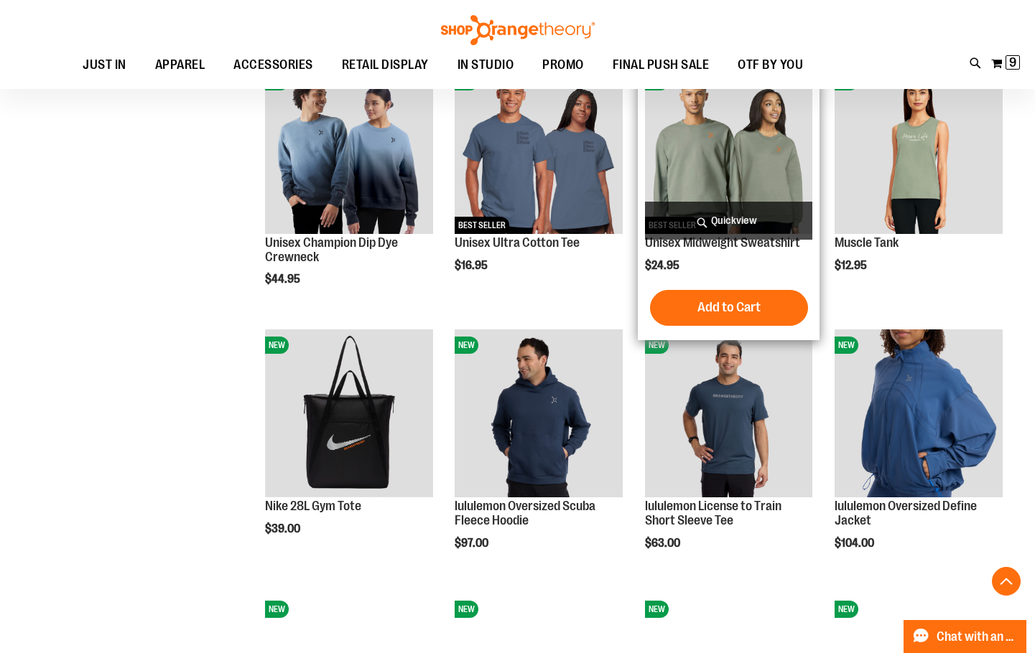
scroll to position [1148, 0]
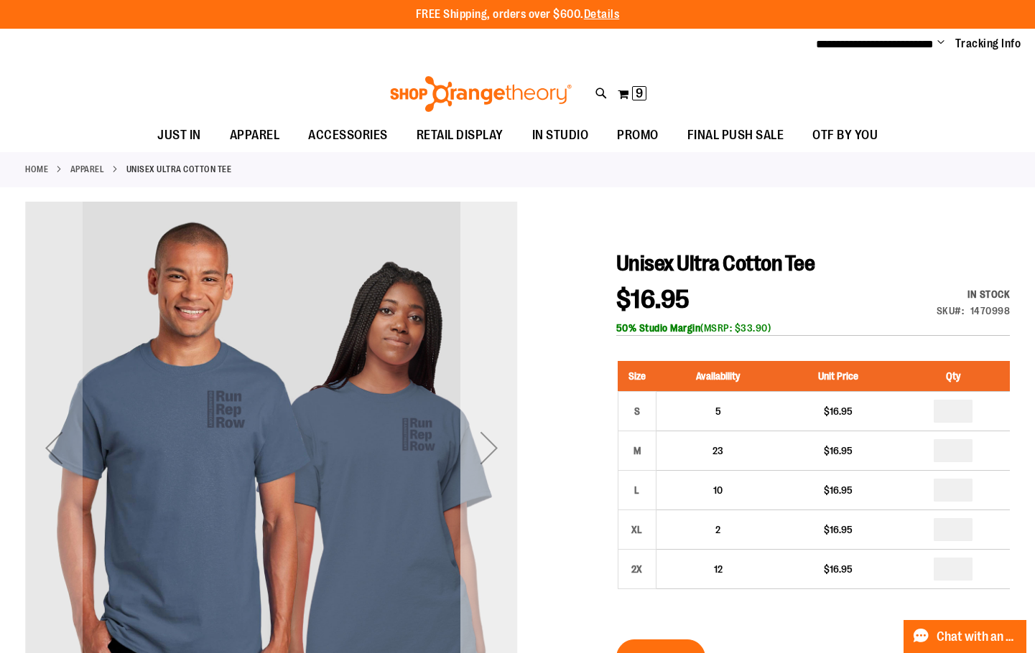
type input "**********"
click at [499, 311] on div "Next" at bounding box center [488, 448] width 57 height 493
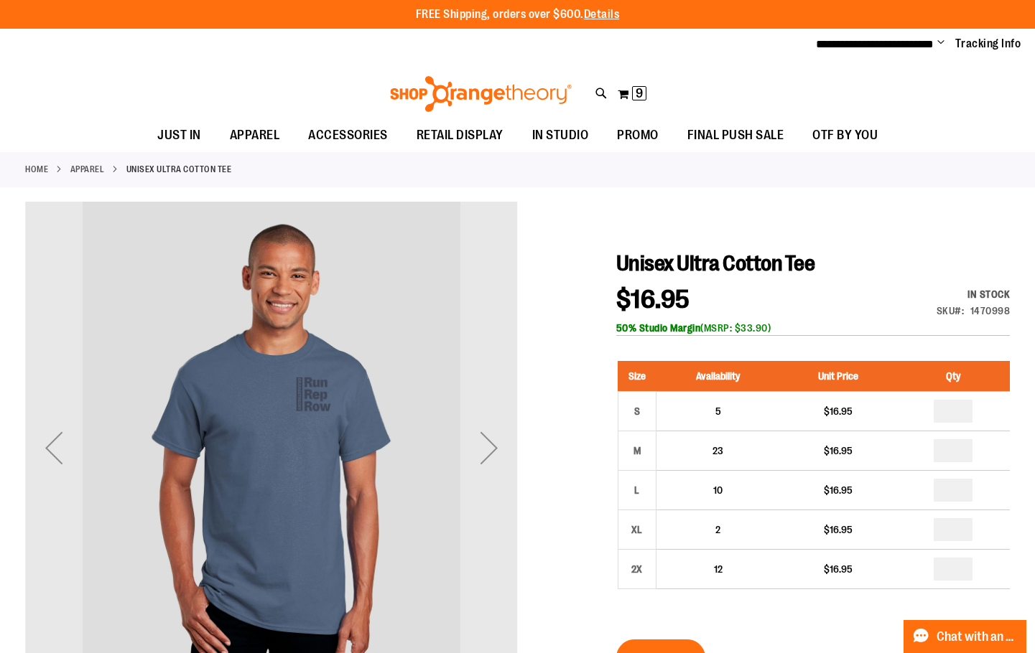
click at [512, 312] on div "Next" at bounding box center [488, 448] width 57 height 493
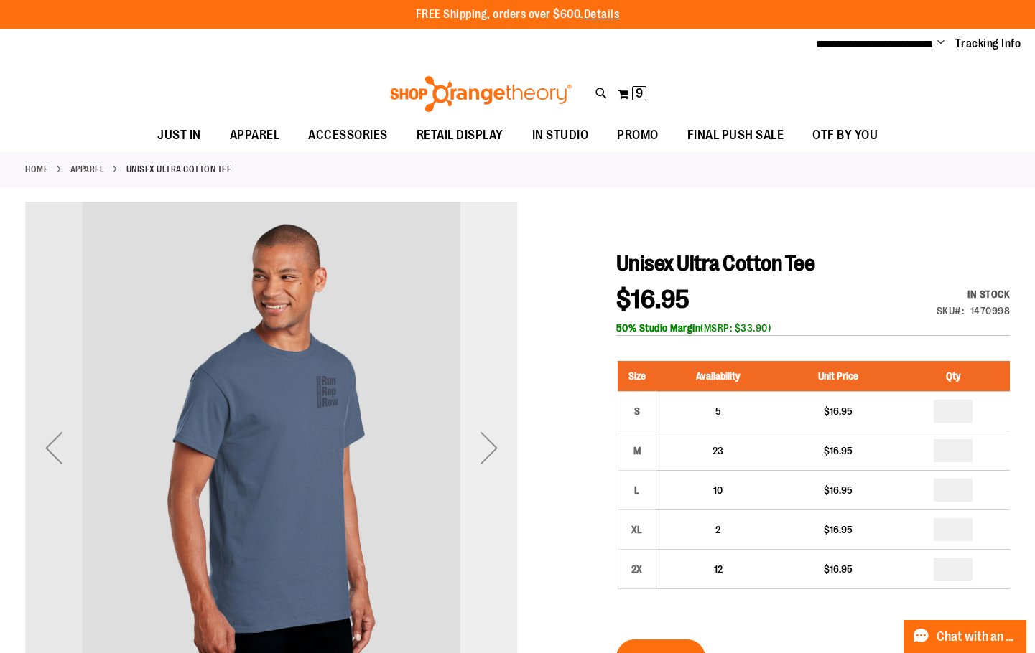
click at [481, 410] on div "Next" at bounding box center [488, 448] width 57 height 493
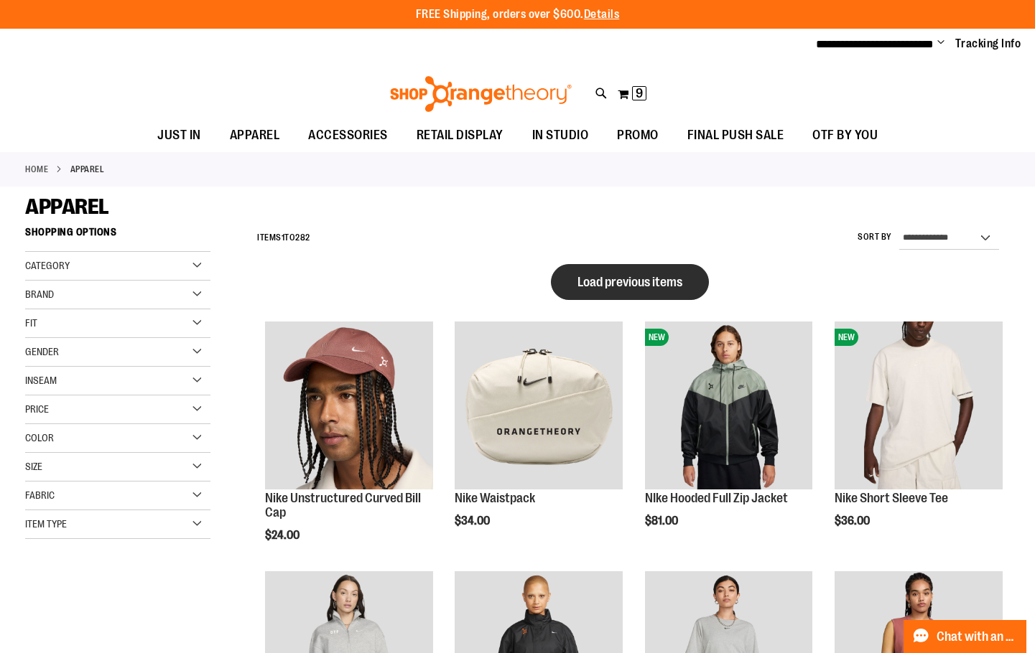
type input "**********"
click at [677, 284] on span "Load previous items" at bounding box center [629, 282] width 105 height 14
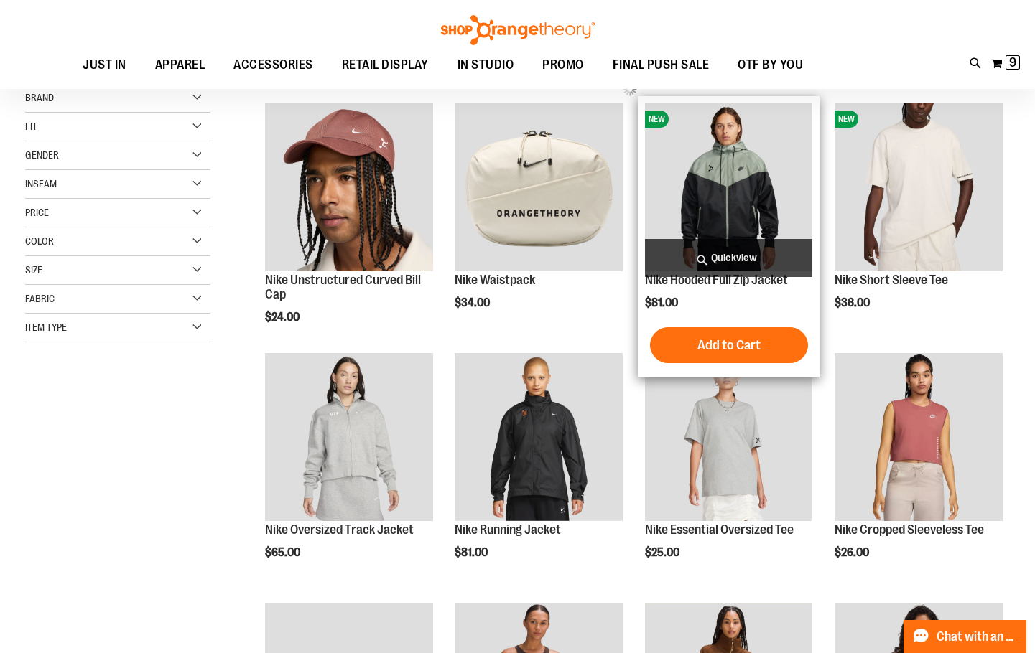
scroll to position [215, 0]
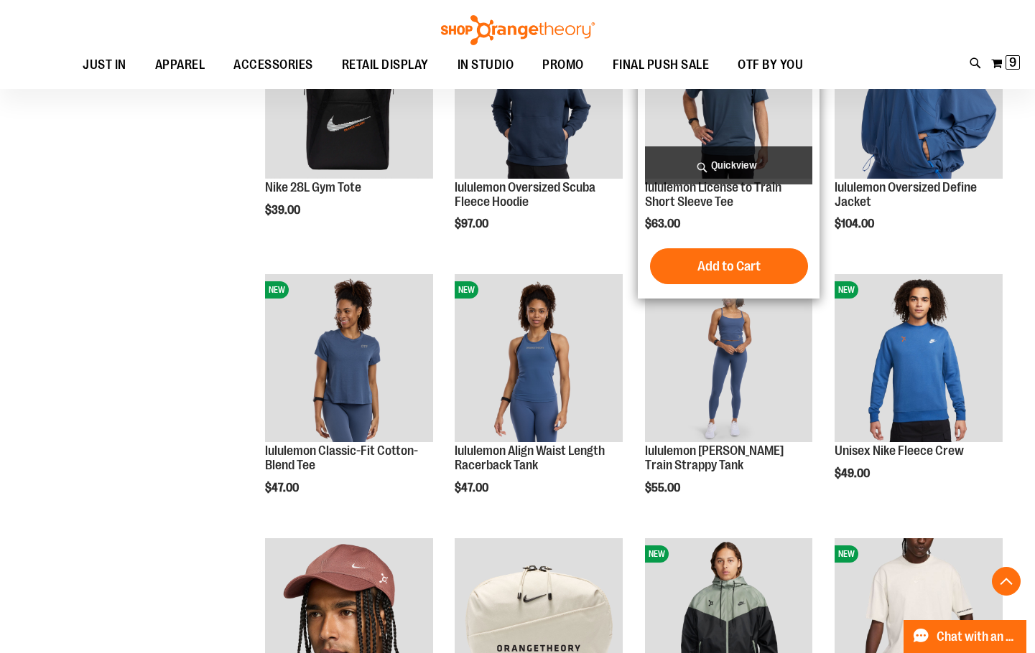
scroll to position [215, 0]
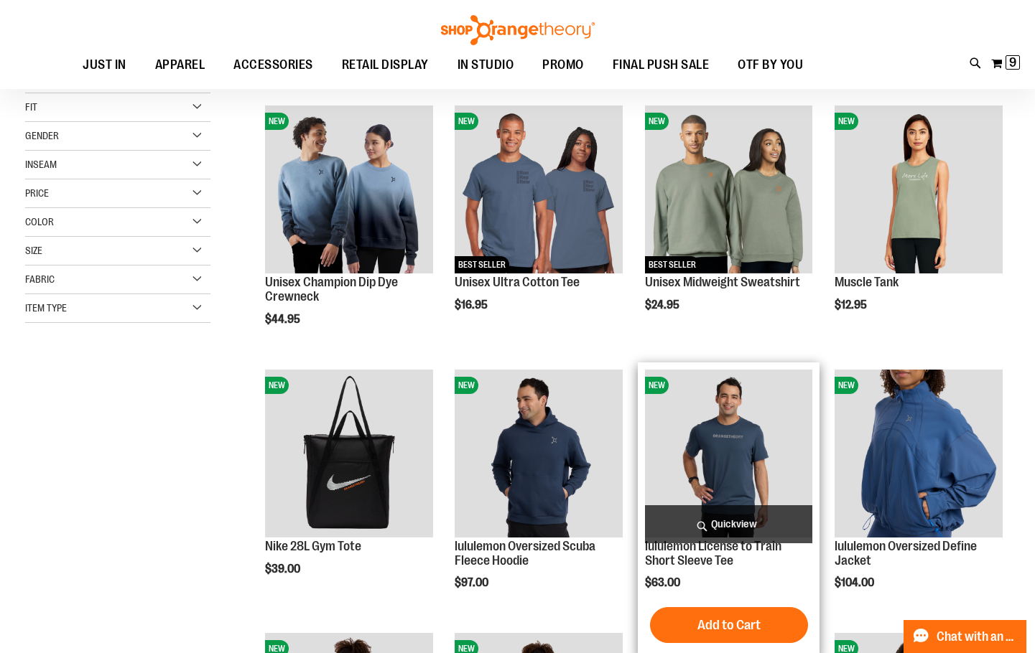
click at [698, 388] on img "product" at bounding box center [729, 454] width 168 height 168
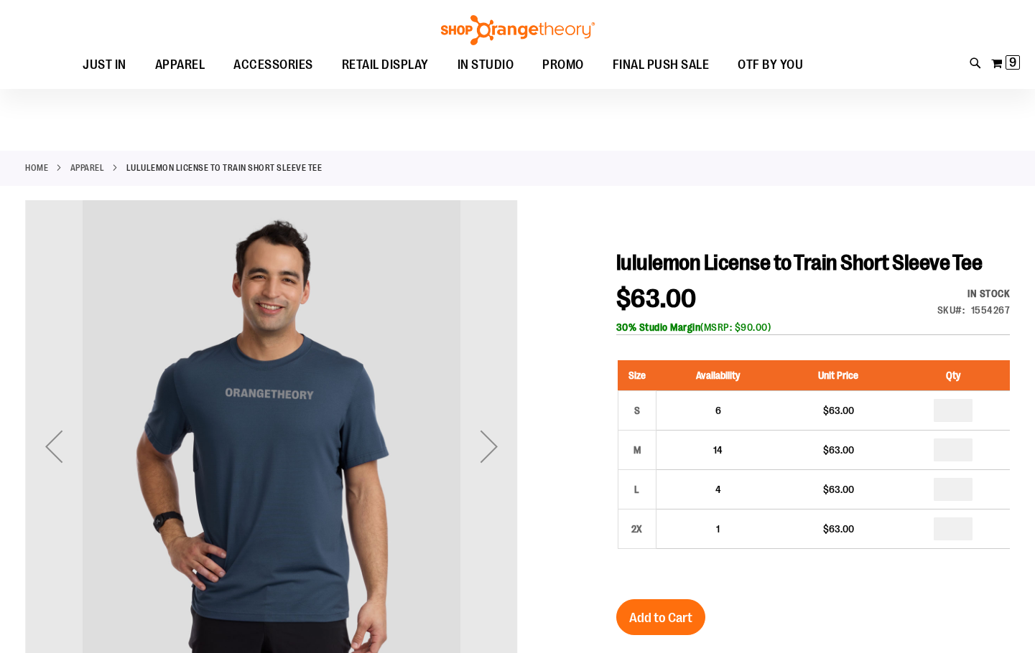
scroll to position [143, 0]
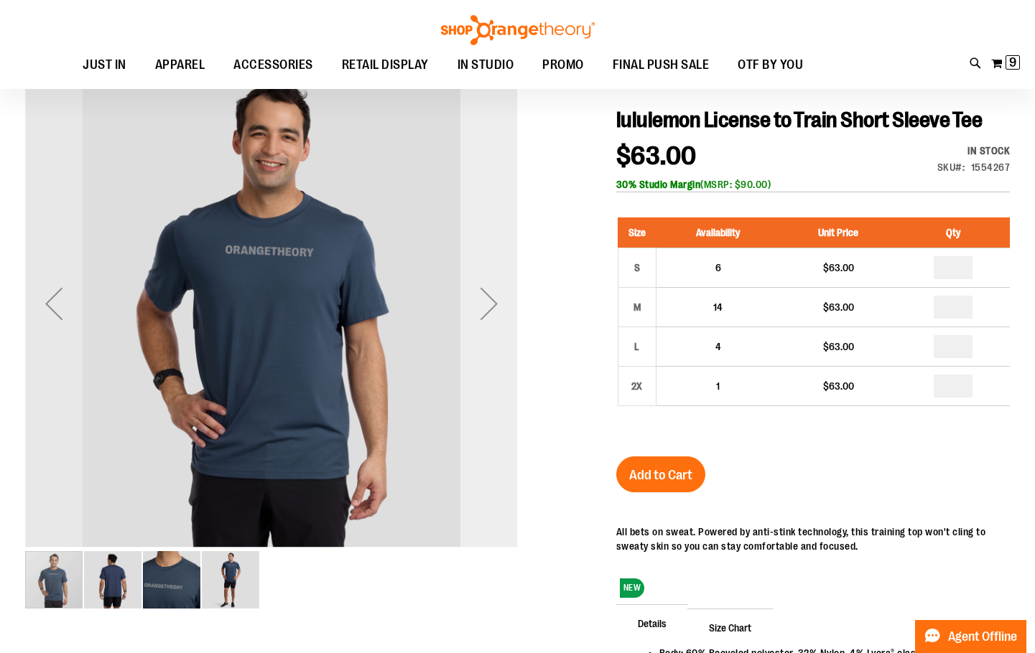
type input "**********"
click at [493, 408] on div "Next" at bounding box center [488, 303] width 57 height 493
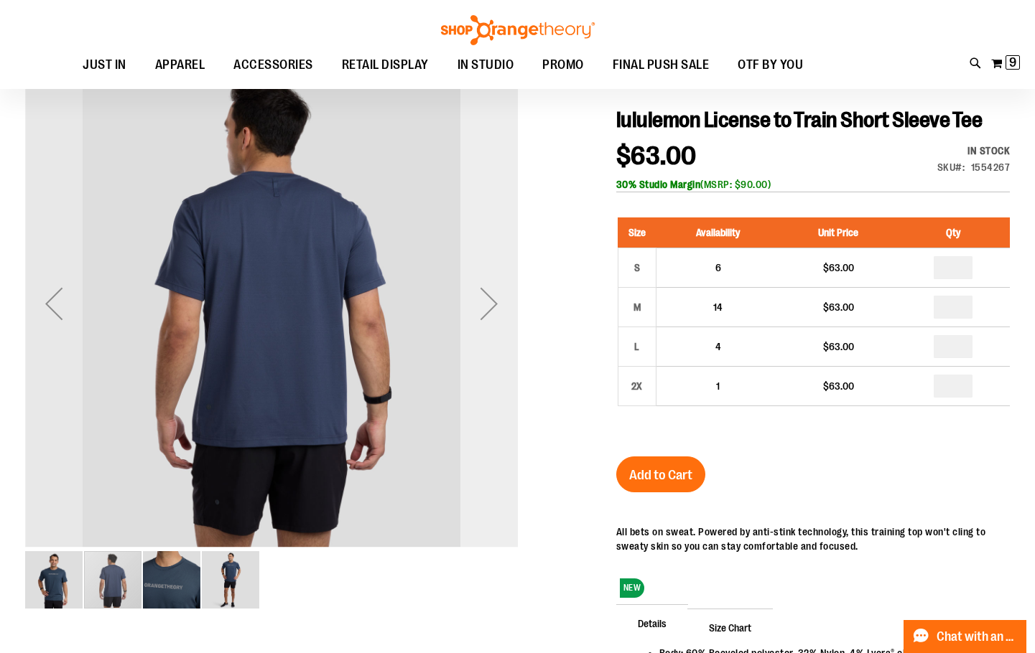
click at [493, 408] on div "Next" at bounding box center [488, 303] width 57 height 493
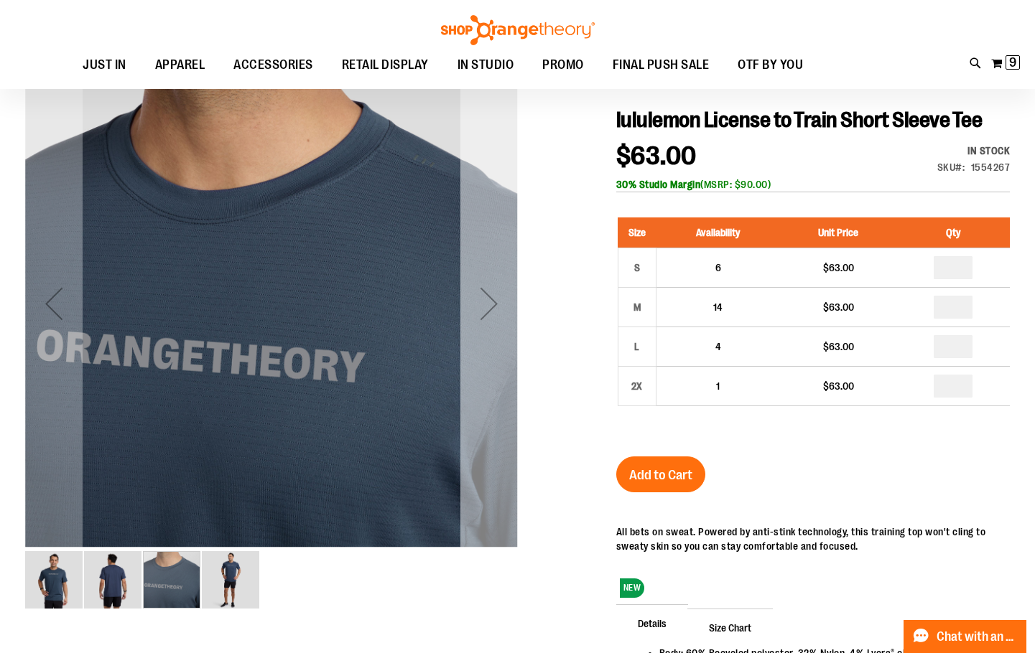
click at [493, 408] on div "Next" at bounding box center [488, 303] width 57 height 493
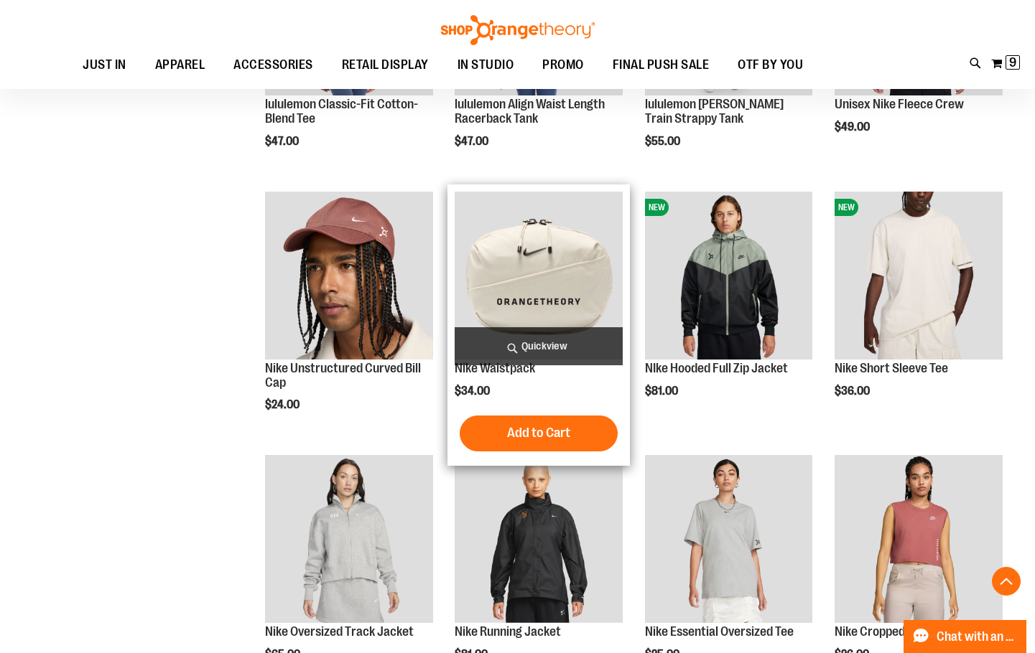
scroll to position [574, 0]
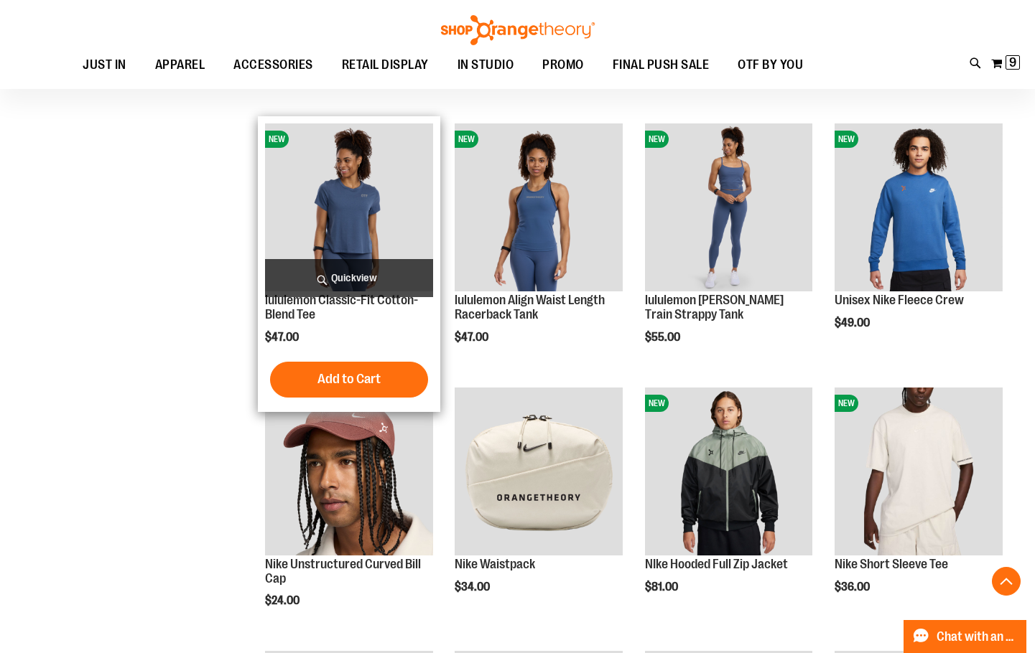
type input "**********"
click at [369, 202] on img "product" at bounding box center [349, 207] width 168 height 168
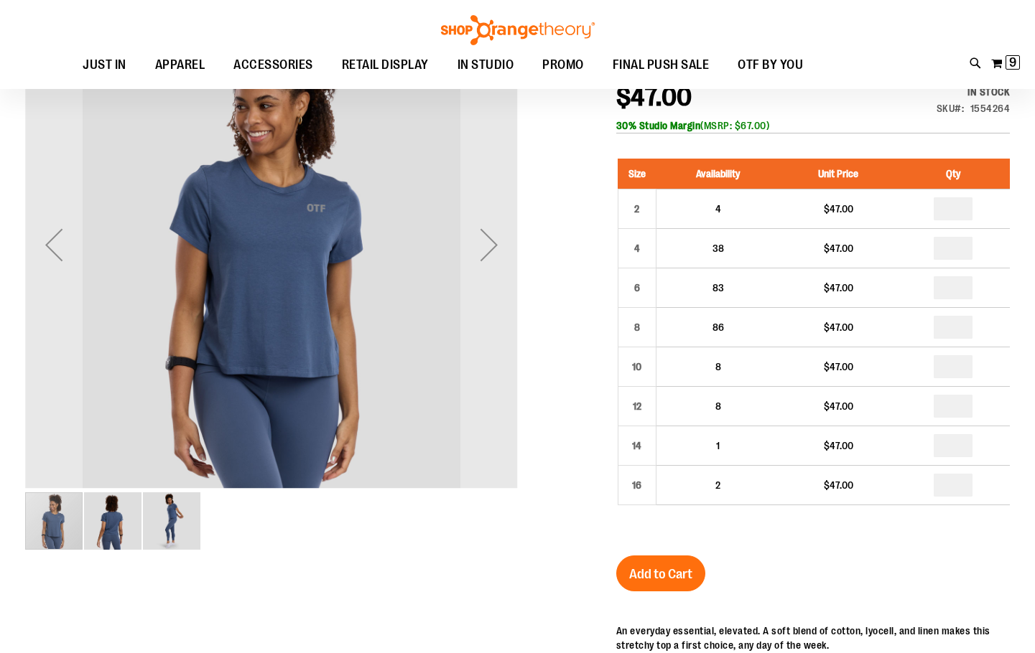
scroll to position [215, 0]
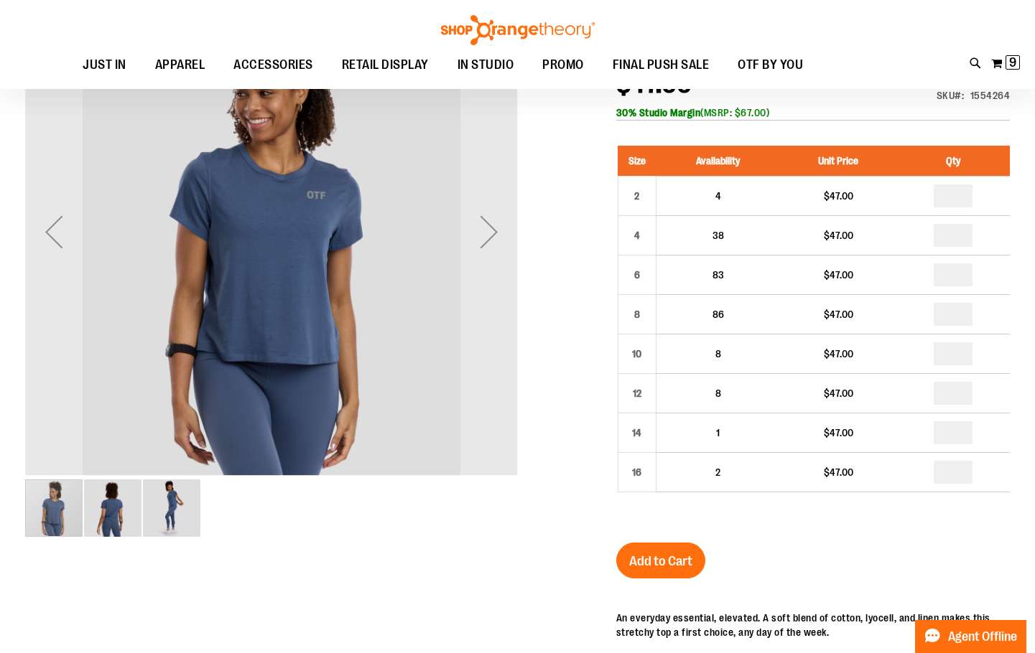
type input "**********"
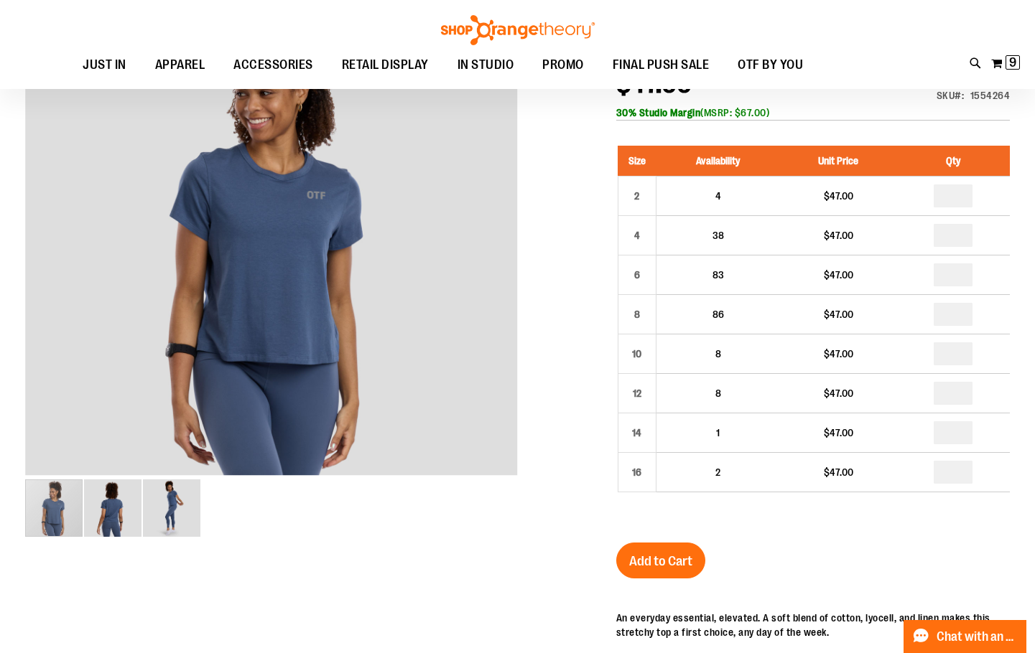
click at [521, 369] on div at bounding box center [517, 467] width 984 height 963
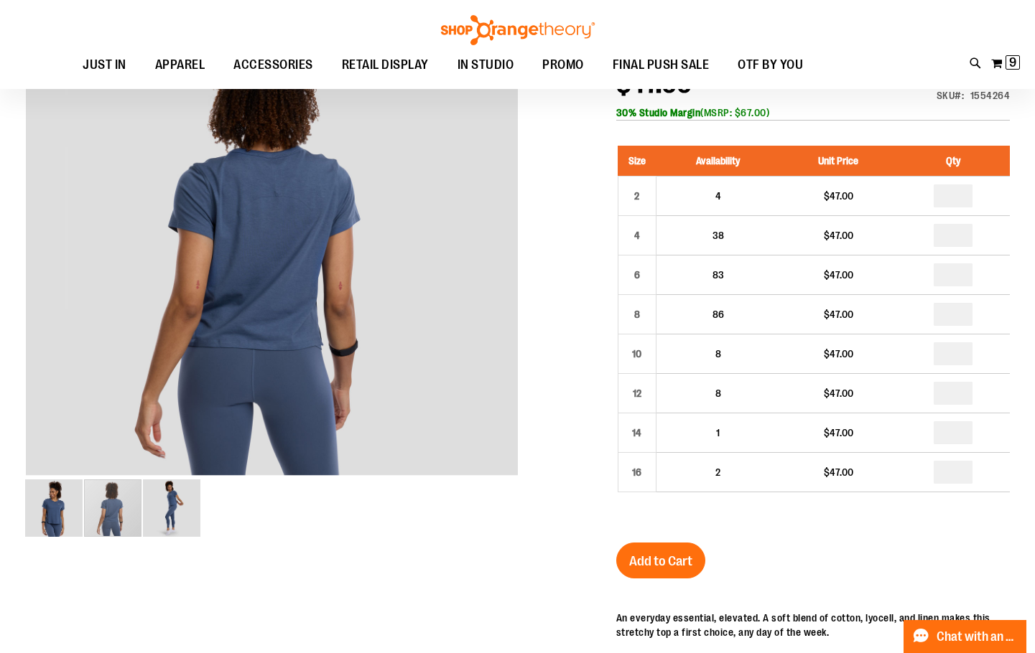
click at [521, 369] on div at bounding box center [517, 467] width 984 height 963
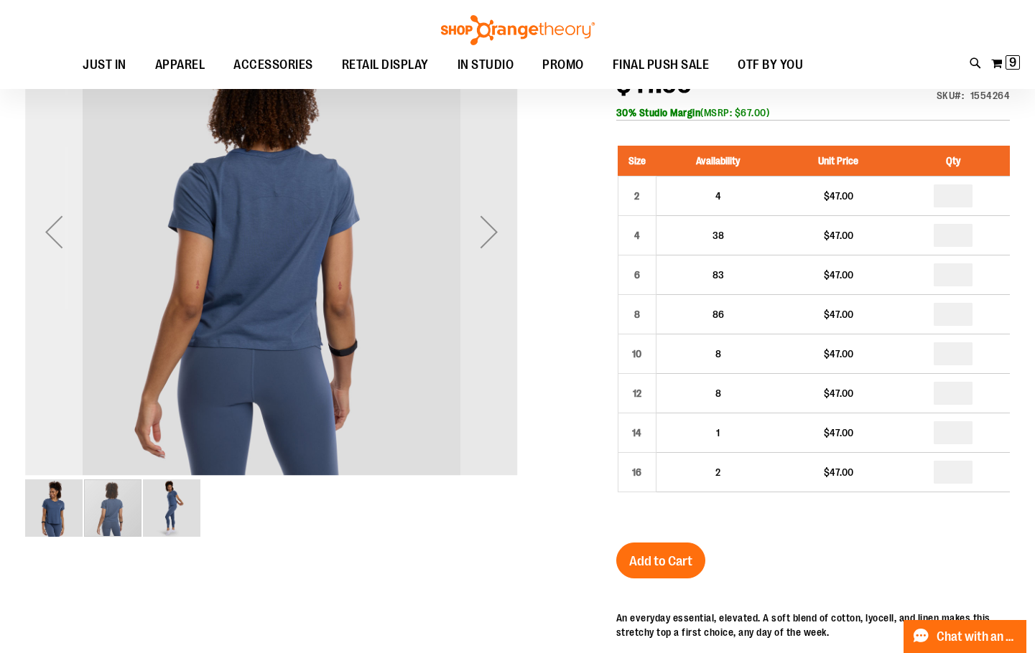
click at [51, 305] on div "Previous" at bounding box center [53, 232] width 57 height 493
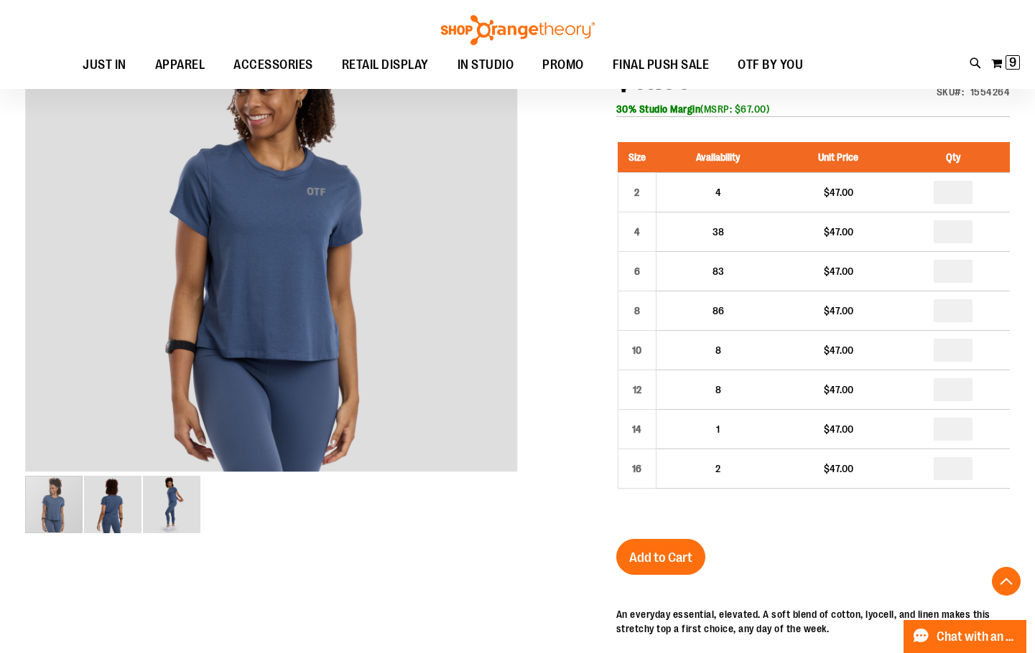
scroll to position [286, 0]
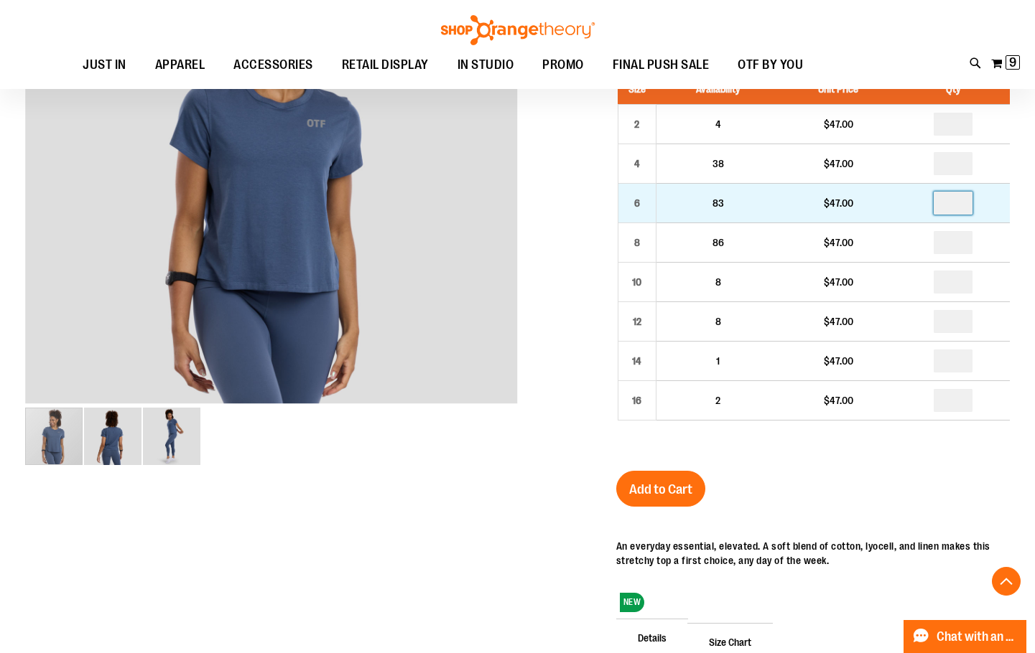
click at [966, 211] on input "number" at bounding box center [952, 203] width 39 height 23
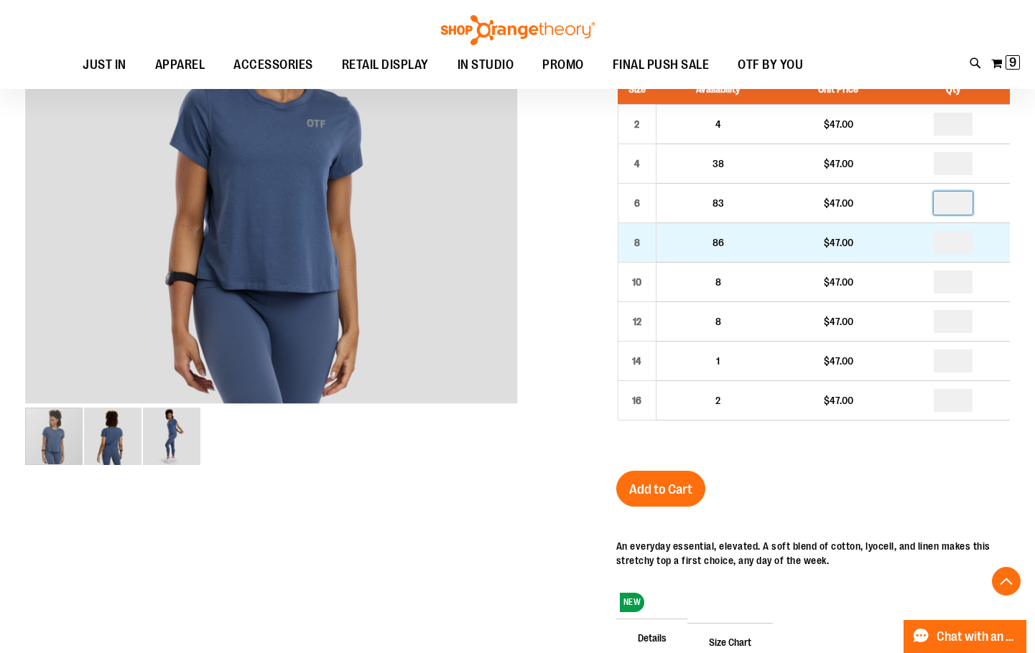
type input "*"
click at [954, 239] on input "number" at bounding box center [952, 242] width 39 height 23
type input "*"
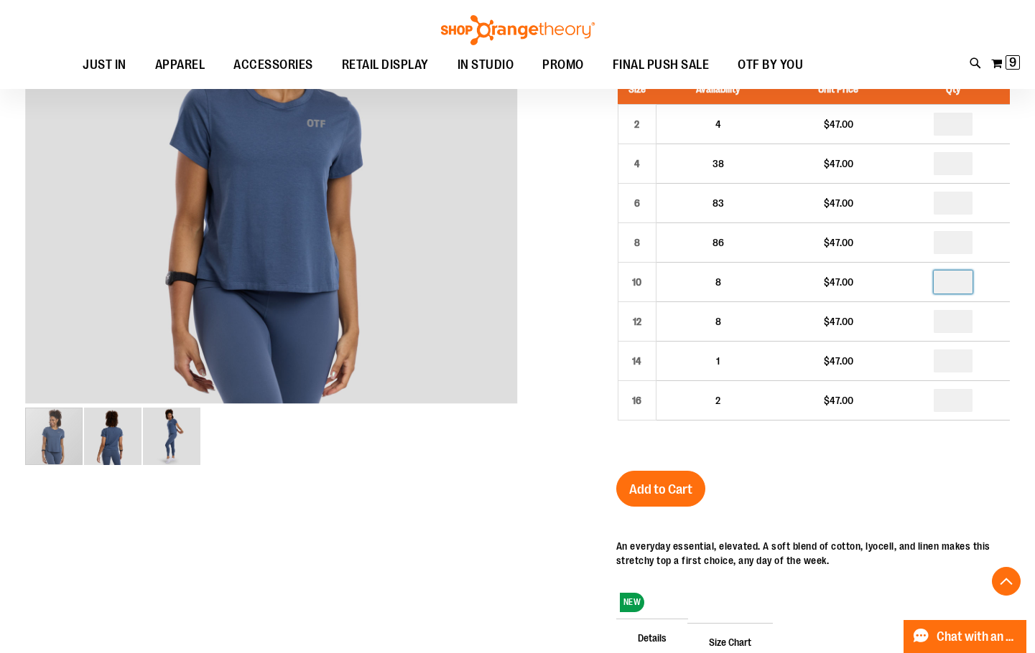
click at [967, 287] on input "number" at bounding box center [952, 282] width 39 height 23
type input "*"
click at [681, 490] on span "Add to Cart" at bounding box center [660, 490] width 63 height 16
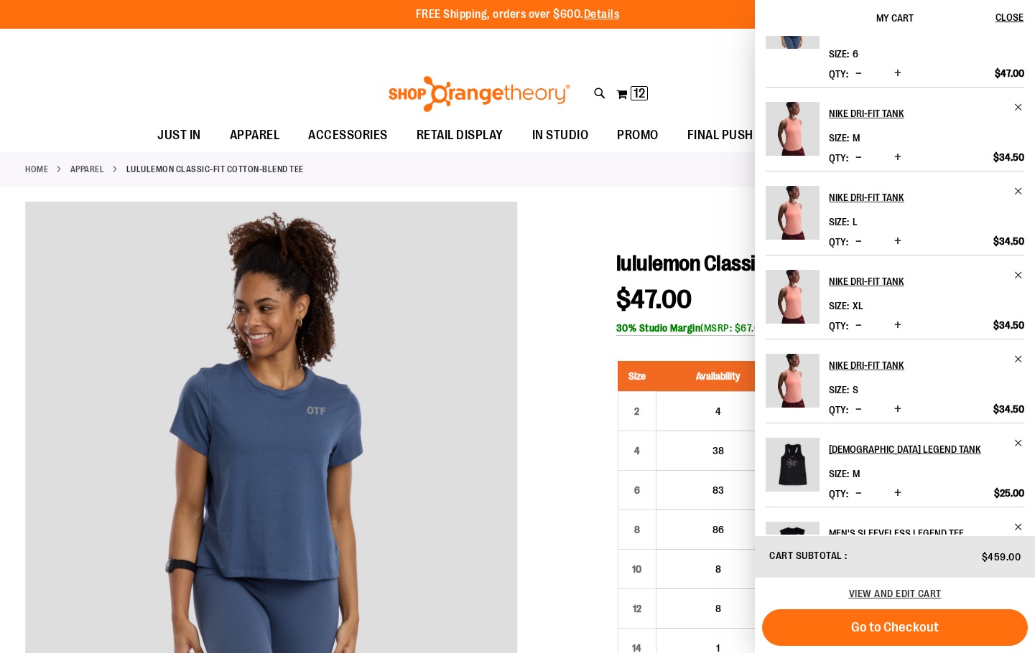
scroll to position [0, 0]
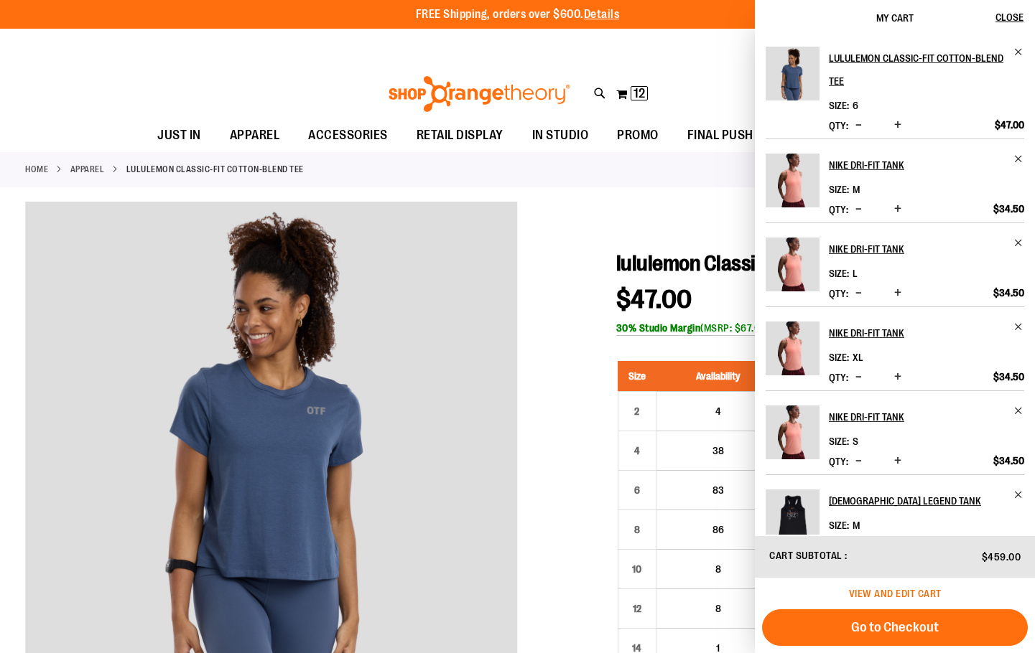
click at [909, 595] on span "View and edit cart" at bounding box center [895, 593] width 93 height 11
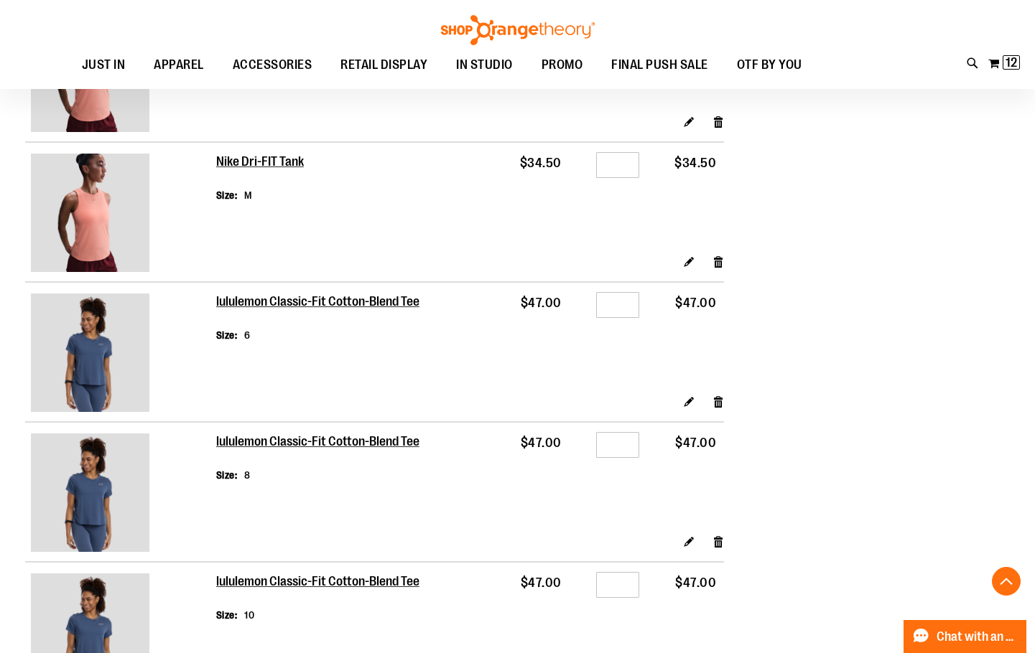
scroll to position [784, 0]
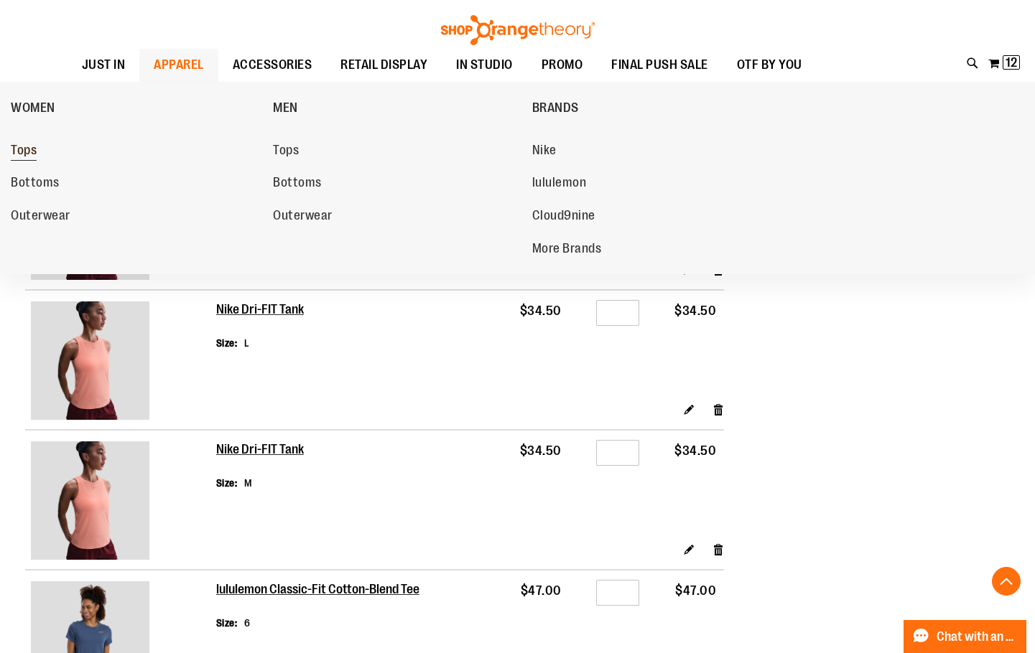
type input "**********"
click at [29, 149] on span "Tops" at bounding box center [24, 152] width 26 height 18
click at [183, 66] on span "APPAREL" at bounding box center [179, 65] width 50 height 32
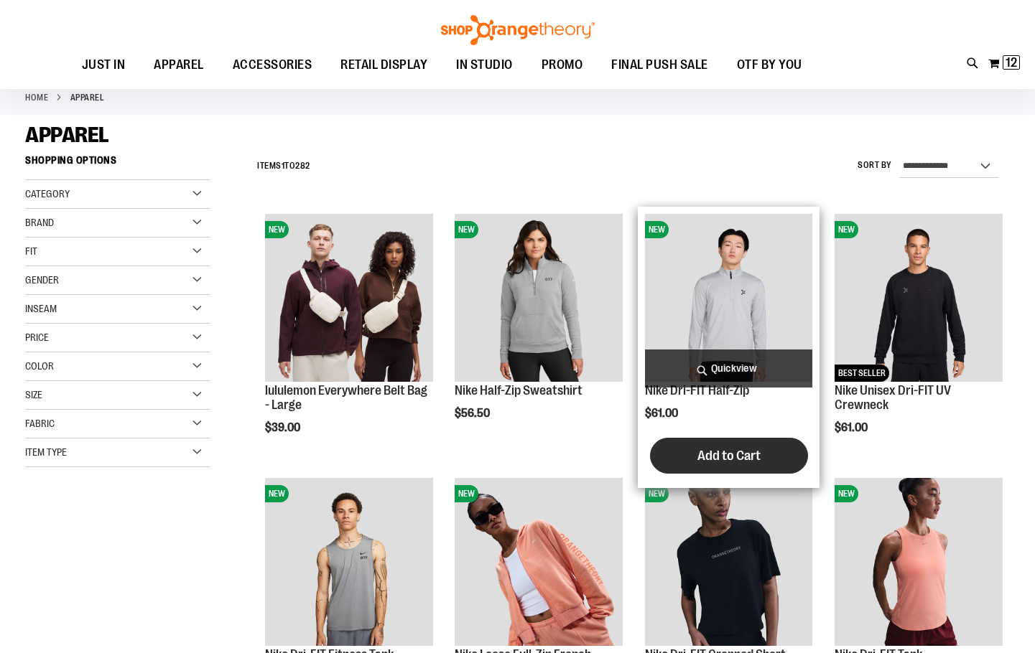
scroll to position [71, 0]
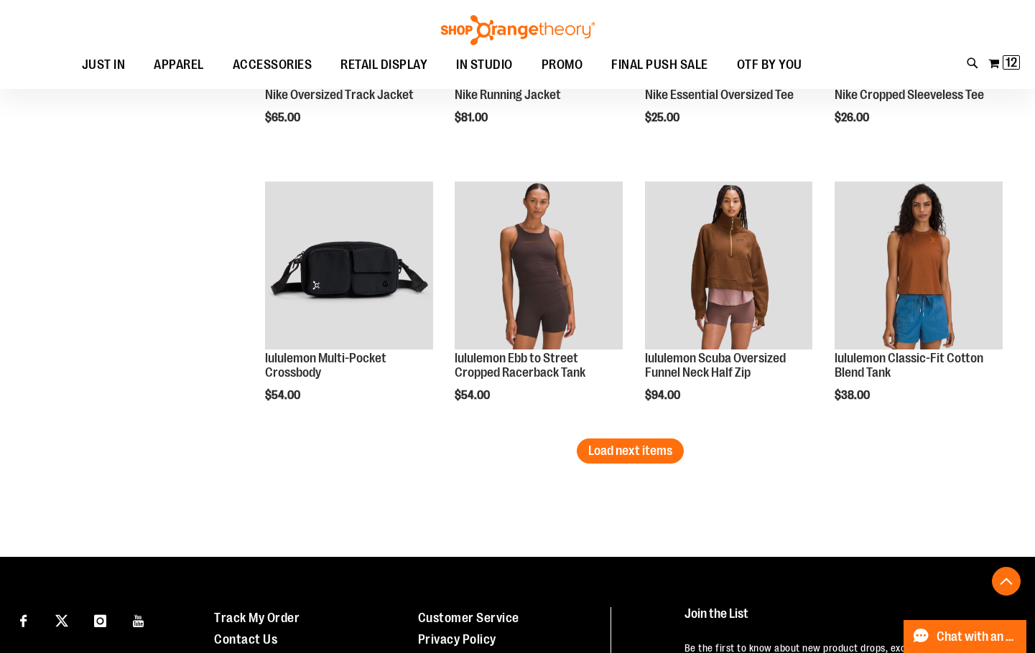
scroll to position [2225, 0]
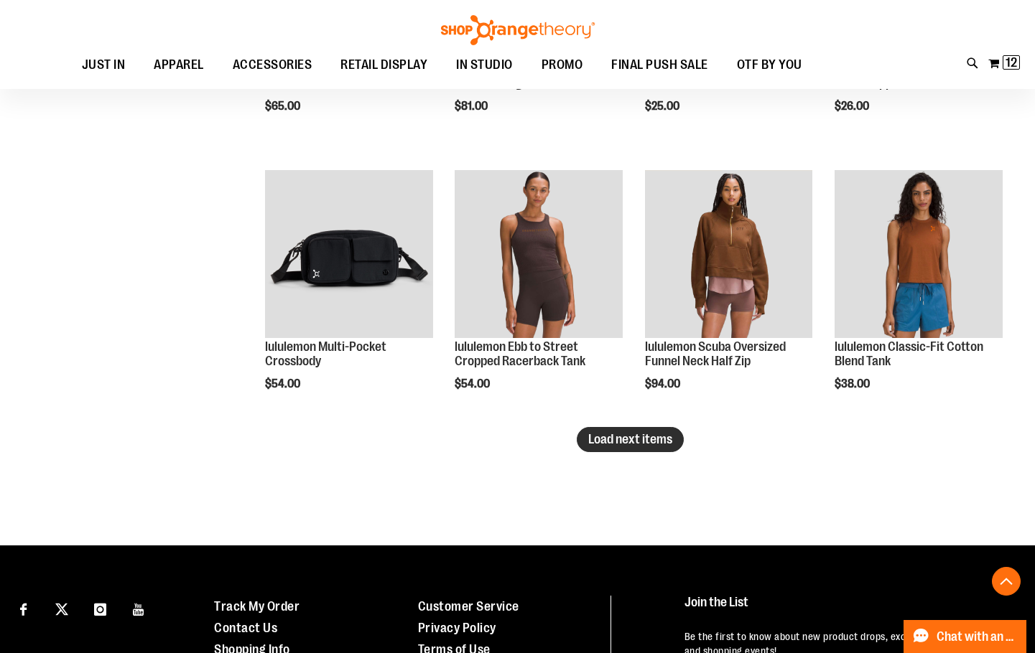
type input "**********"
click at [649, 444] on span "Load next items" at bounding box center [630, 439] width 84 height 14
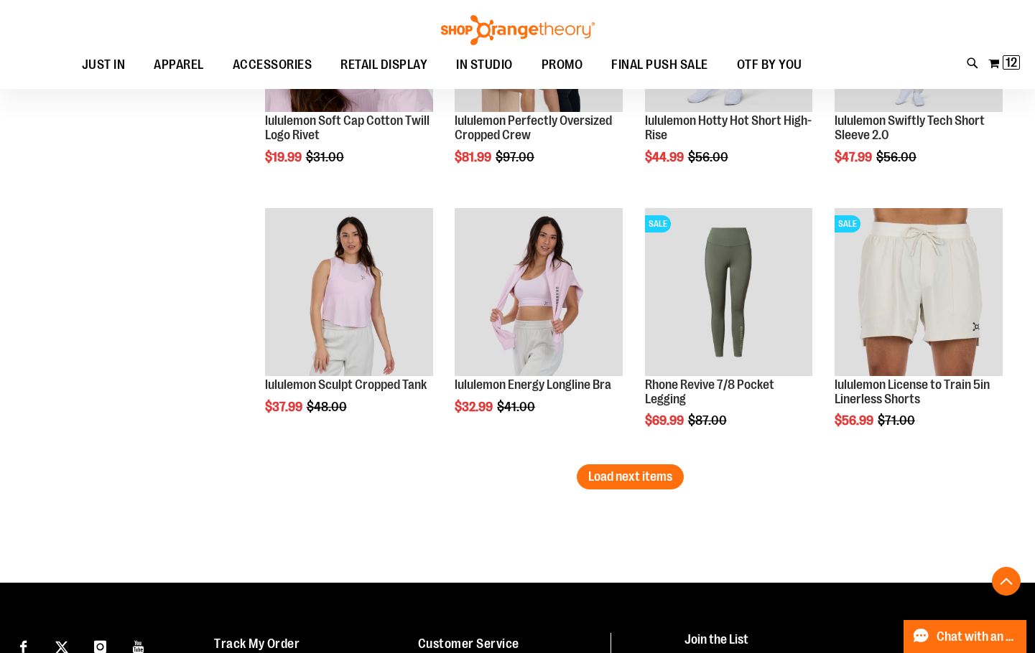
scroll to position [3049, 0]
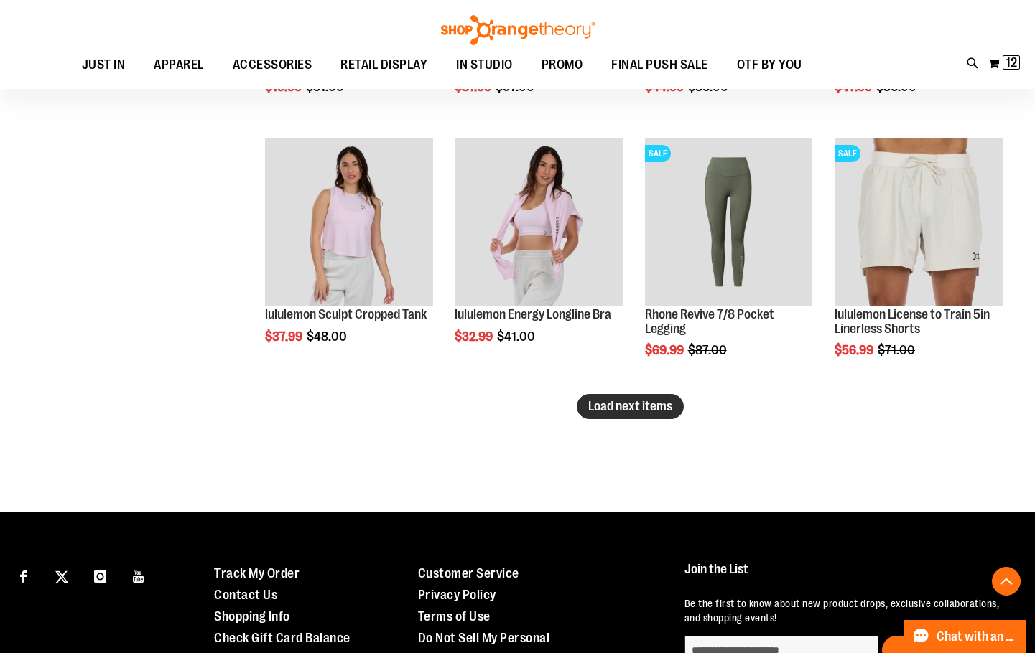
click at [630, 416] on button "Load next items" at bounding box center [630, 406] width 107 height 25
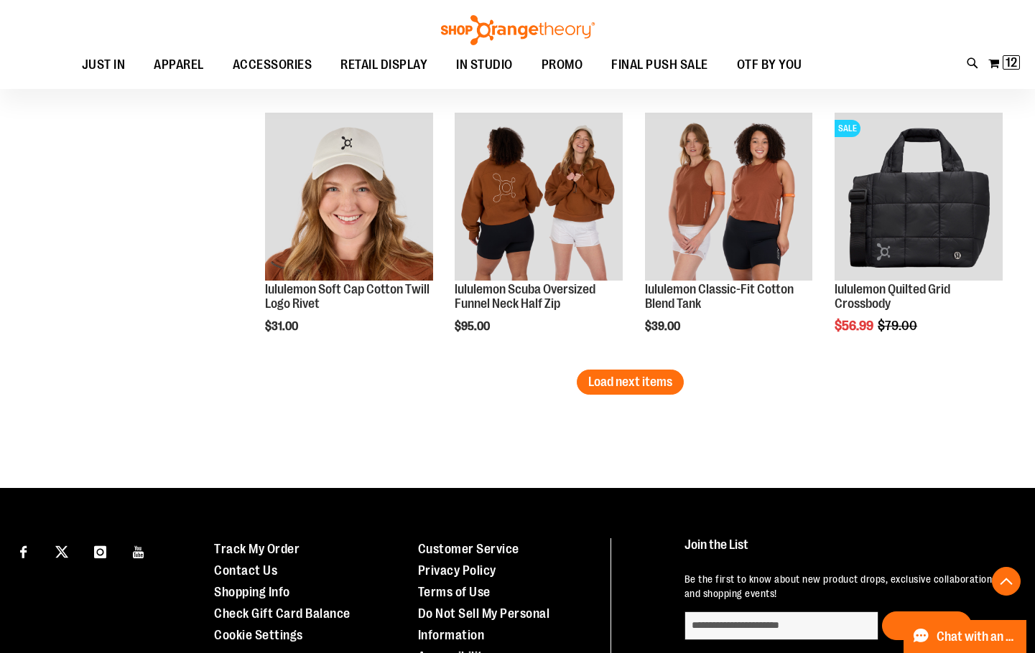
scroll to position [3983, 0]
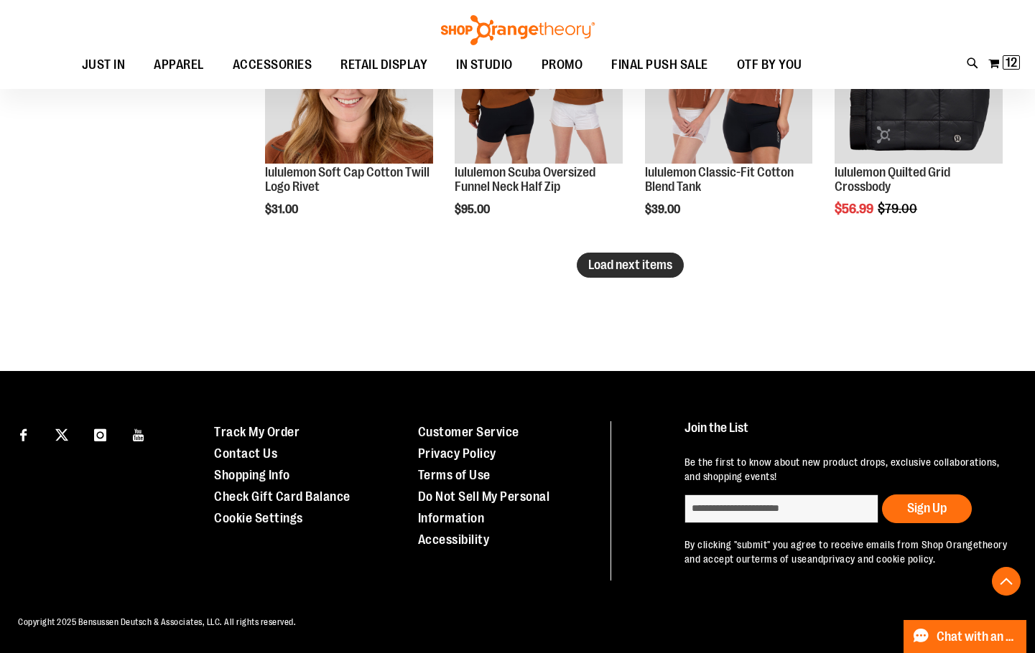
click at [635, 256] on button "Load next items" at bounding box center [630, 265] width 107 height 25
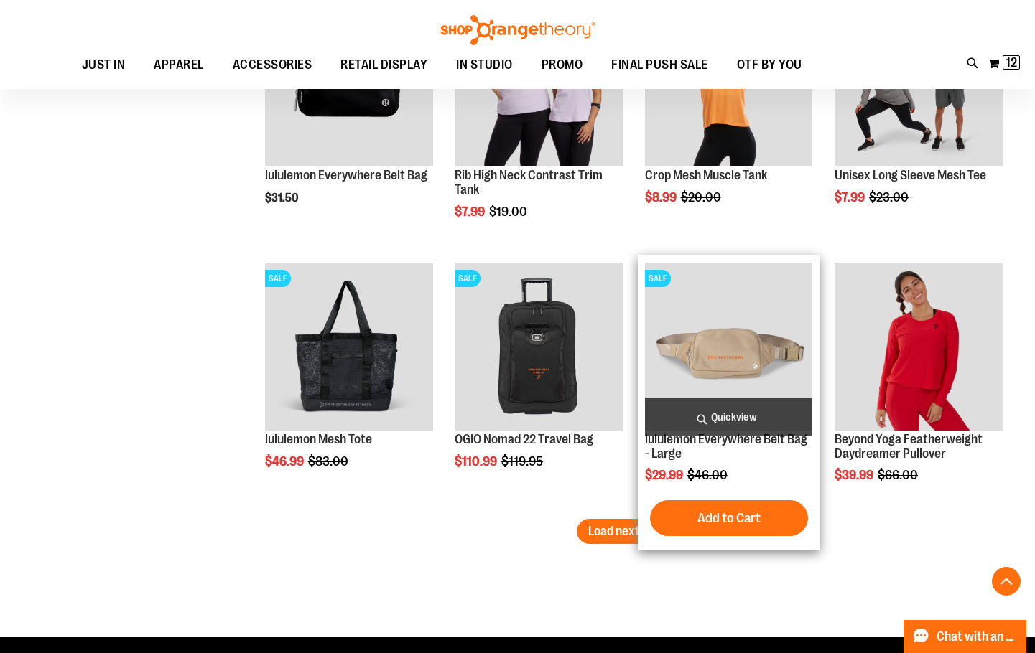
scroll to position [4501, 0]
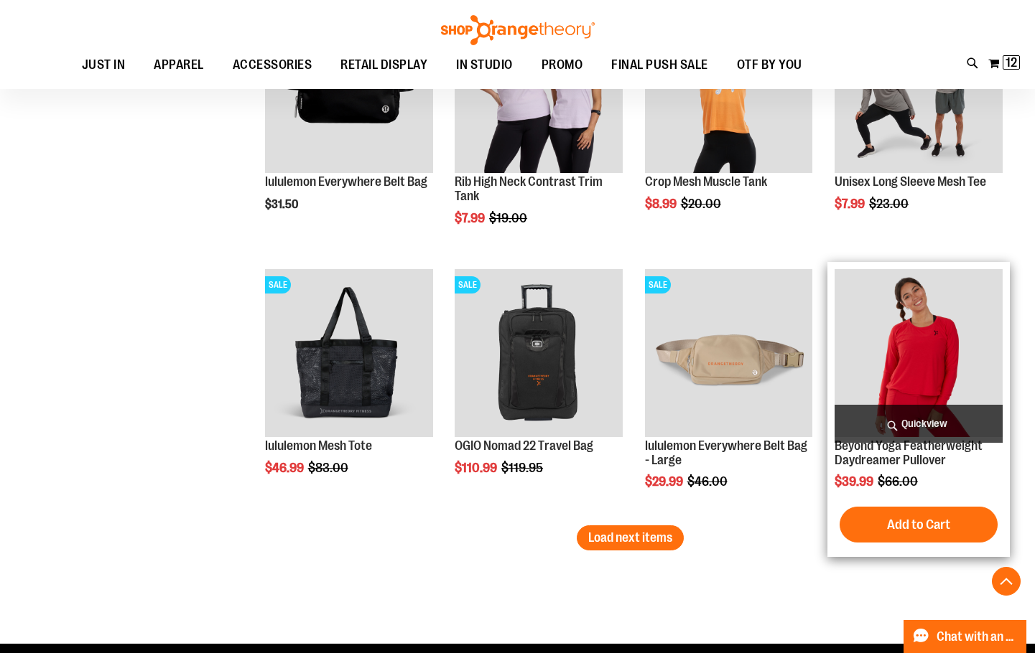
click at [979, 299] on img "product" at bounding box center [918, 353] width 168 height 168
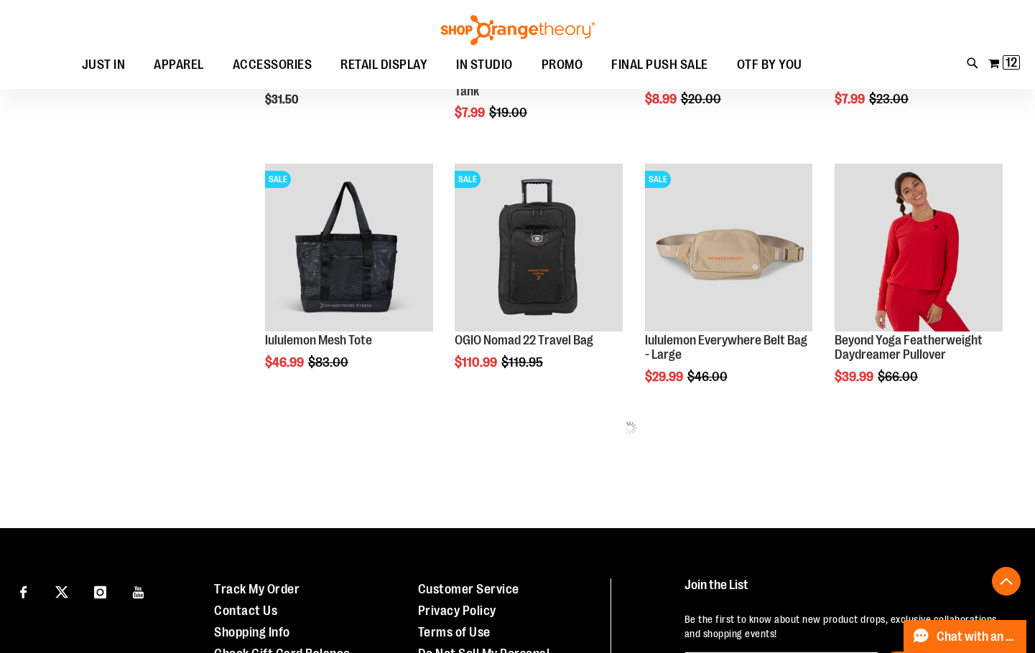
scroll to position [554, 0]
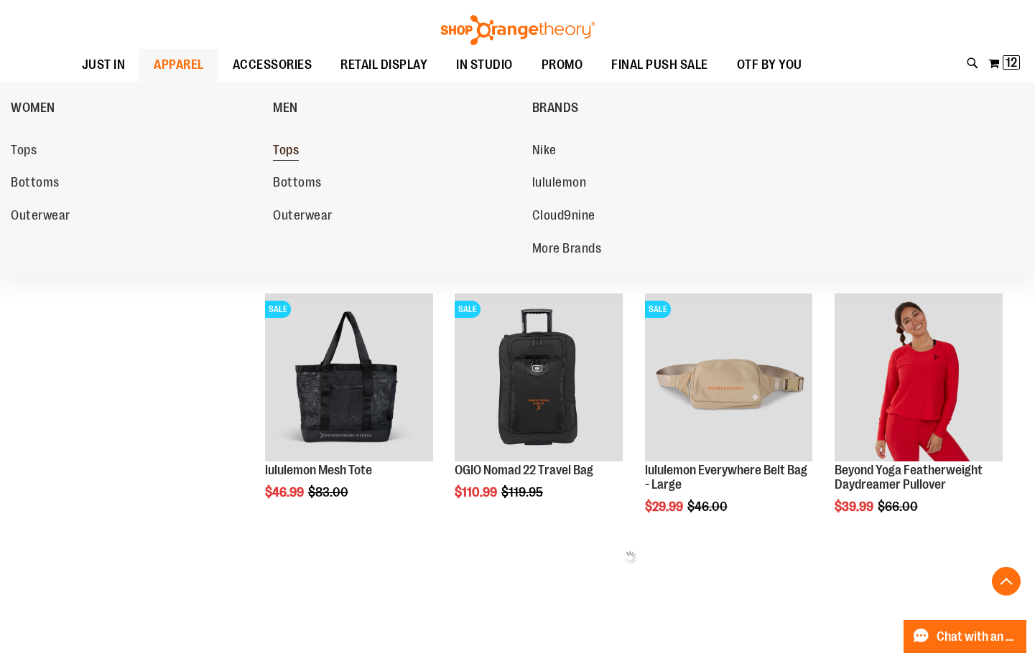
type input "**********"
click at [289, 145] on span "Tops" at bounding box center [286, 152] width 26 height 18
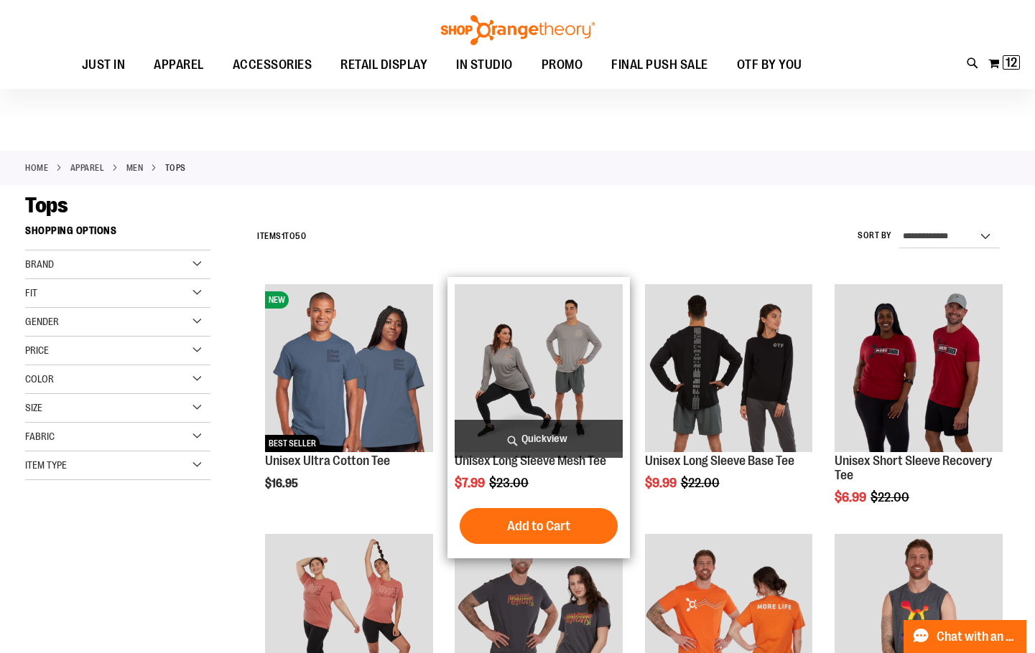
scroll to position [143, 0]
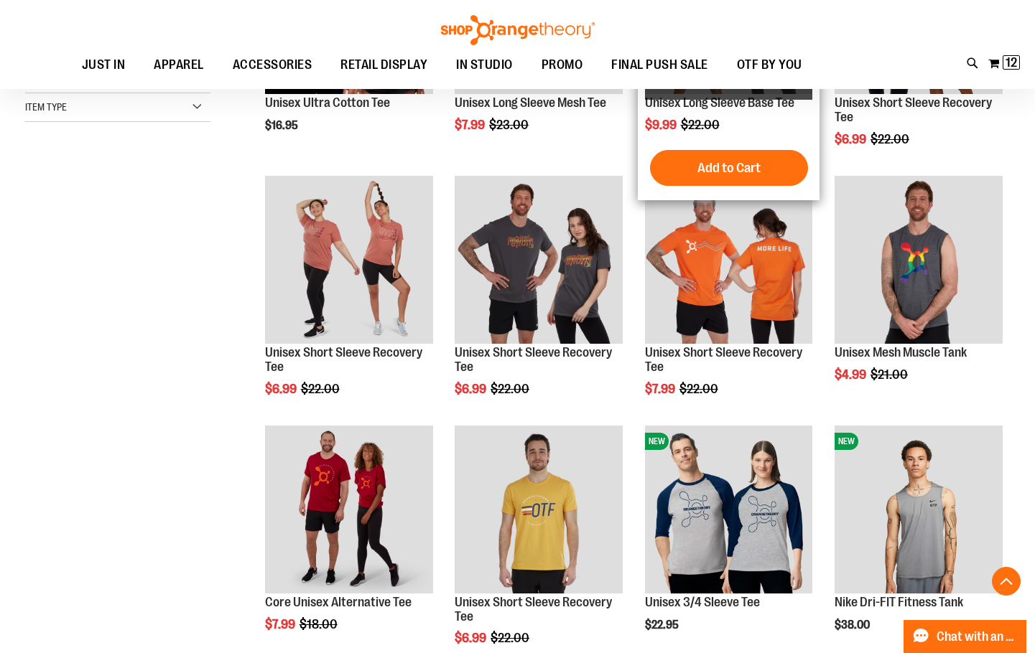
scroll to position [430, 0]
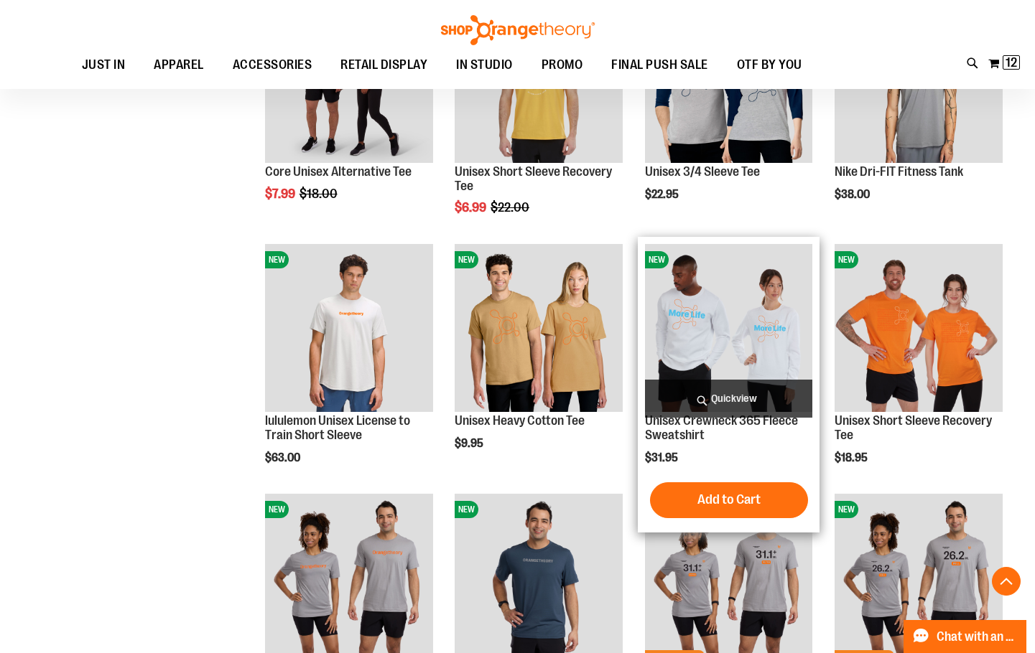
scroll to position [933, 0]
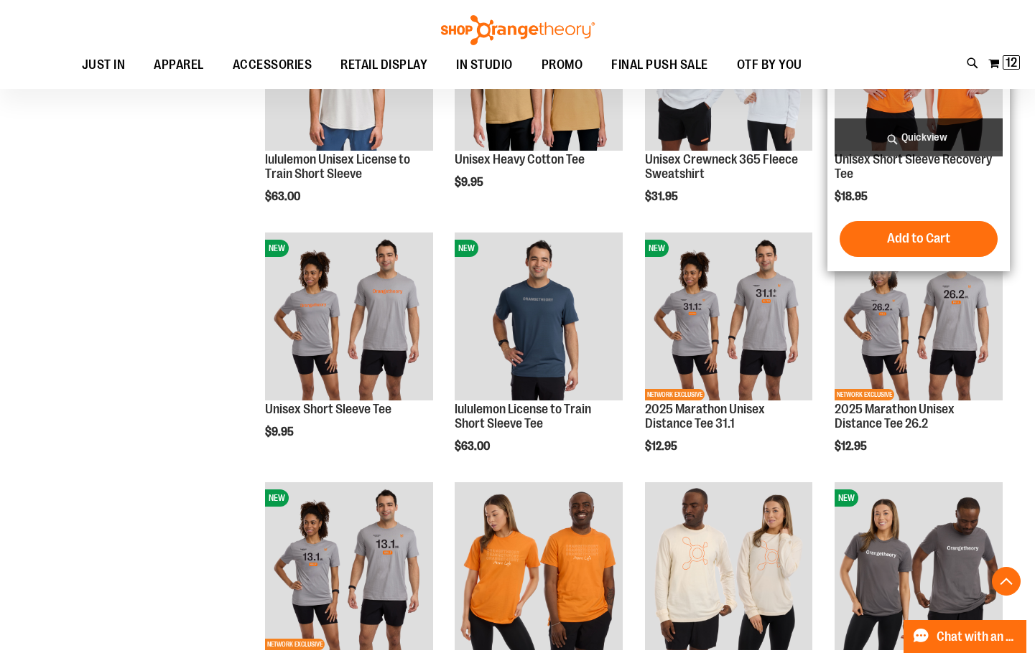
scroll to position [1148, 0]
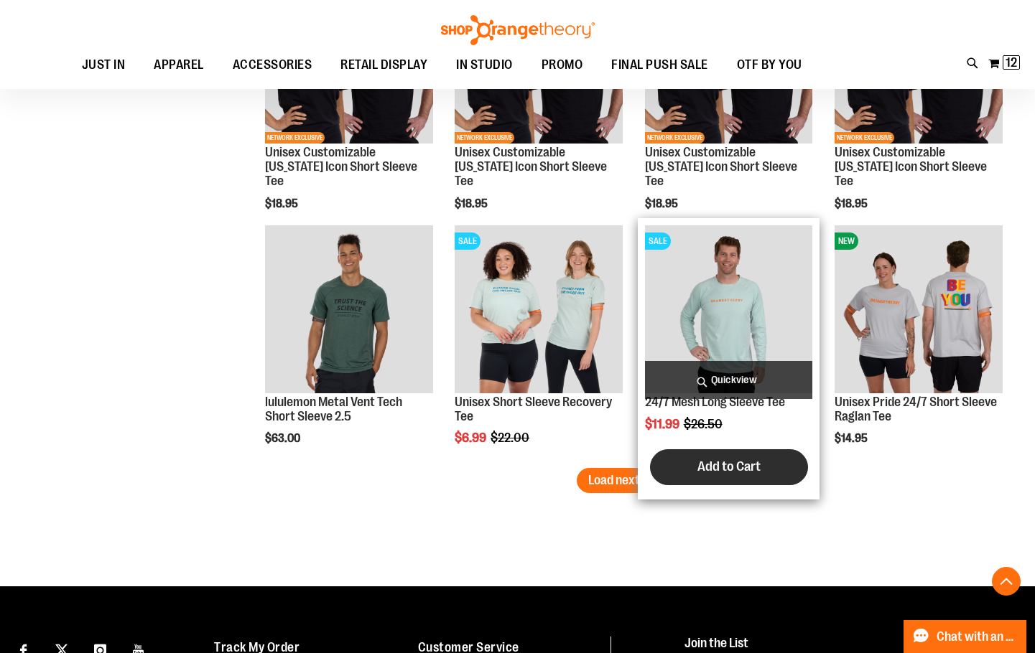
scroll to position [2082, 0]
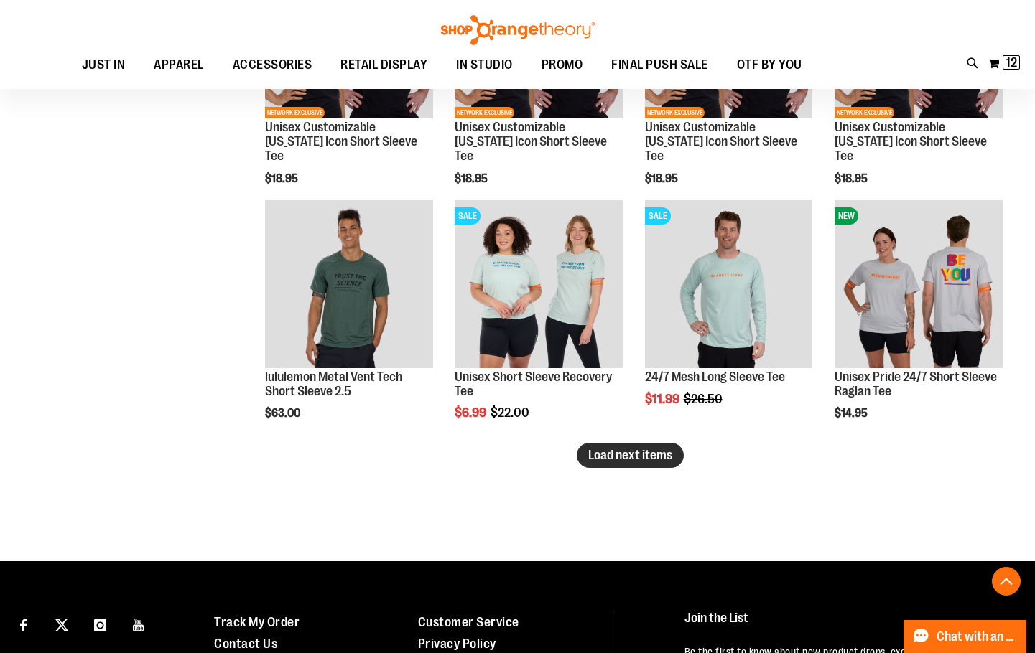
type input "**********"
click at [610, 463] on button "Load next items" at bounding box center [630, 455] width 107 height 25
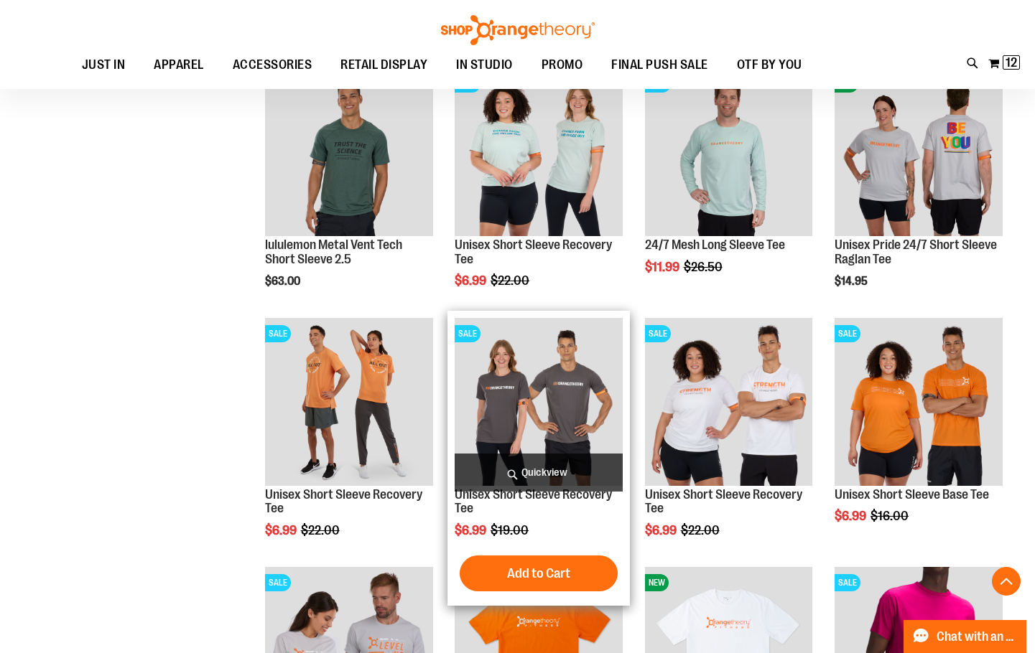
scroll to position [2297, 0]
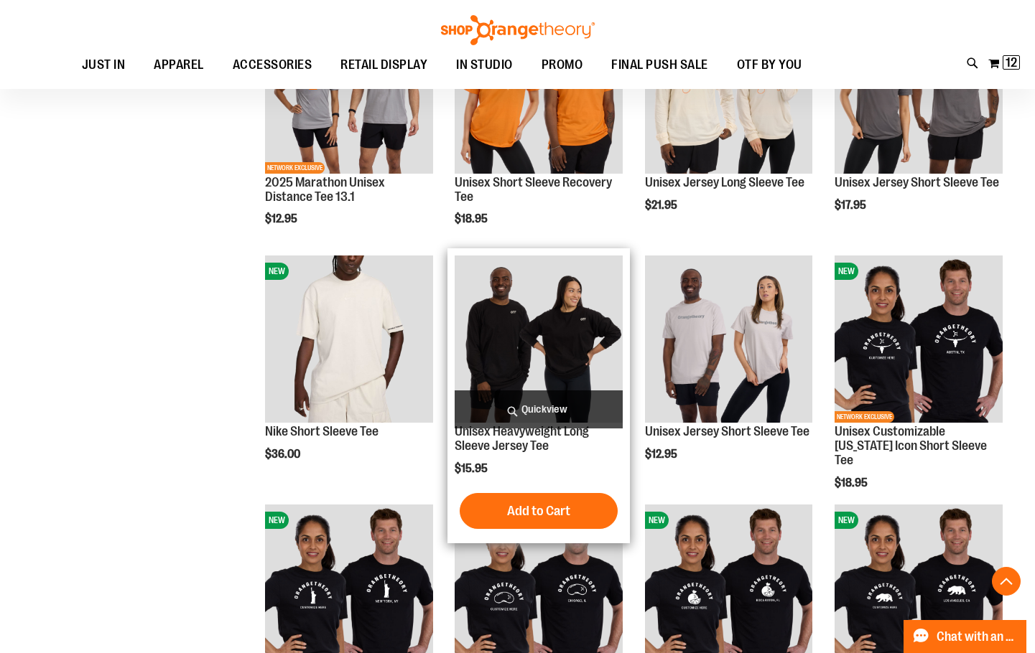
scroll to position [1312, 0]
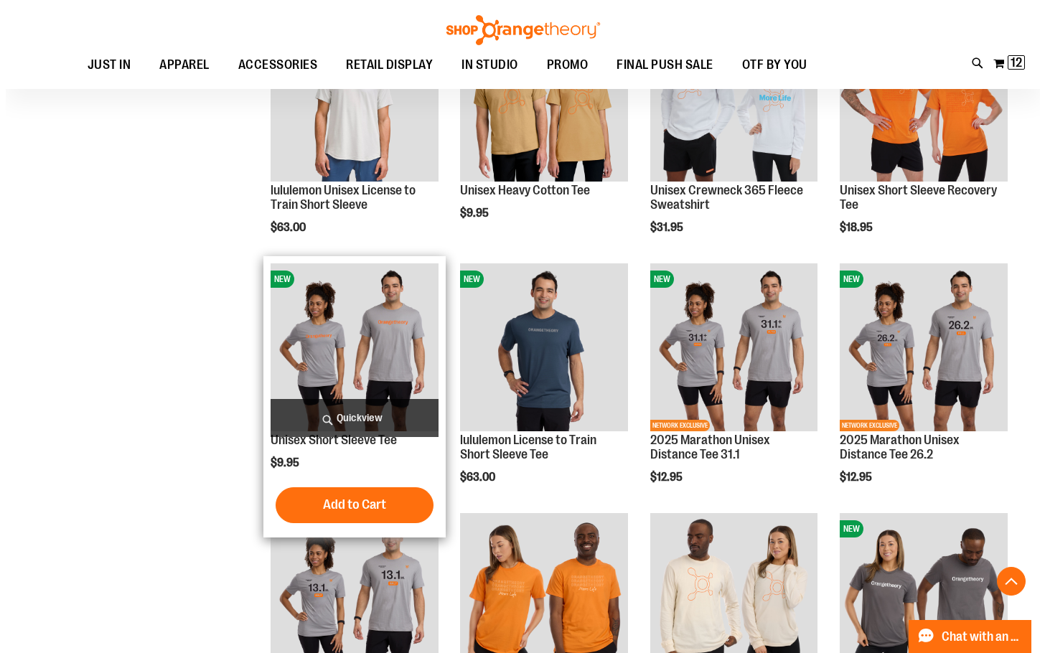
scroll to position [953, 0]
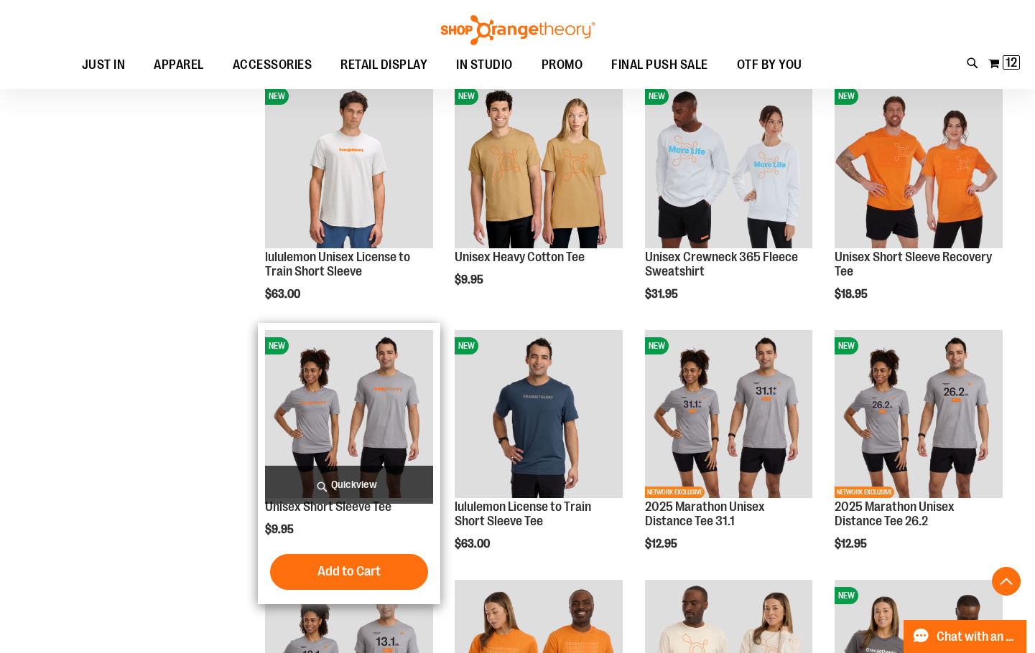
click at [378, 472] on span "Quickview" at bounding box center [349, 485] width 168 height 38
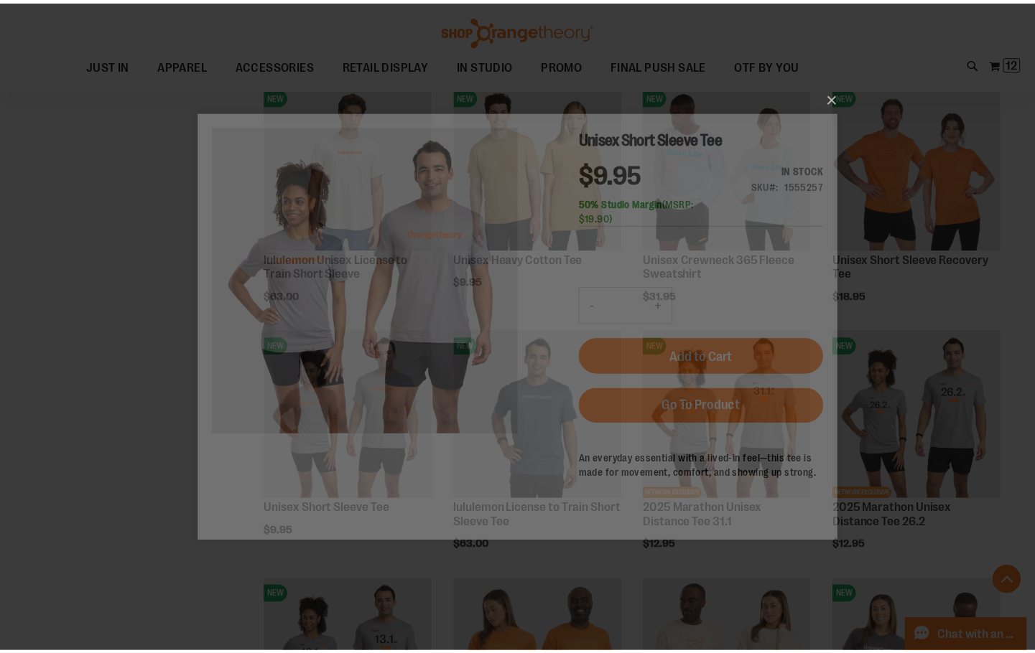
scroll to position [0, 0]
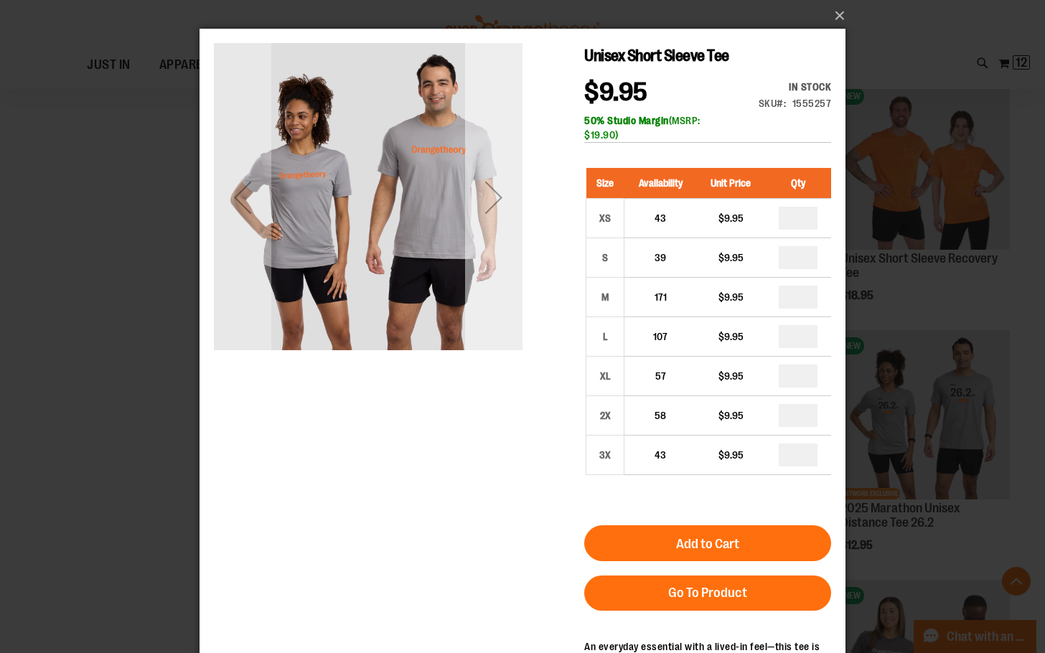
click at [490, 293] on div "Next" at bounding box center [493, 197] width 57 height 309
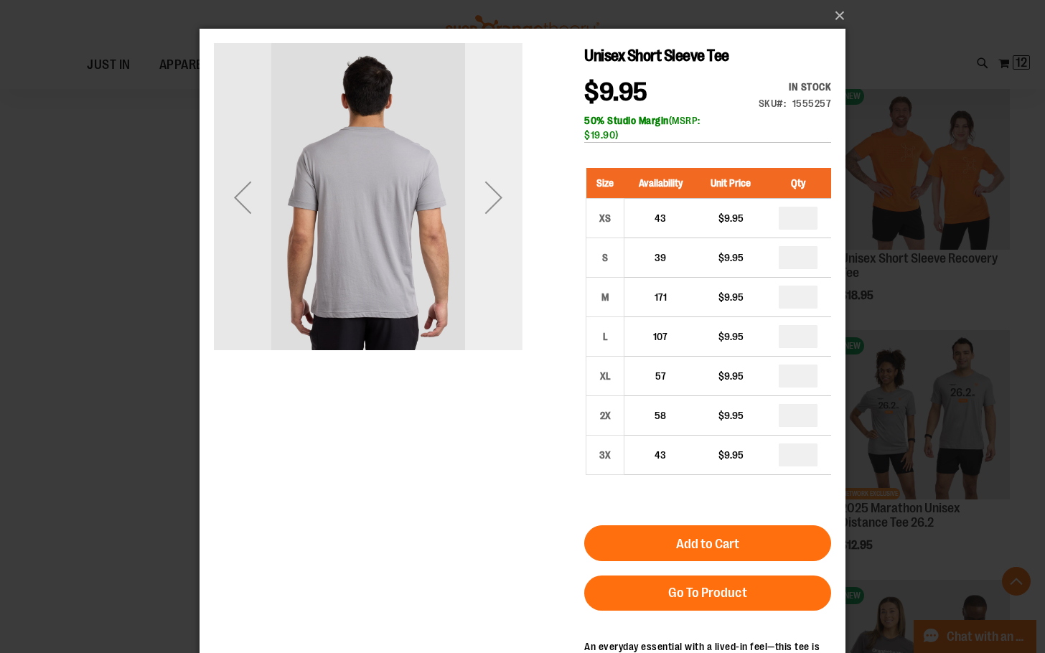
click at [497, 292] on div "Next" at bounding box center [493, 197] width 57 height 309
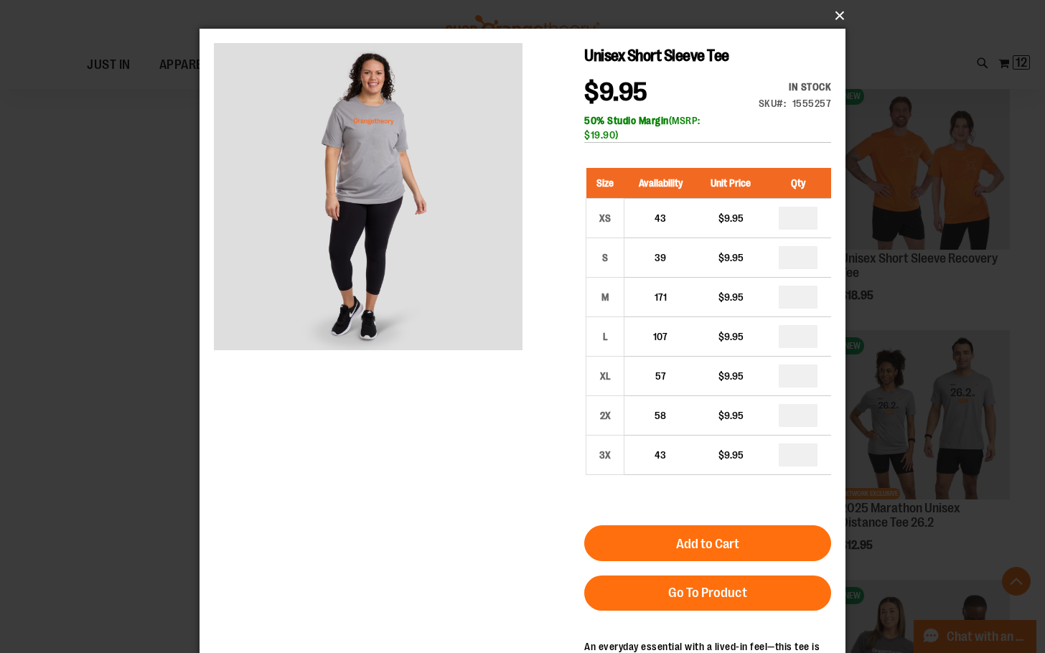
click at [834, 9] on button "×" at bounding box center [527, 16] width 646 height 32
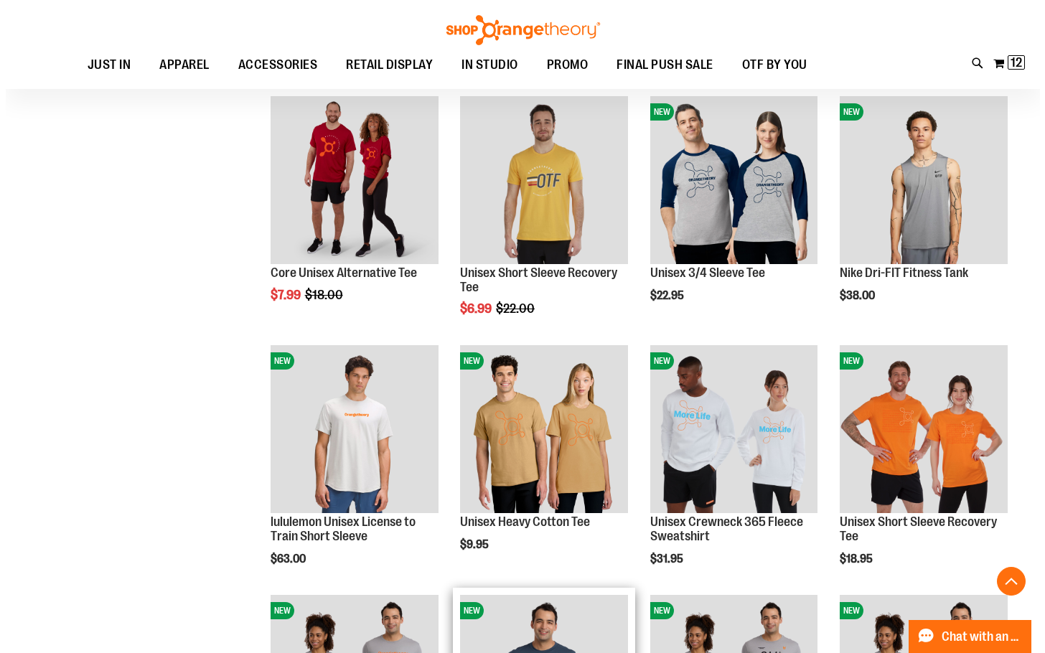
scroll to position [809, 0]
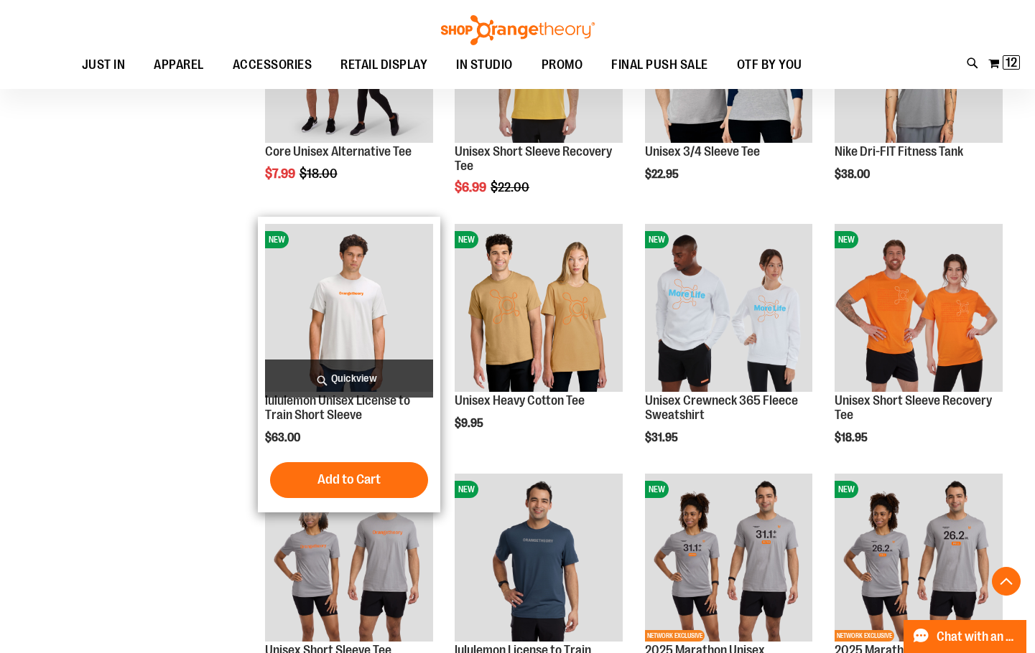
click at [406, 388] on span "Quickview" at bounding box center [349, 379] width 168 height 38
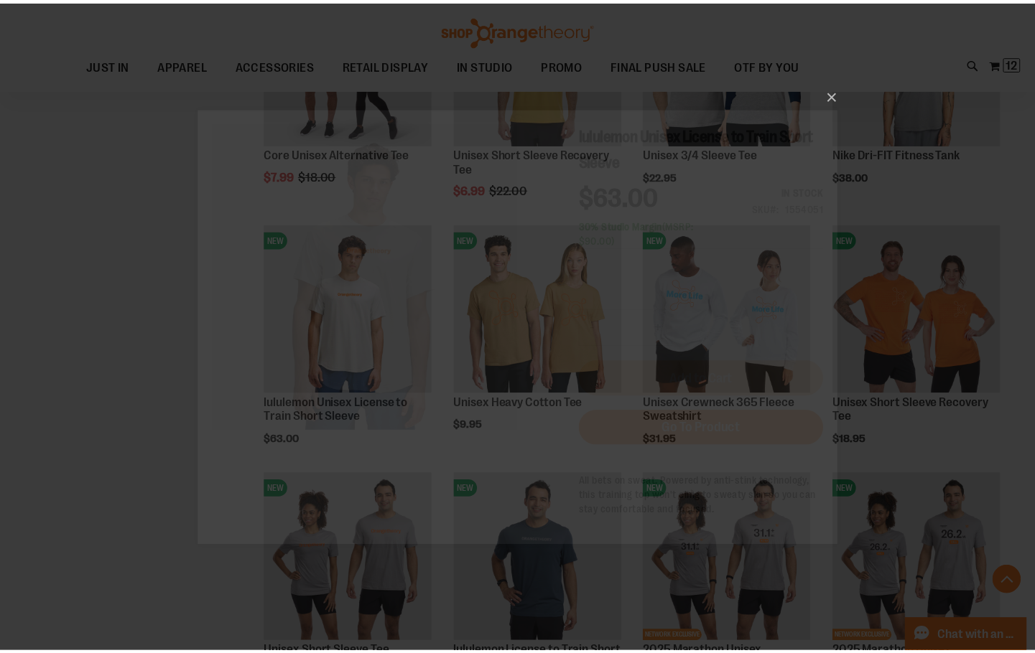
scroll to position [0, 0]
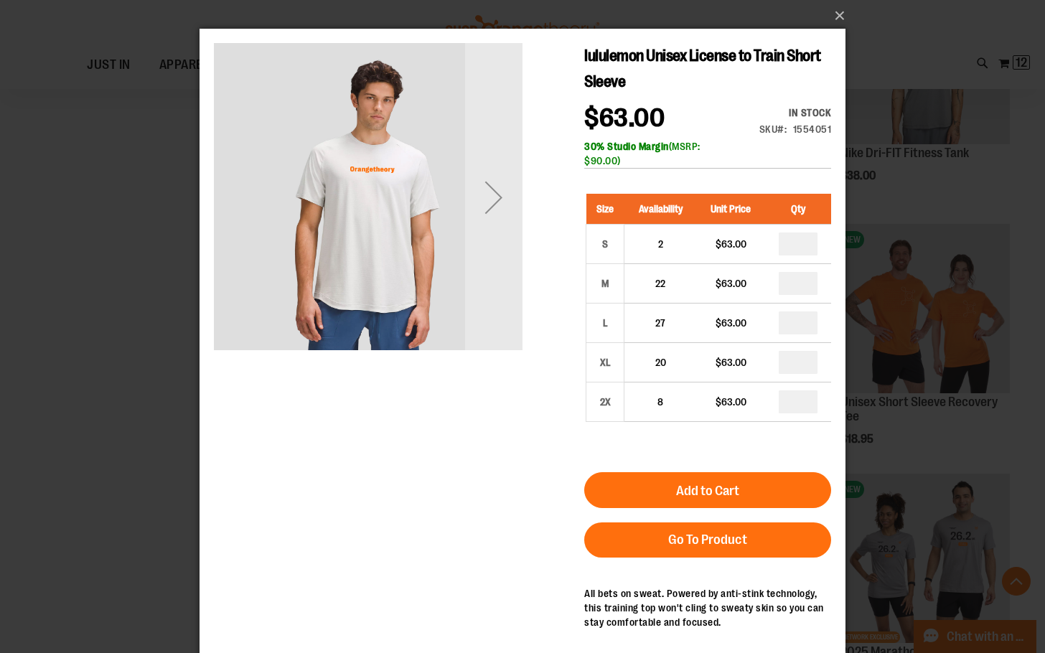
click at [518, 264] on div "Next" at bounding box center [493, 197] width 57 height 309
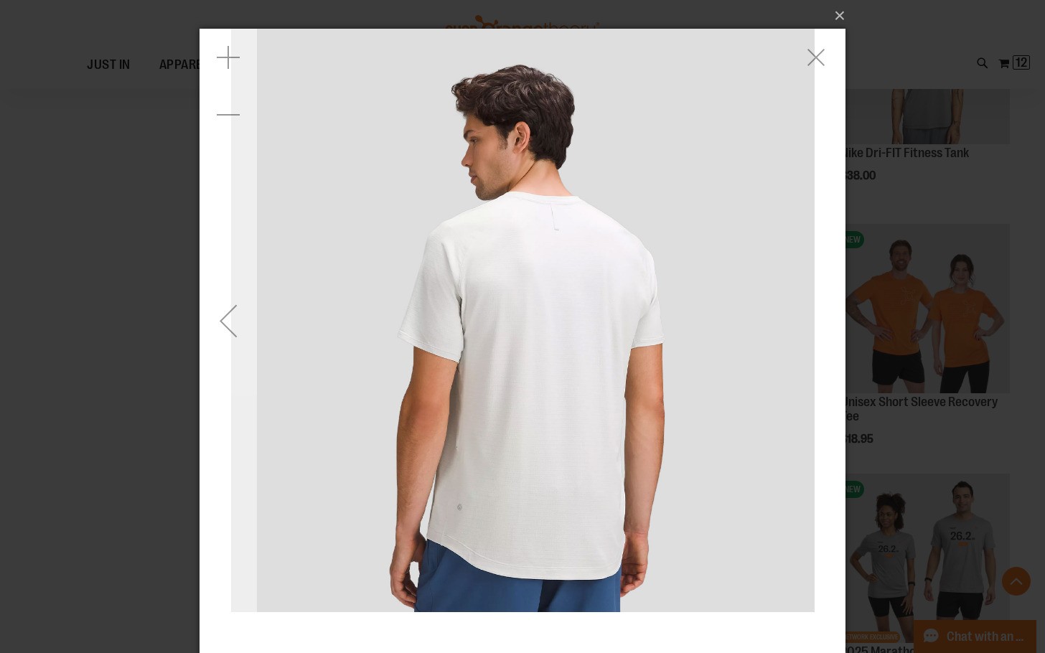
click at [220, 326] on div "Previous" at bounding box center [228, 320] width 57 height 57
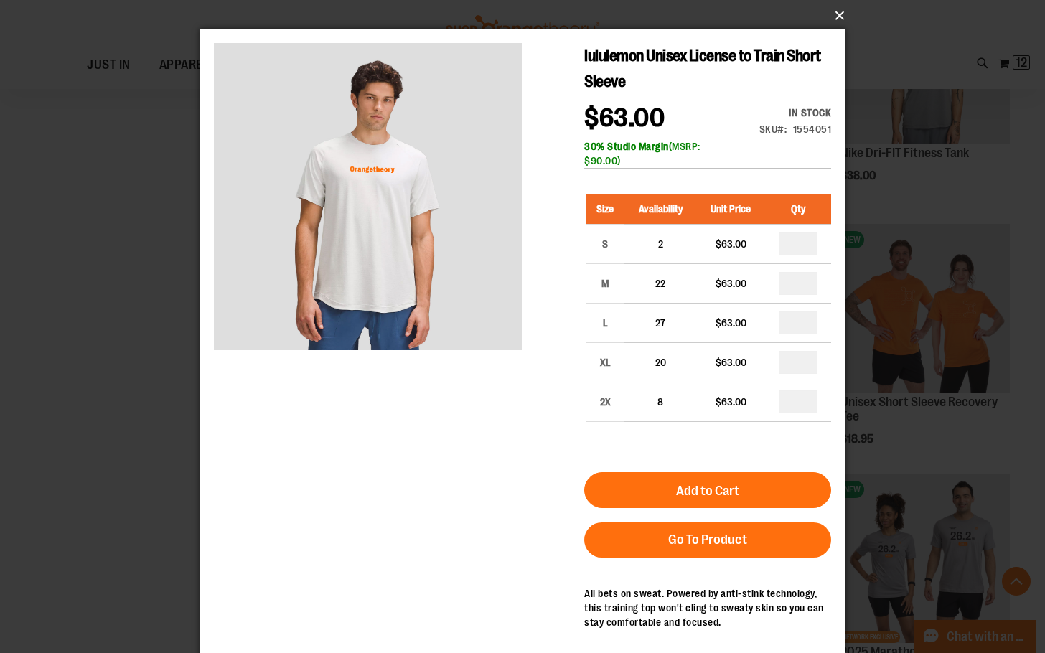
click at [838, 26] on button "×" at bounding box center [527, 16] width 646 height 32
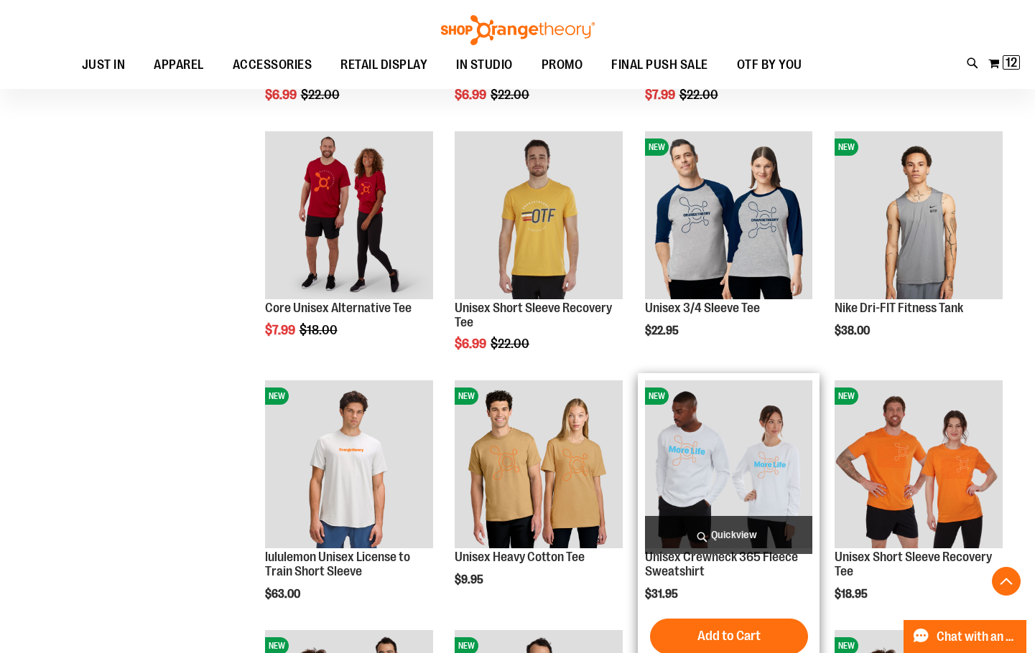
scroll to position [594, 0]
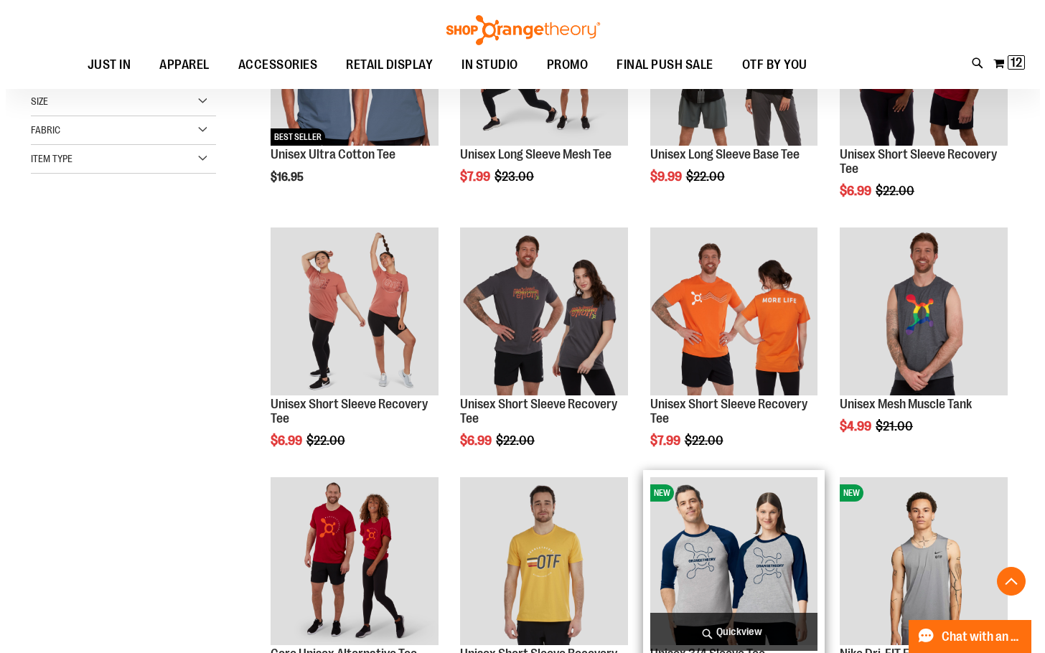
scroll to position [163, 0]
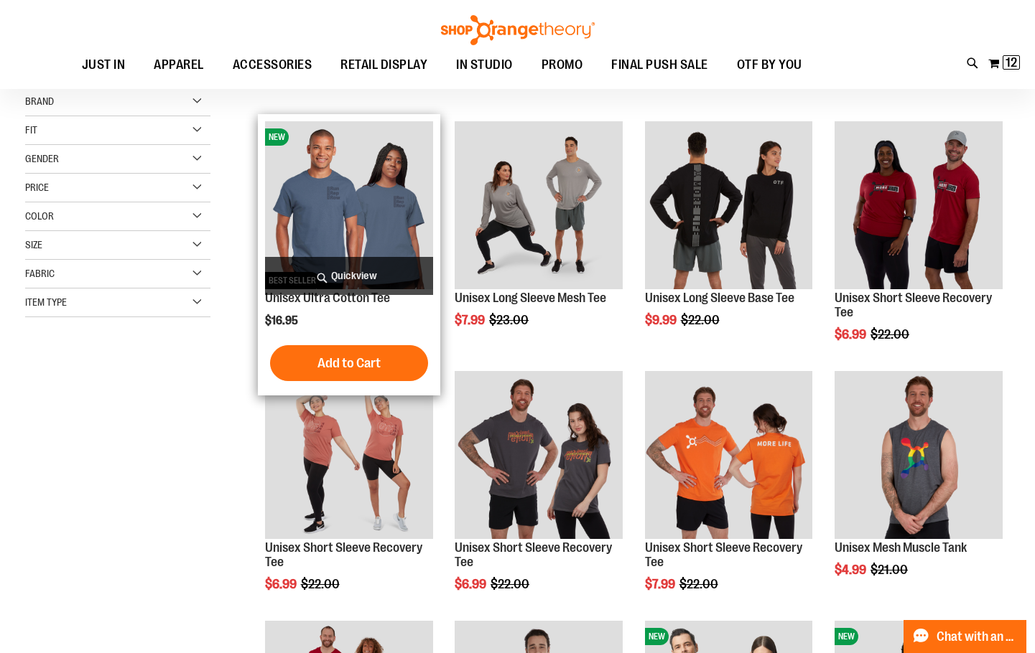
click at [392, 272] on span "Quickview" at bounding box center [349, 276] width 168 height 38
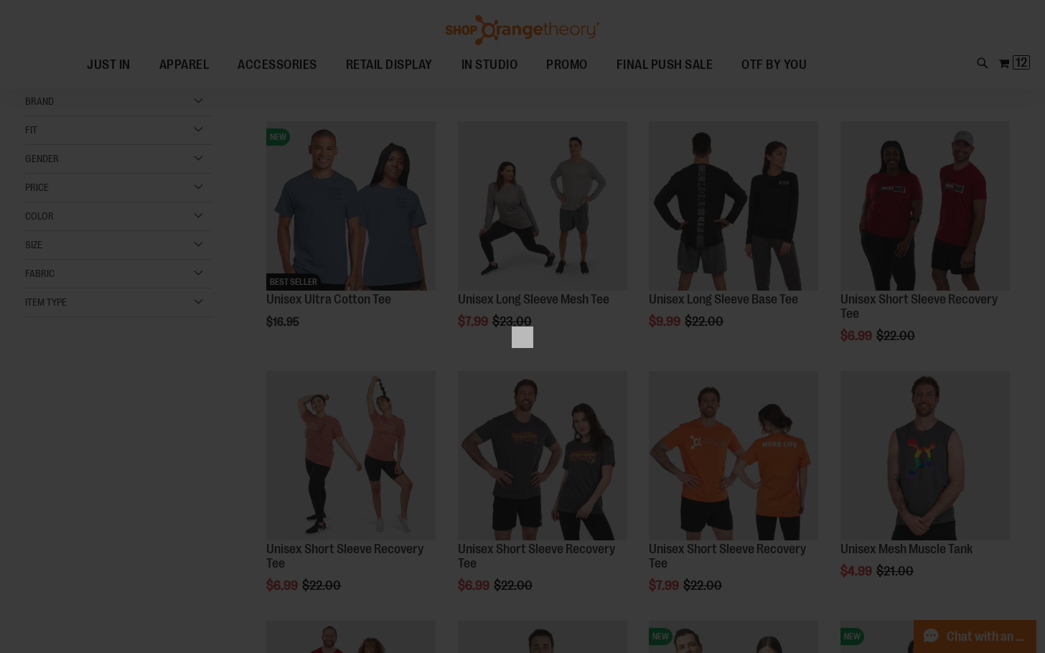
scroll to position [0, 0]
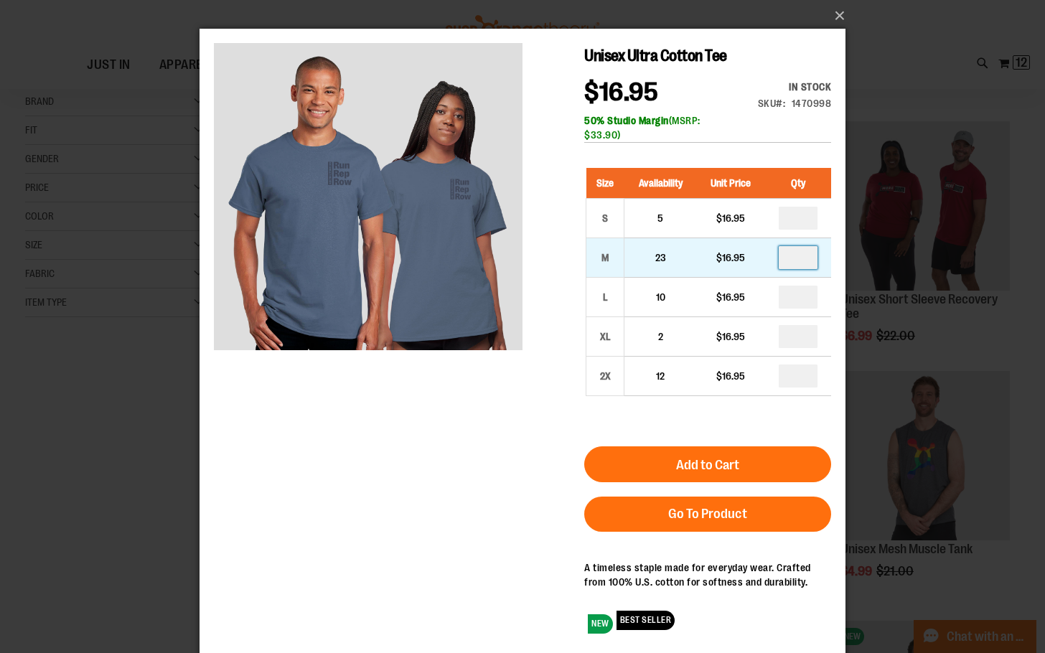
click at [805, 256] on input "number" at bounding box center [798, 257] width 39 height 23
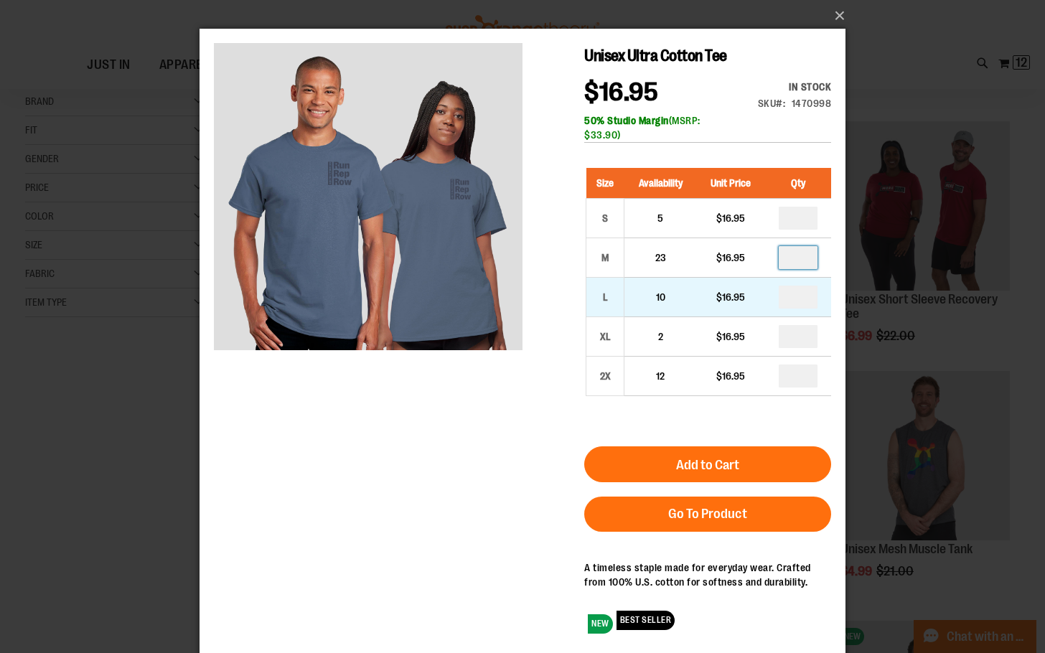
type input "**"
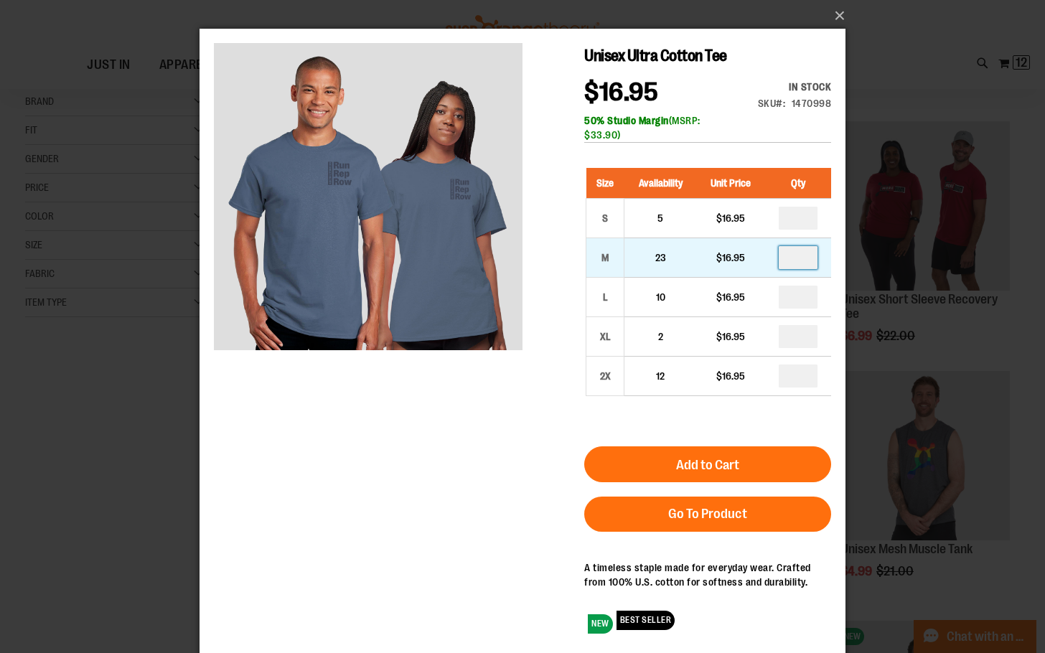
click at [806, 256] on input "**" at bounding box center [798, 257] width 39 height 23
type input "*"
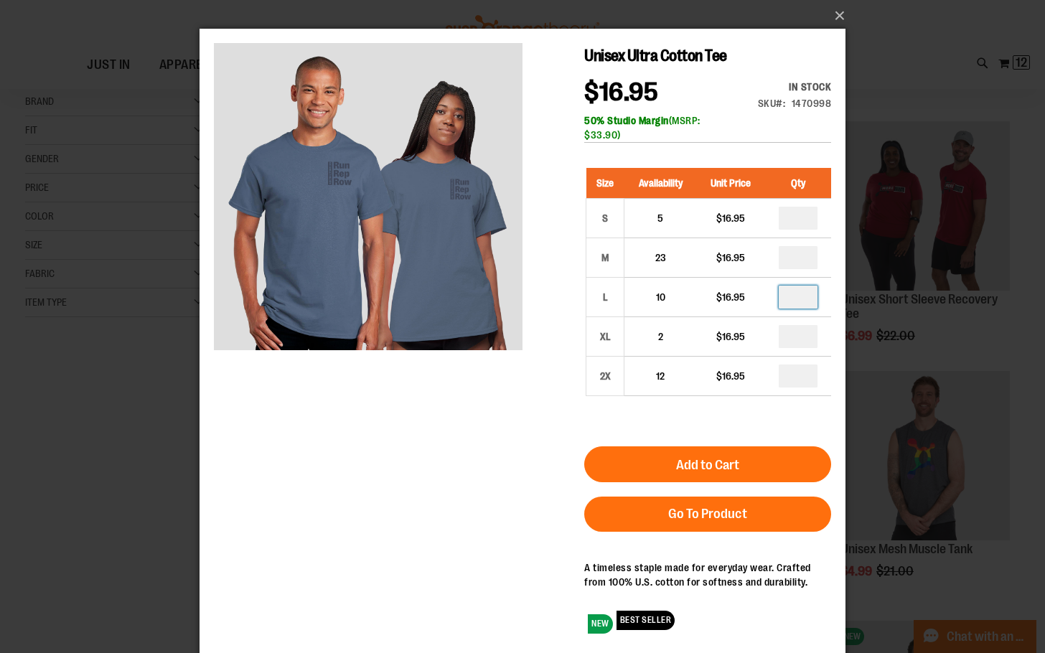
click at [808, 294] on input "number" at bounding box center [798, 297] width 39 height 23
type input "*"
click at [802, 337] on input "number" at bounding box center [798, 336] width 39 height 23
type input "*"
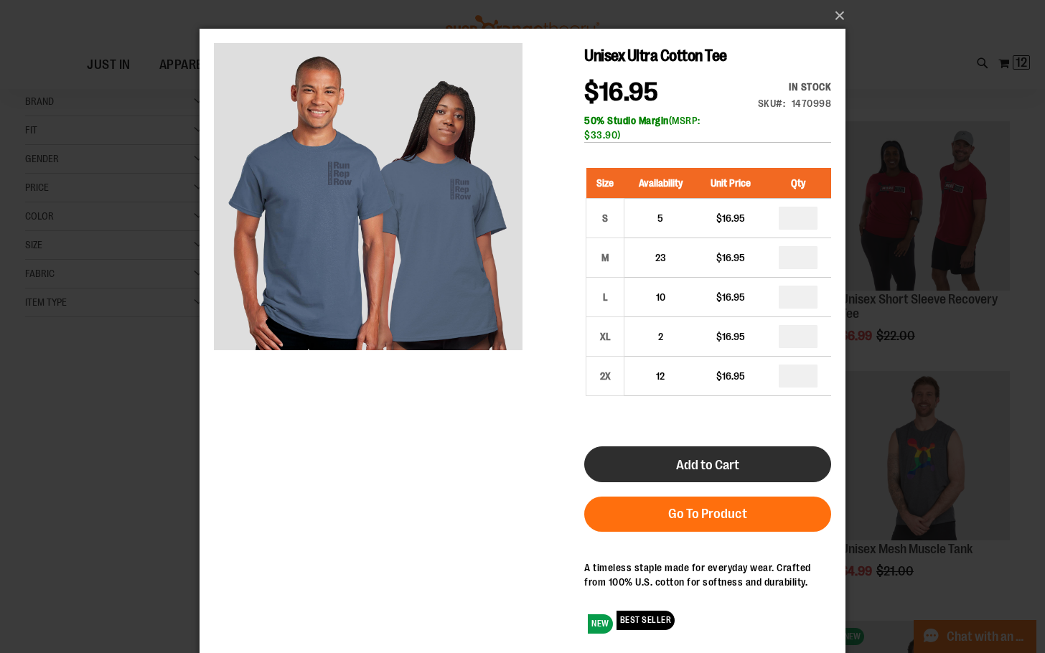
click at [752, 456] on button "Add to Cart" at bounding box center [707, 465] width 247 height 36
